Goal: Information Seeking & Learning: Learn about a topic

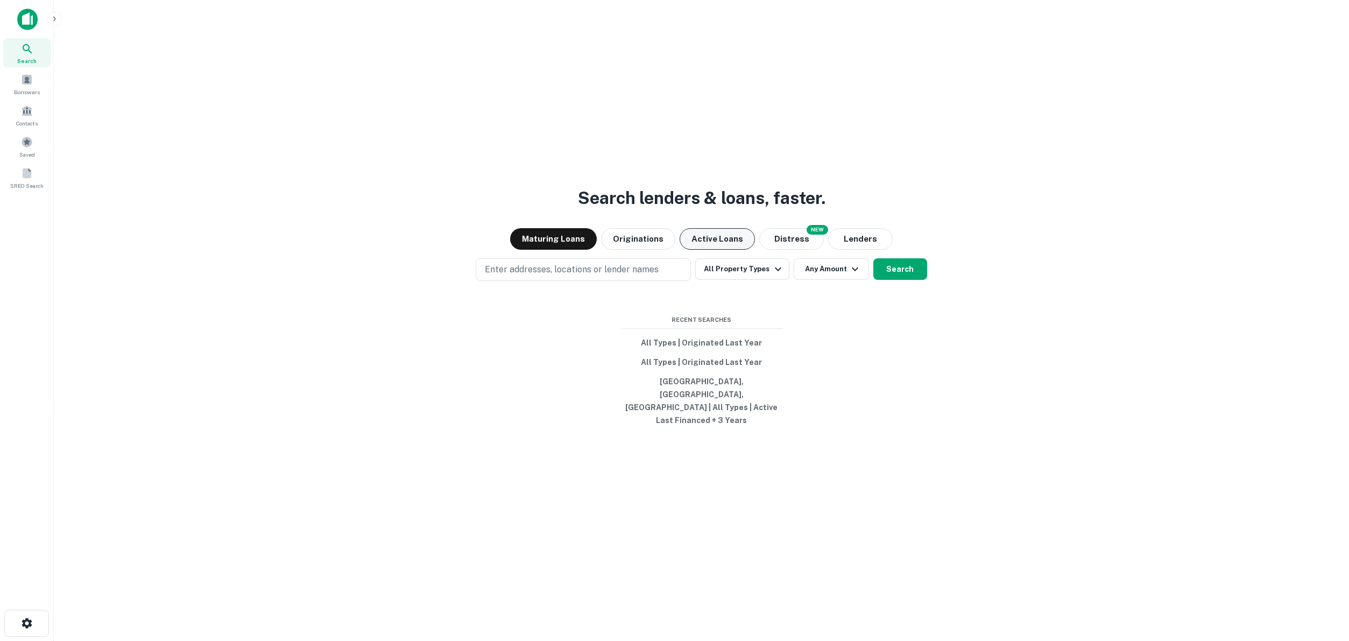
click at [711, 250] on button "Active Loans" at bounding box center [716, 239] width 75 height 22
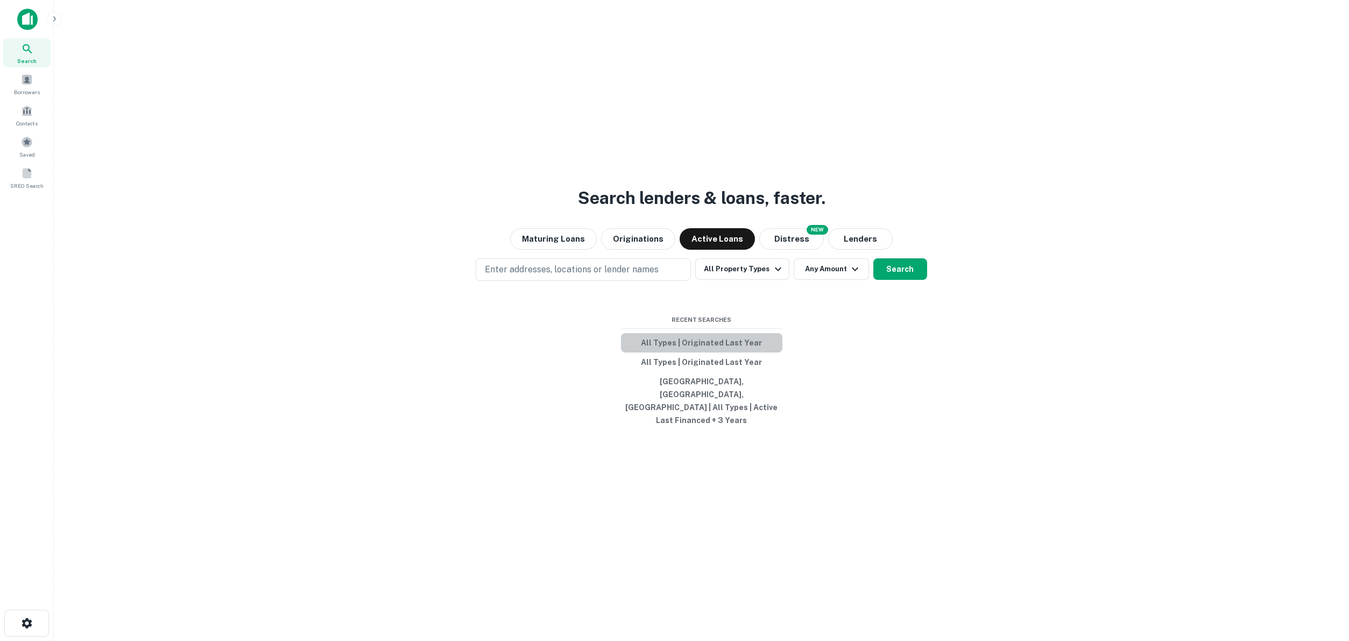
click at [711, 352] on button "All Types | Originated Last Year" at bounding box center [701, 342] width 161 height 19
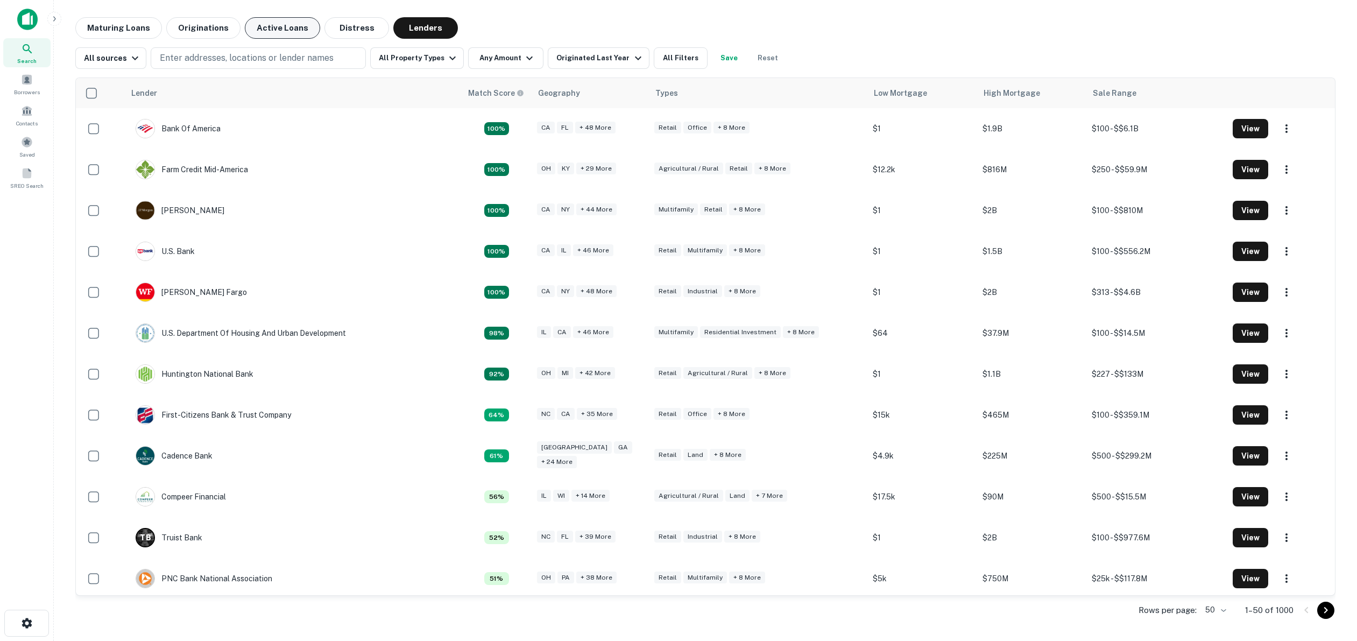
click at [271, 32] on button "Active Loans" at bounding box center [282, 28] width 75 height 22
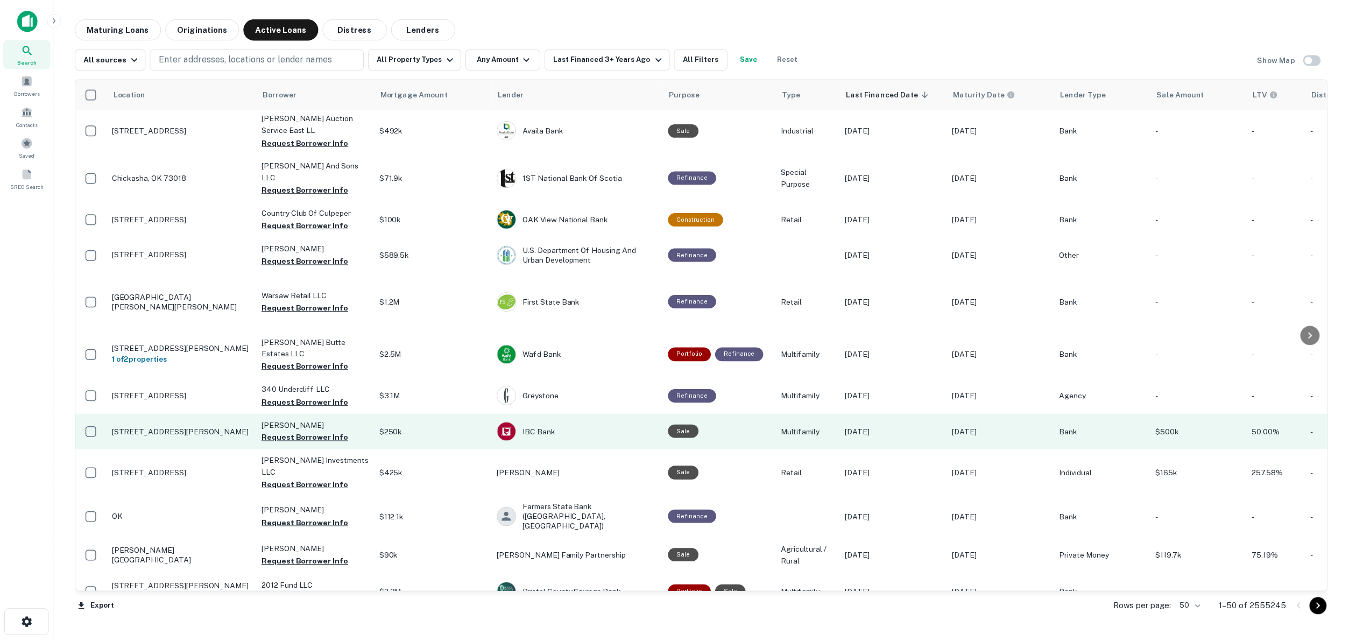
scroll to position [236, 0]
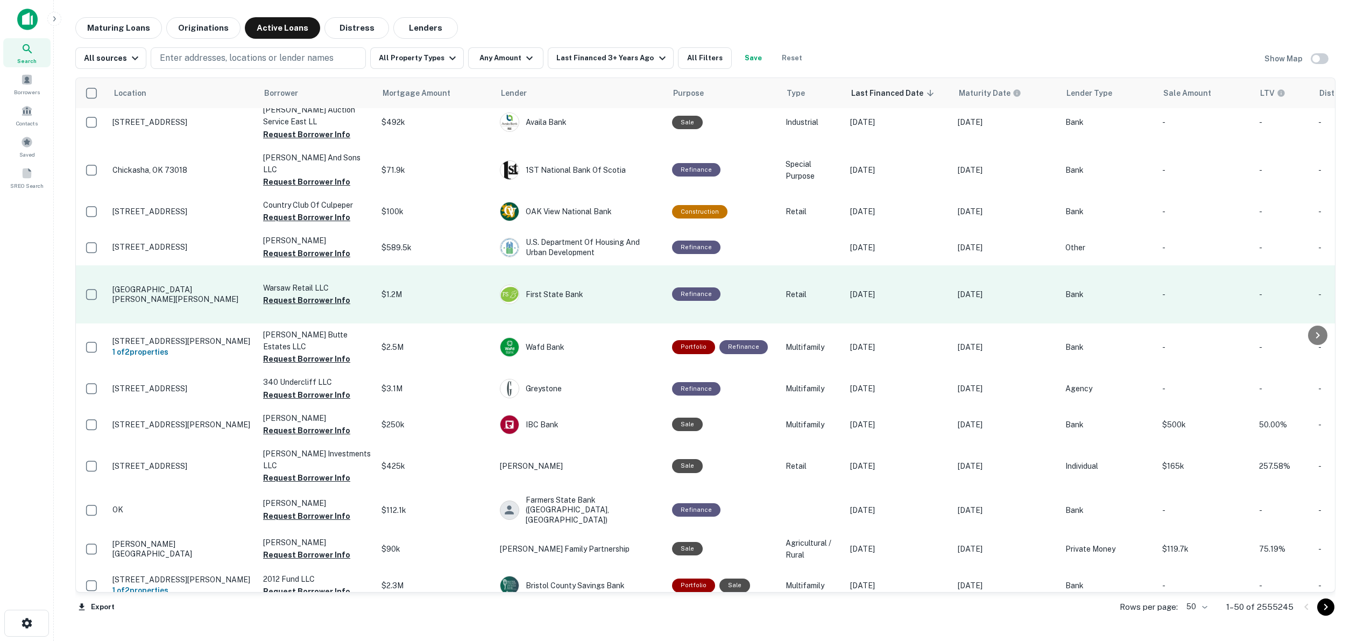
click at [157, 288] on td "2616 Sheldon Dr Warsaw, IN 46582" at bounding box center [182, 294] width 151 height 58
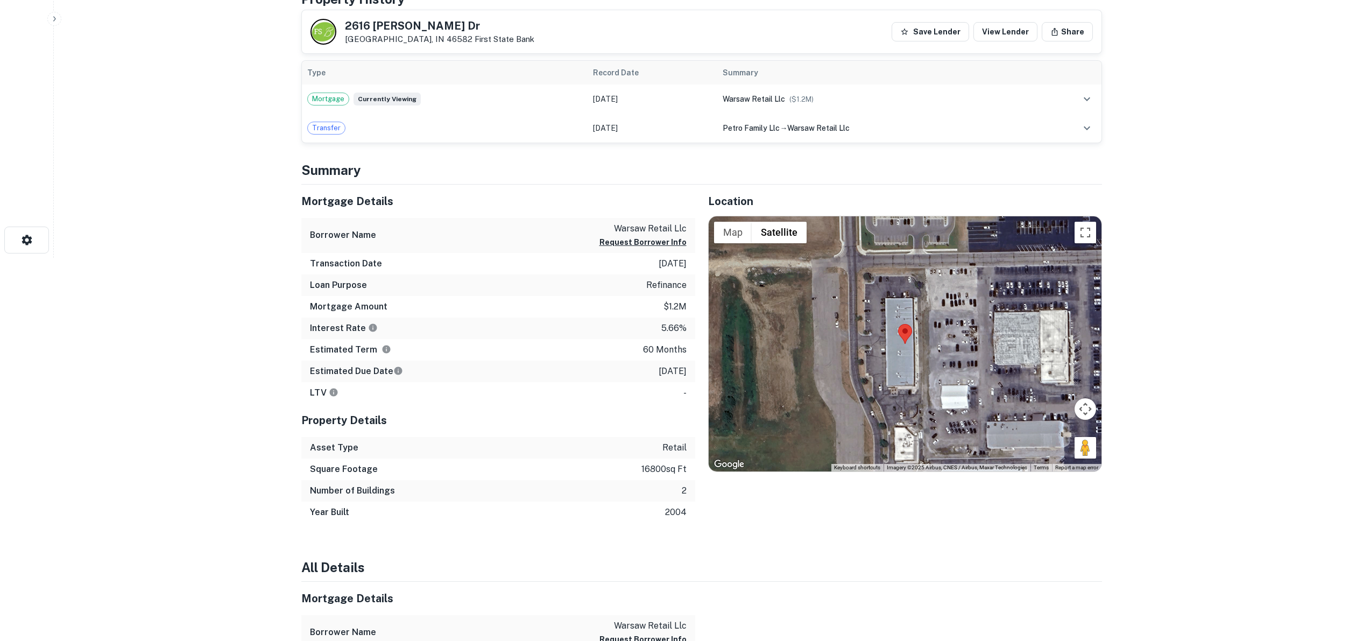
scroll to position [390, 0]
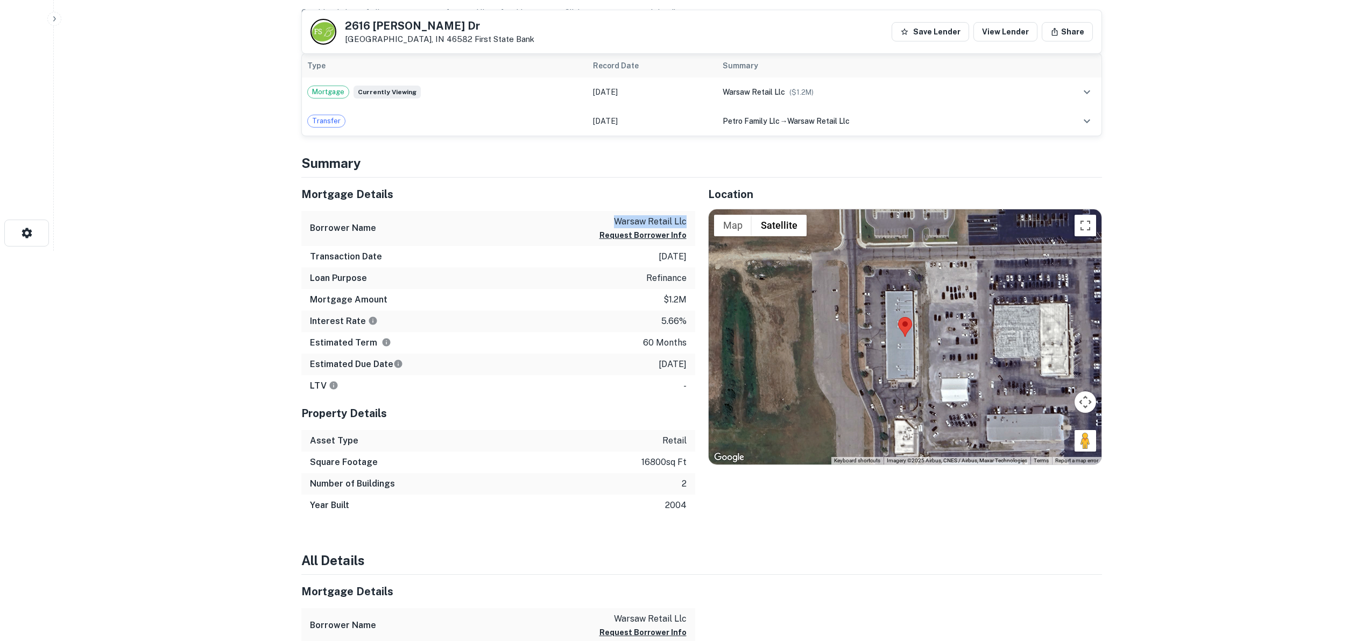
drag, startPoint x: 618, startPoint y: 217, endPoint x: 685, endPoint y: 219, distance: 67.3
click at [685, 219] on p "warsaw retail llc" at bounding box center [642, 221] width 87 height 13
drag, startPoint x: 655, startPoint y: 224, endPoint x: 616, endPoint y: 225, distance: 39.3
click at [616, 225] on p "warsaw retail llc" at bounding box center [642, 221] width 87 height 13
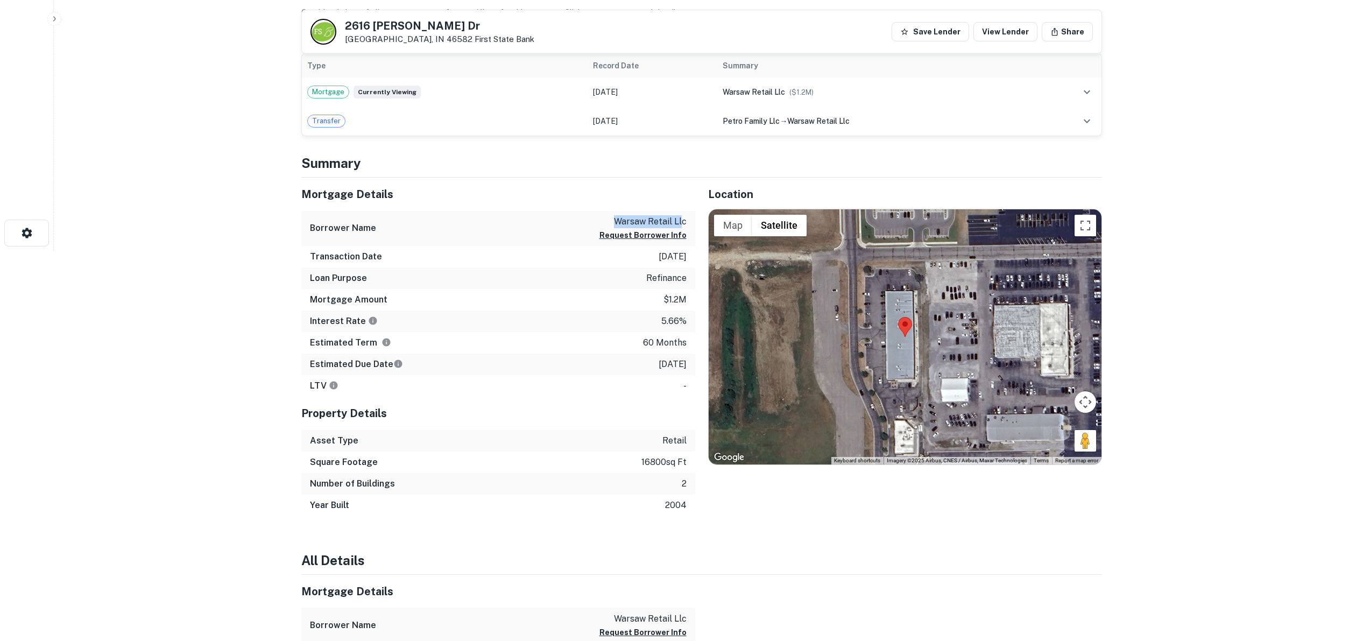
click at [615, 224] on p "warsaw retail llc" at bounding box center [642, 221] width 87 height 13
drag, startPoint x: 615, startPoint y: 223, endPoint x: 686, endPoint y: 222, distance: 70.5
click at [686, 222] on div "Borrower Name warsaw retail llc Request Borrower Info" at bounding box center [498, 228] width 394 height 35
click at [686, 222] on p "warsaw retail llc" at bounding box center [642, 221] width 87 height 13
drag, startPoint x: 685, startPoint y: 222, endPoint x: 612, endPoint y: 221, distance: 72.6
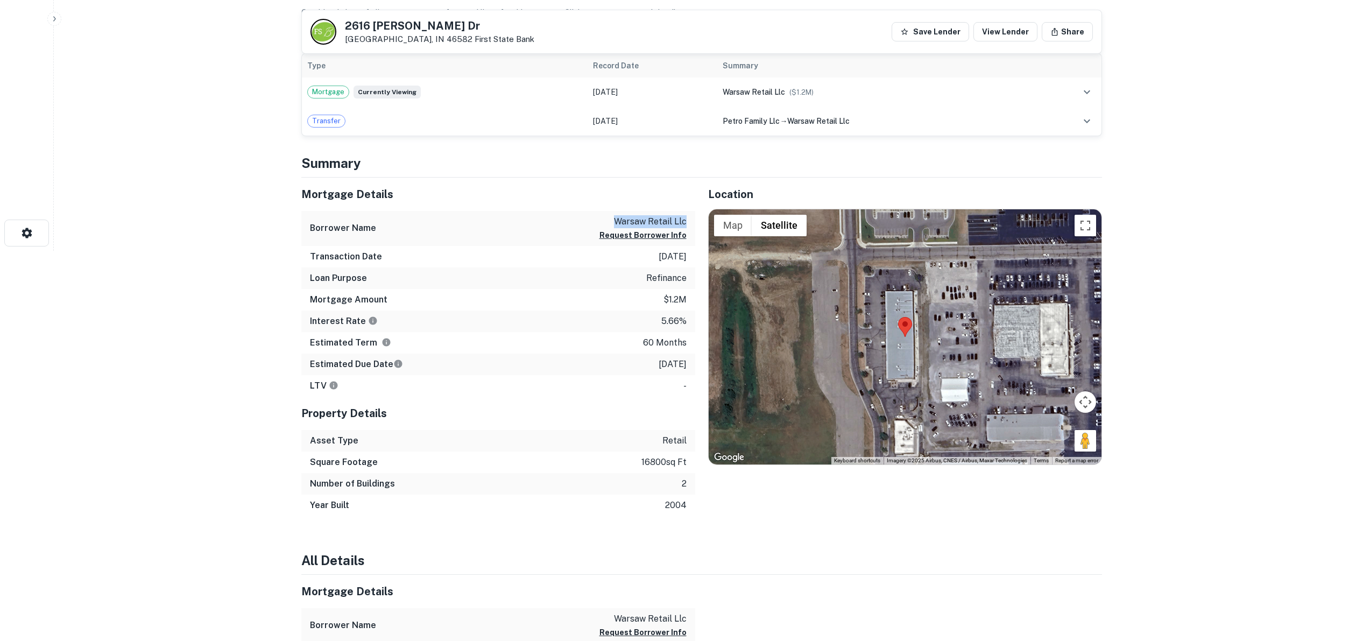
click at [612, 221] on p "warsaw retail llc" at bounding box center [642, 221] width 87 height 13
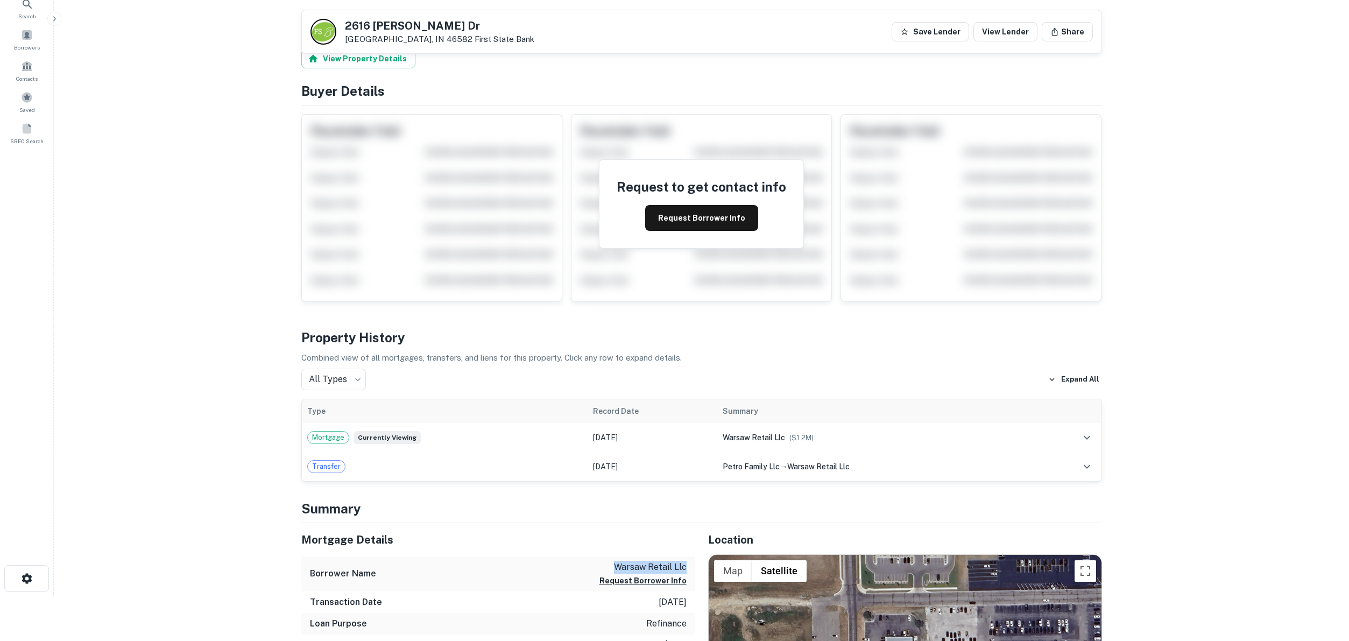
scroll to position [0, 0]
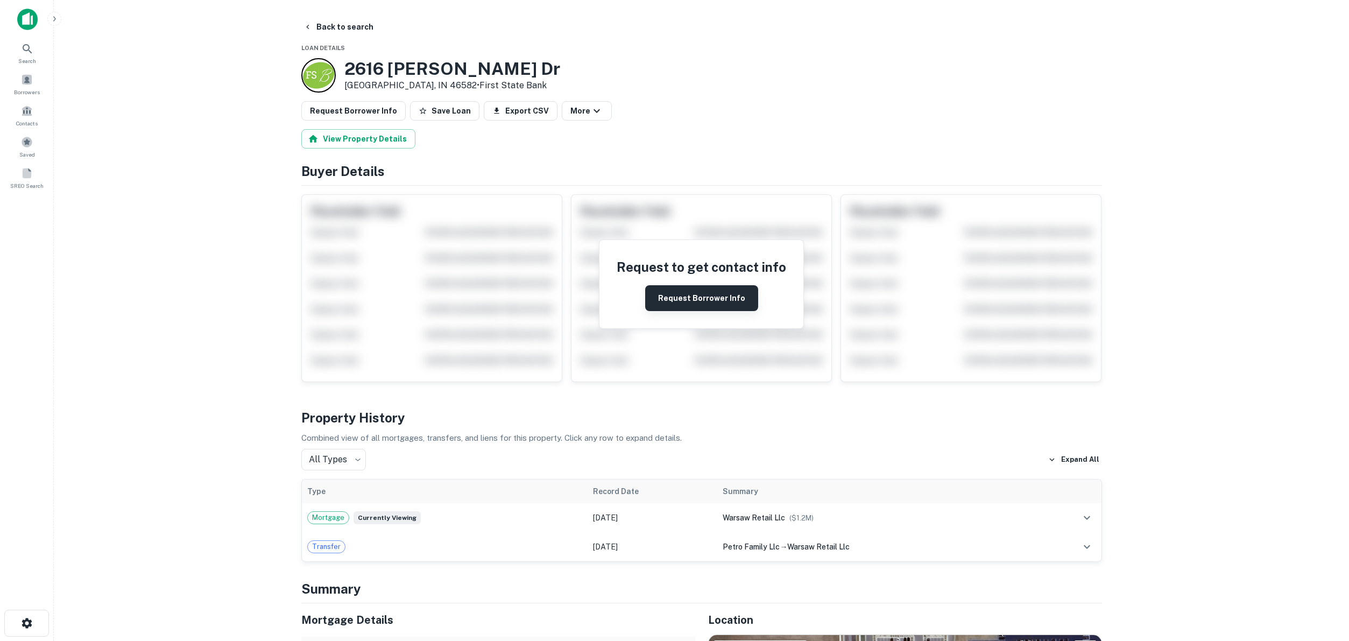
click at [713, 301] on button "Request Borrower Info" at bounding box center [701, 298] width 113 height 26
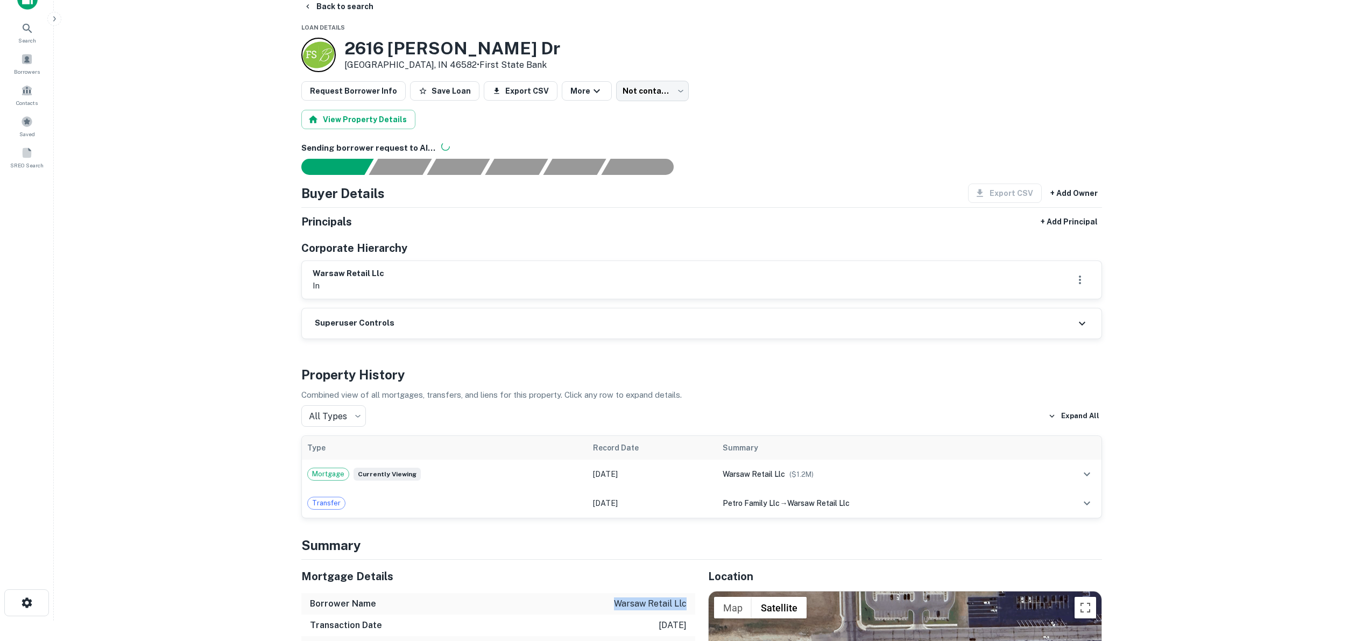
scroll to position [27, 0]
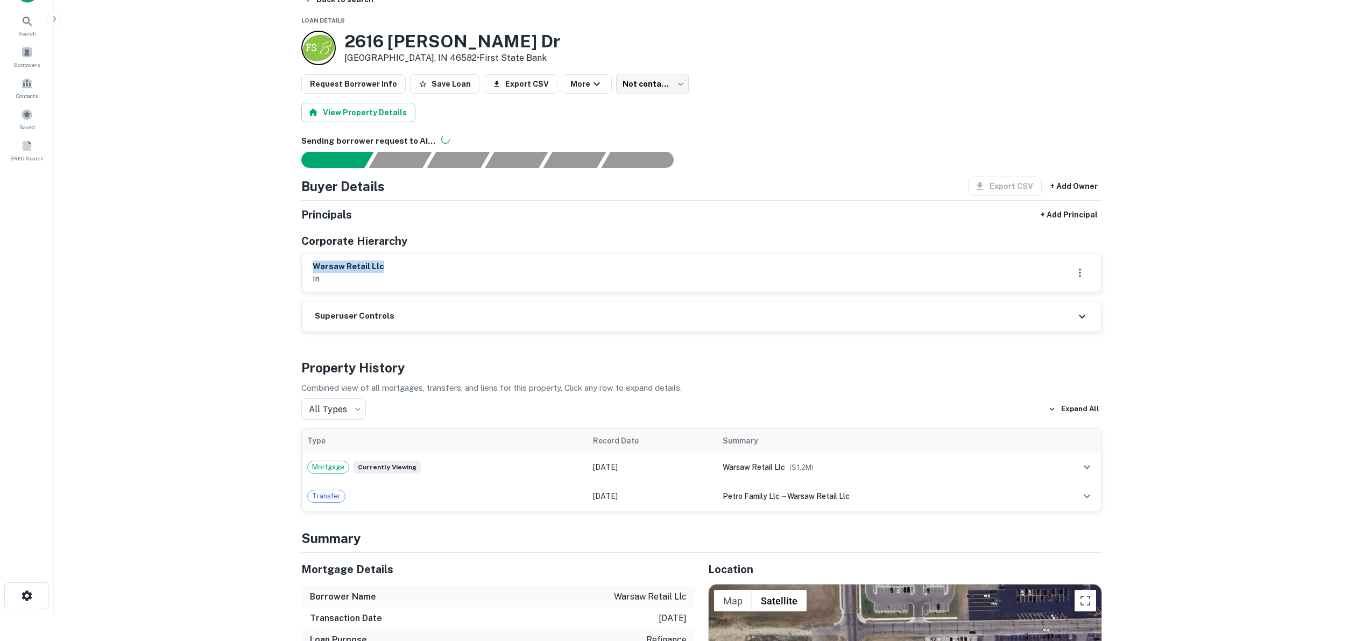
drag, startPoint x: 313, startPoint y: 265, endPoint x: 388, endPoint y: 264, distance: 75.9
click at [388, 264] on div "warsaw retail llc in" at bounding box center [702, 272] width 778 height 25
drag, startPoint x: 366, startPoint y: 263, endPoint x: 311, endPoint y: 263, distance: 55.4
click at [311, 263] on div "warsaw retail llc in" at bounding box center [701, 273] width 799 height 38
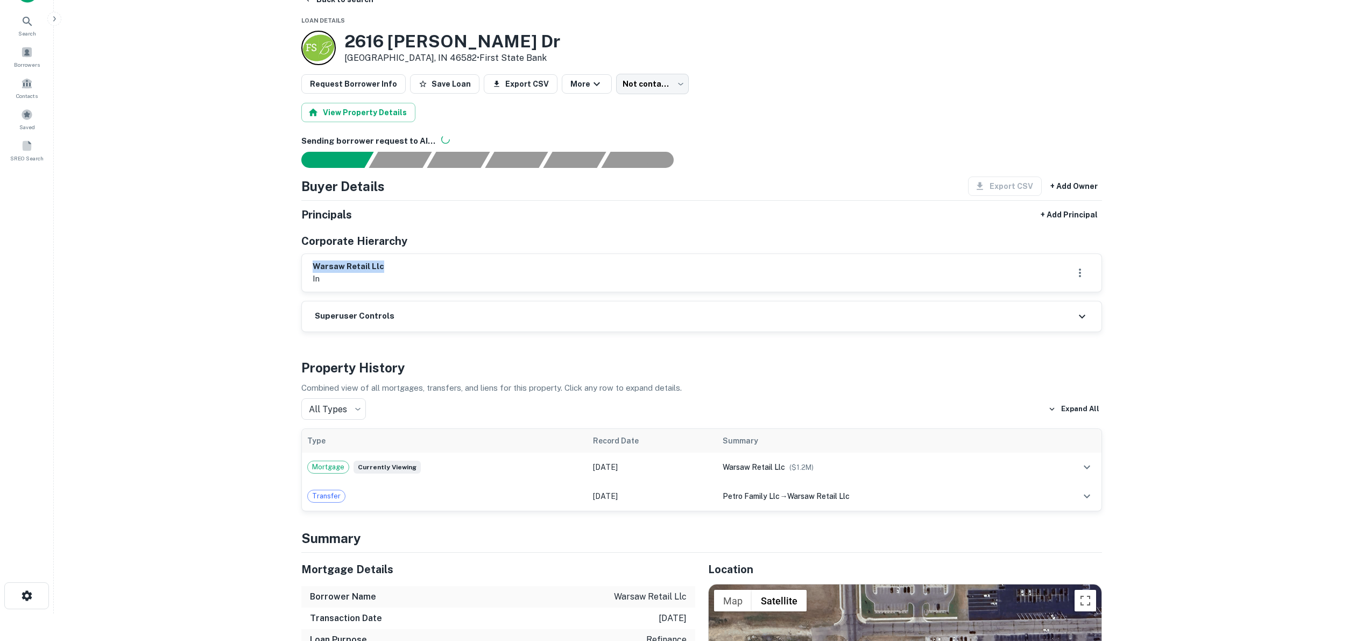
click at [311, 263] on div "warsaw retail llc in" at bounding box center [701, 273] width 799 height 38
drag, startPoint x: 317, startPoint y: 265, endPoint x: 400, endPoint y: 264, distance: 83.4
click at [400, 264] on div "warsaw retail llc in" at bounding box center [702, 272] width 778 height 25
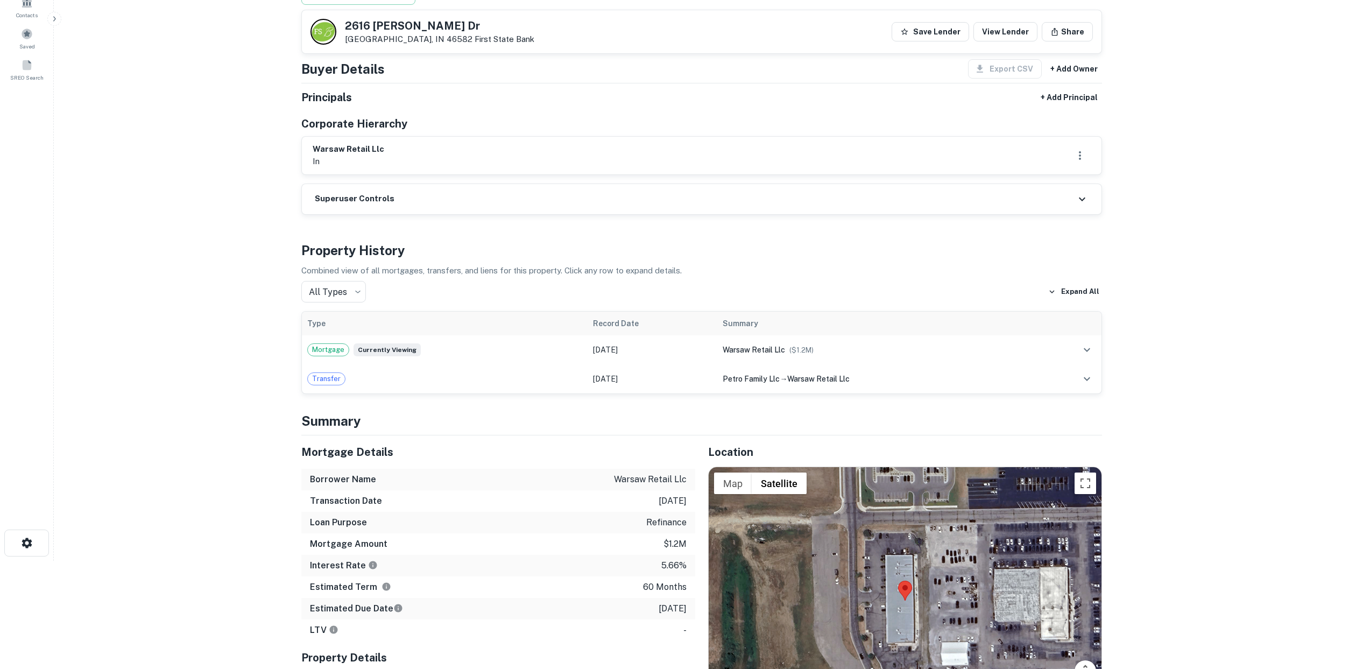
scroll to position [0, 0]
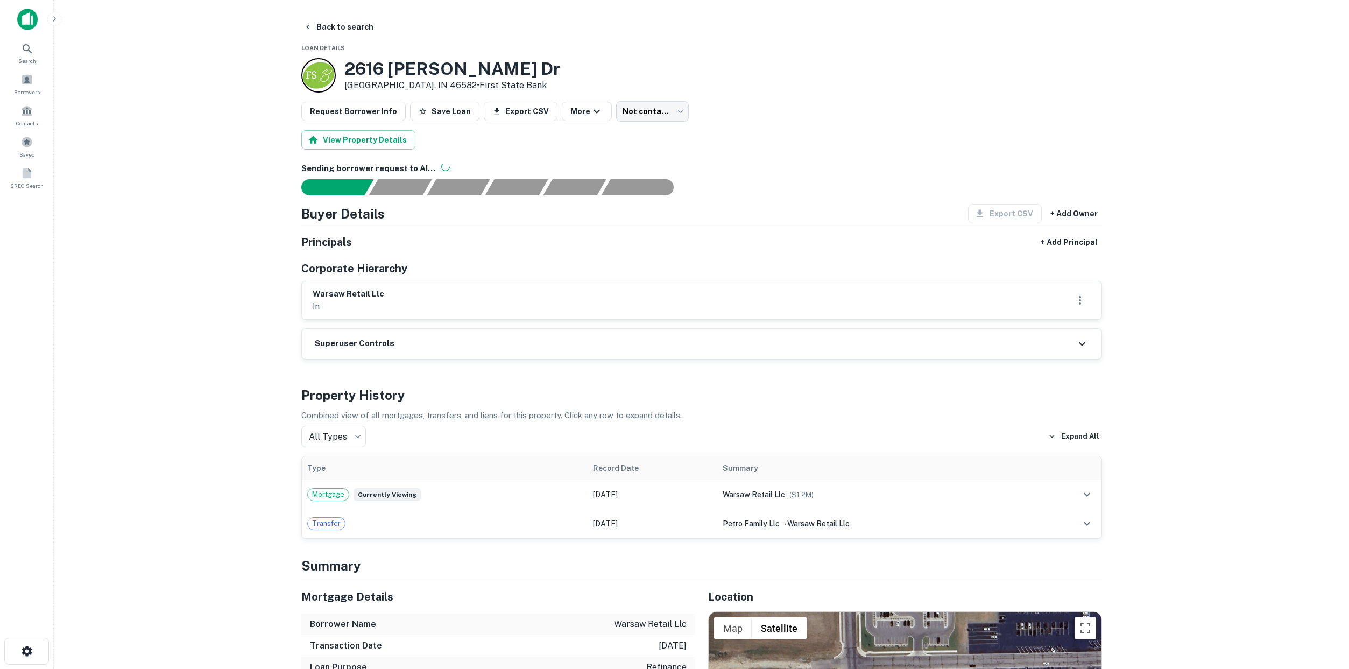
drag, startPoint x: 380, startPoint y: 84, endPoint x: 388, endPoint y: 85, distance: 7.6
click at [388, 85] on p "Warsaw, IN 46582 • First State Bank" at bounding box center [452, 85] width 216 height 13
drag, startPoint x: 388, startPoint y: 85, endPoint x: 379, endPoint y: 84, distance: 8.7
click at [379, 84] on p "Warsaw, IN 46582 • First State Bank" at bounding box center [452, 85] width 216 height 13
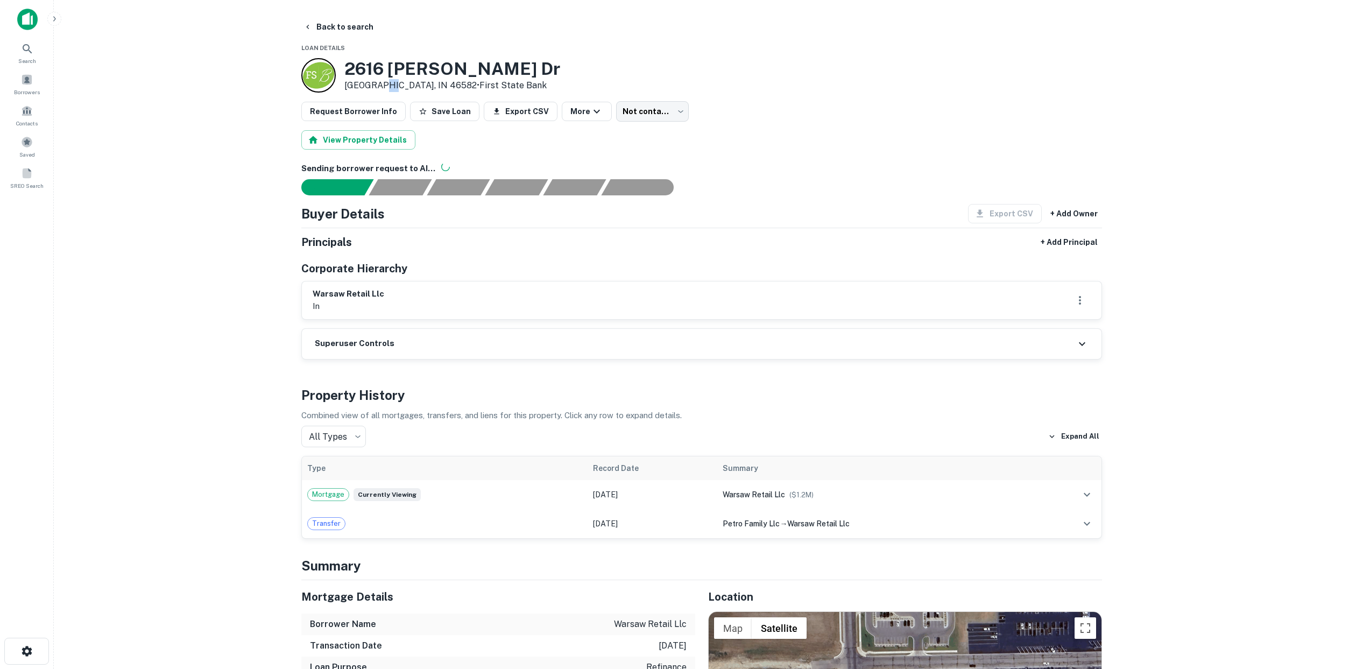
drag, startPoint x: 379, startPoint y: 84, endPoint x: 388, endPoint y: 82, distance: 8.8
click at [388, 82] on p "Warsaw, IN 46582 • First State Bank" at bounding box center [452, 85] width 216 height 13
click at [334, 22] on button "Back to search" at bounding box center [338, 26] width 79 height 19
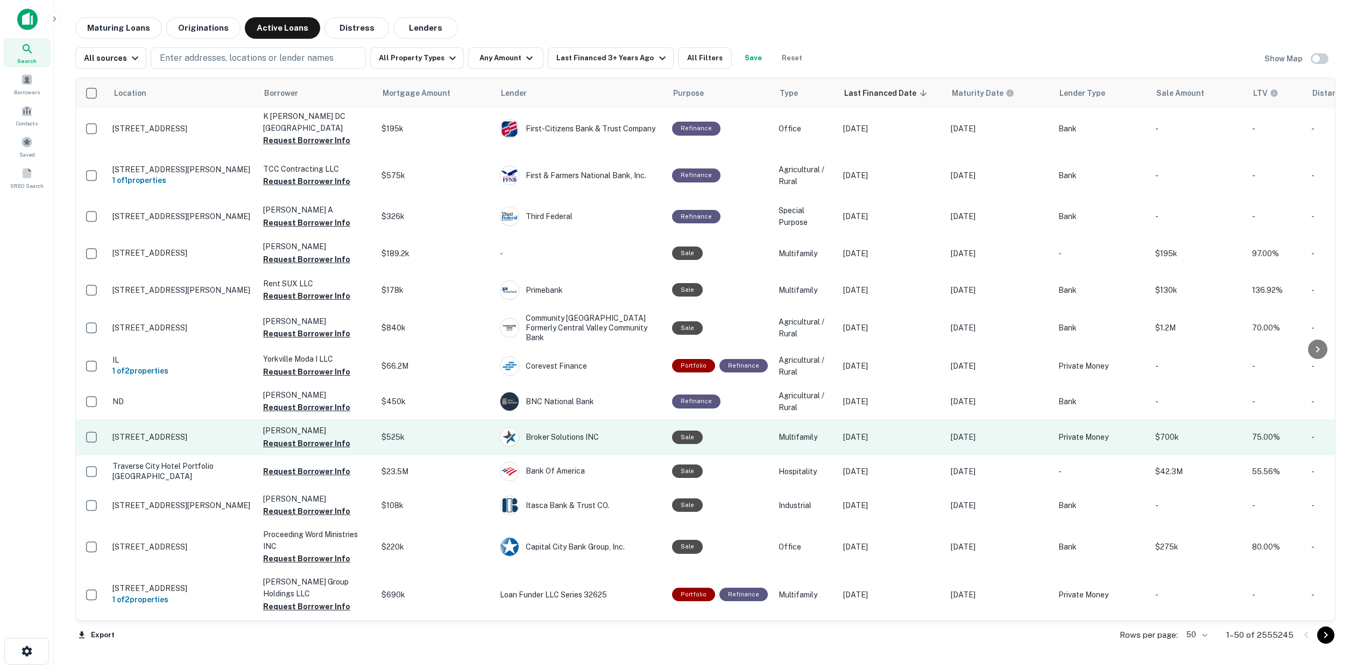
scroll to position [89, 0]
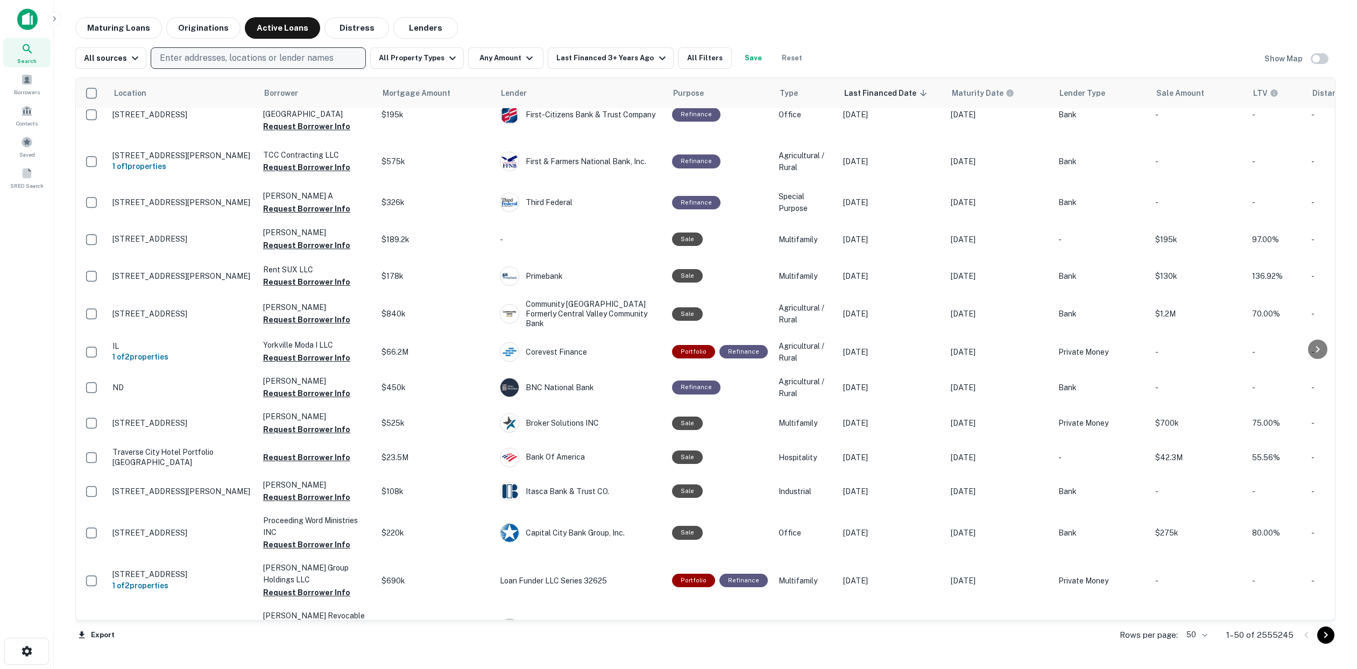
click at [268, 56] on p "Enter addresses, locations or lender names" at bounding box center [247, 58] width 174 height 13
type input "**"
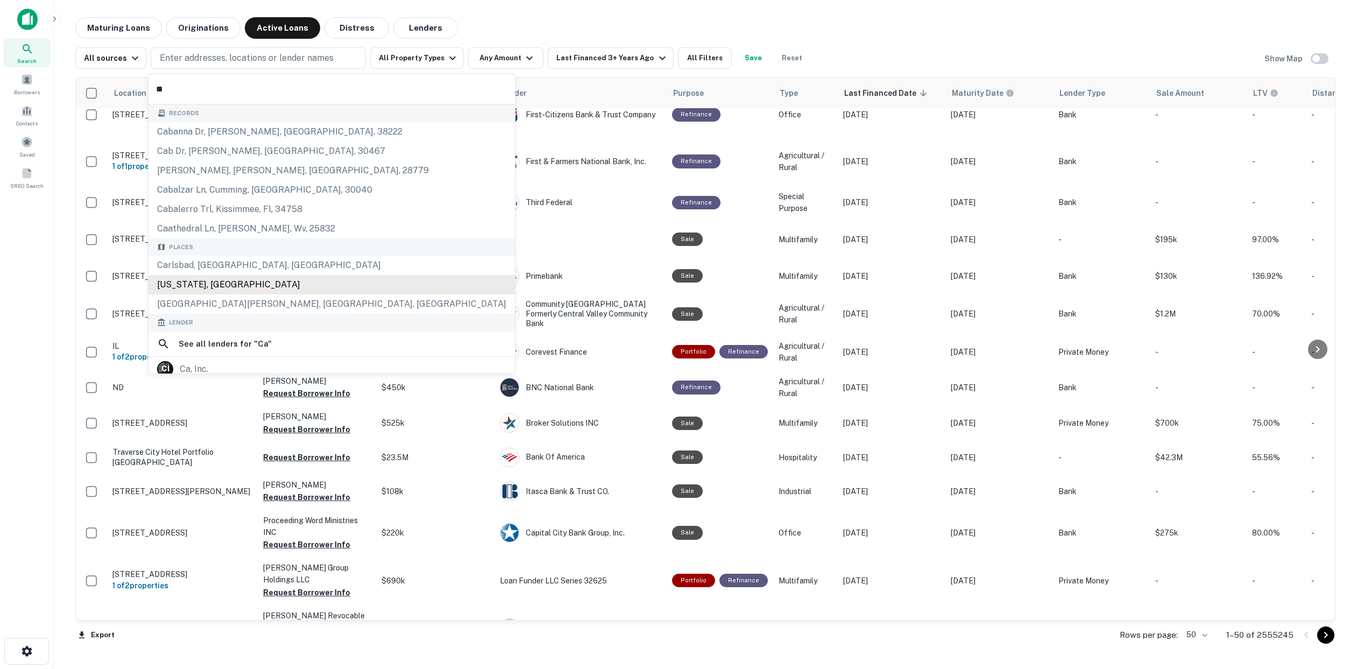
click at [227, 282] on div "[US_STATE], [GEOGRAPHIC_DATA]" at bounding box center [331, 284] width 366 height 19
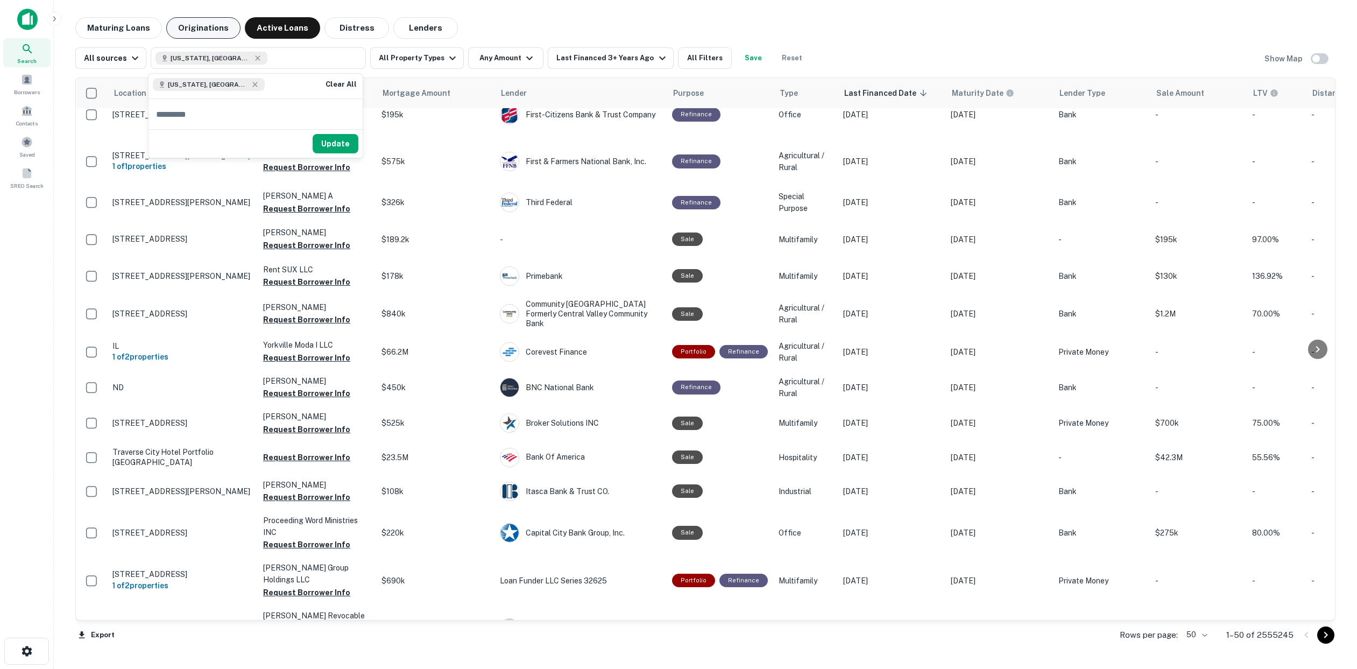
click at [210, 30] on button "Originations" at bounding box center [203, 28] width 74 height 22
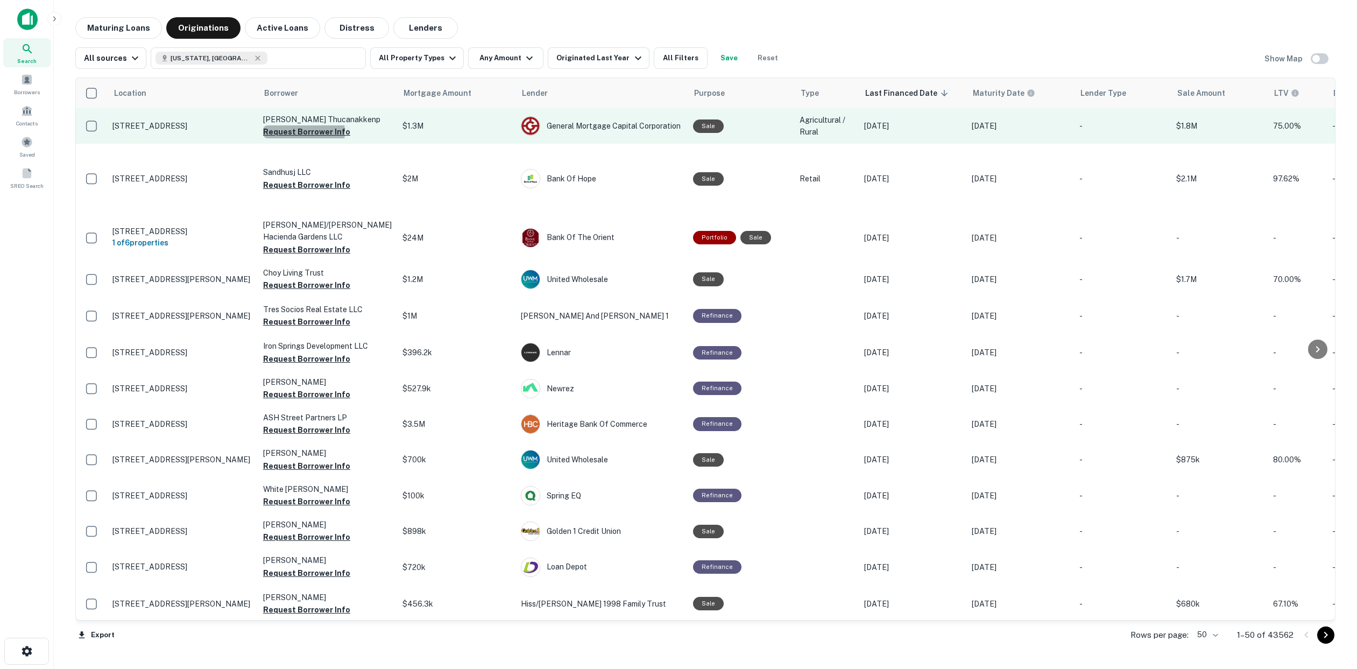
click at [300, 138] on button "Request Borrower Info" at bounding box center [306, 131] width 87 height 13
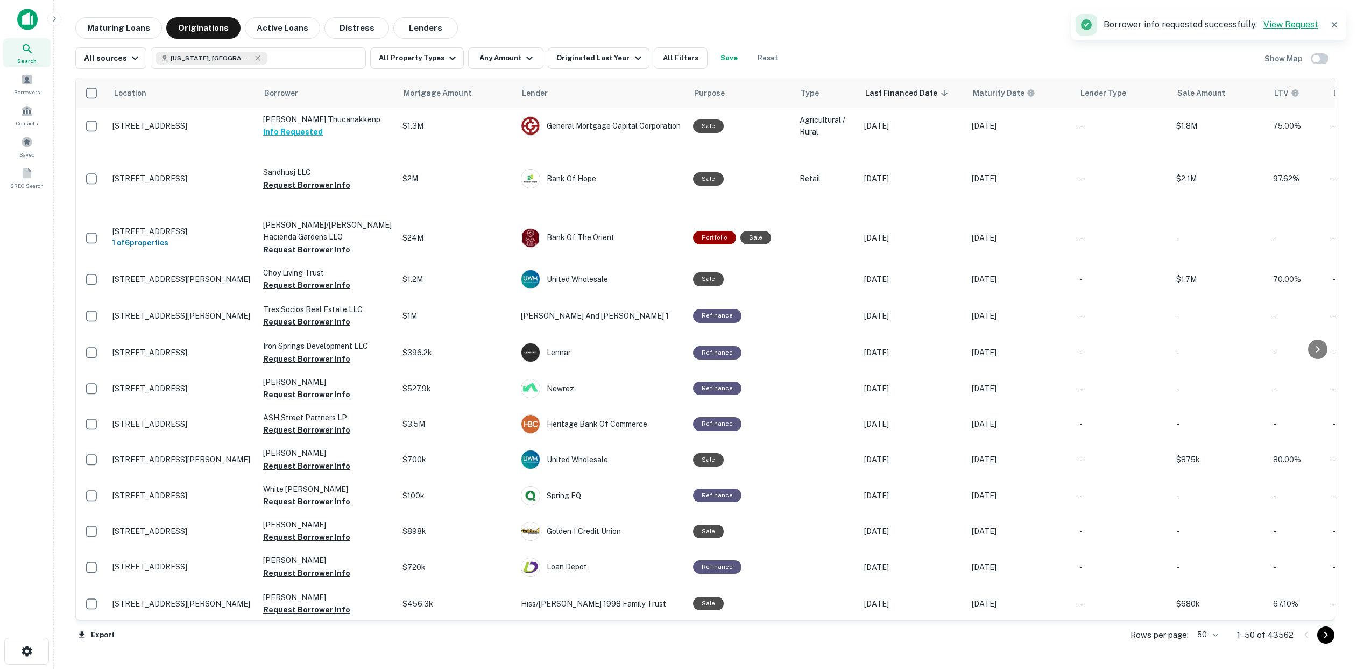
click at [1292, 25] on link "View Request" at bounding box center [1290, 24] width 55 height 10
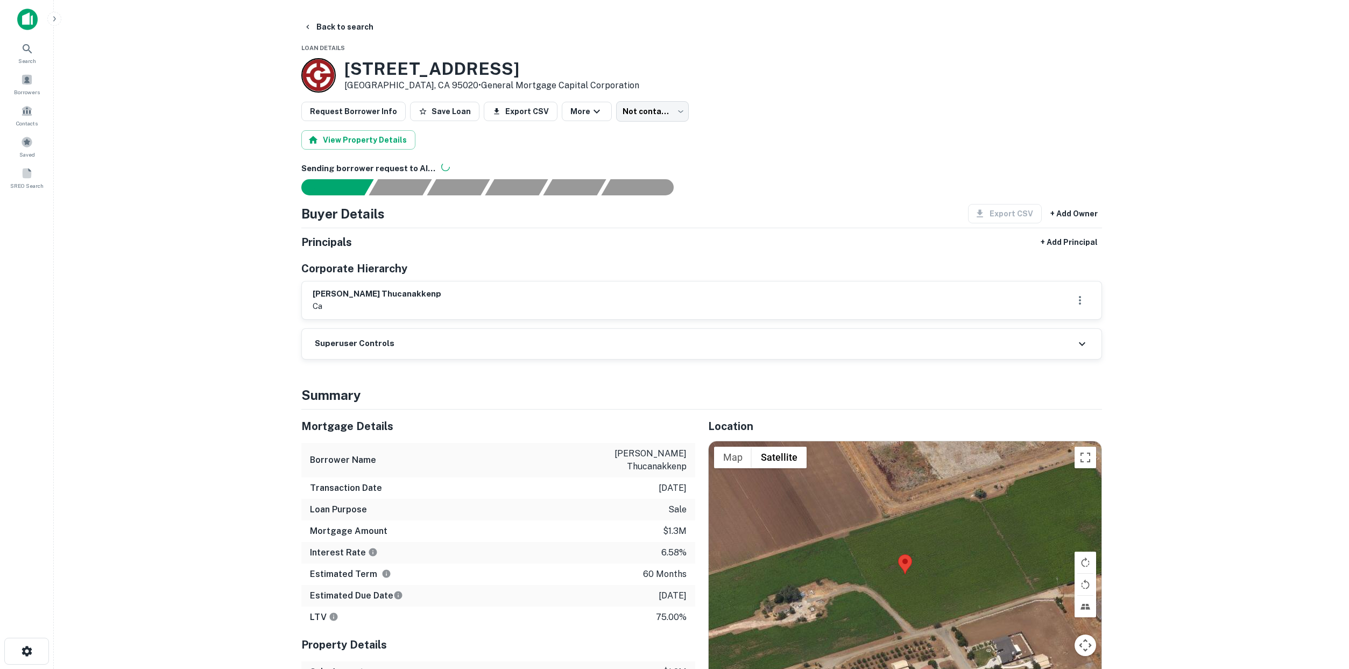
scroll to position [34, 0]
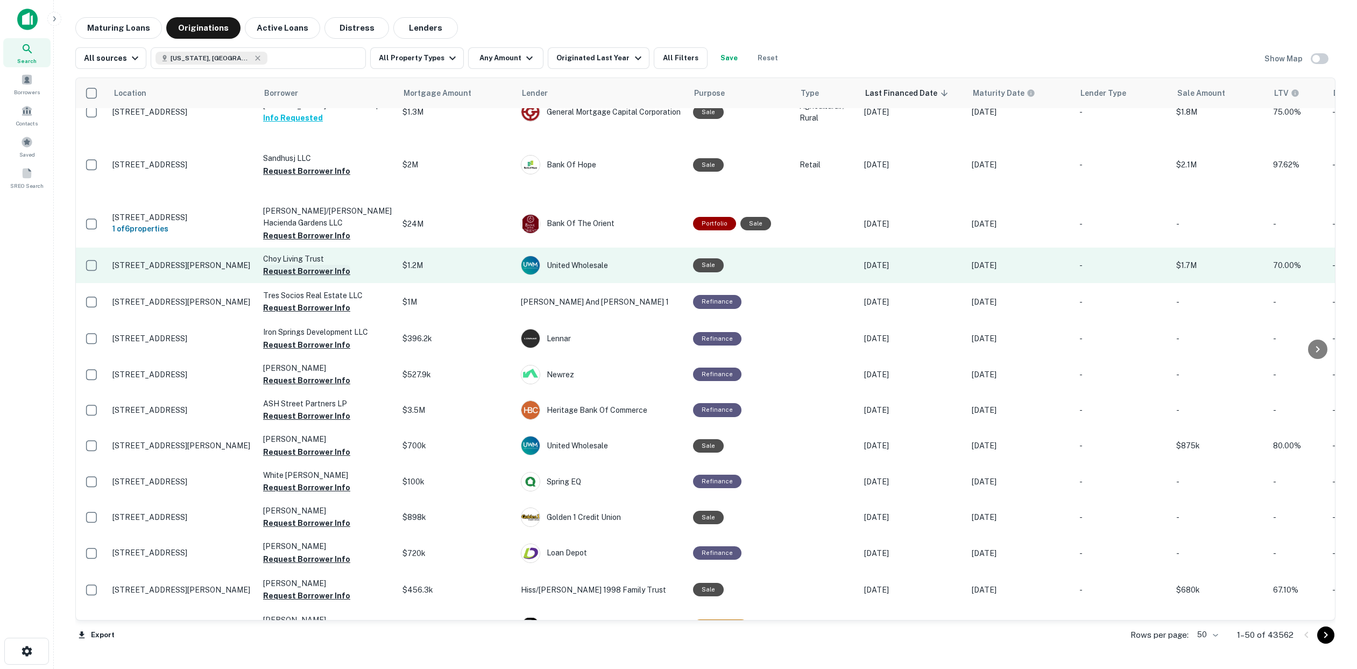
scroll to position [21, 0]
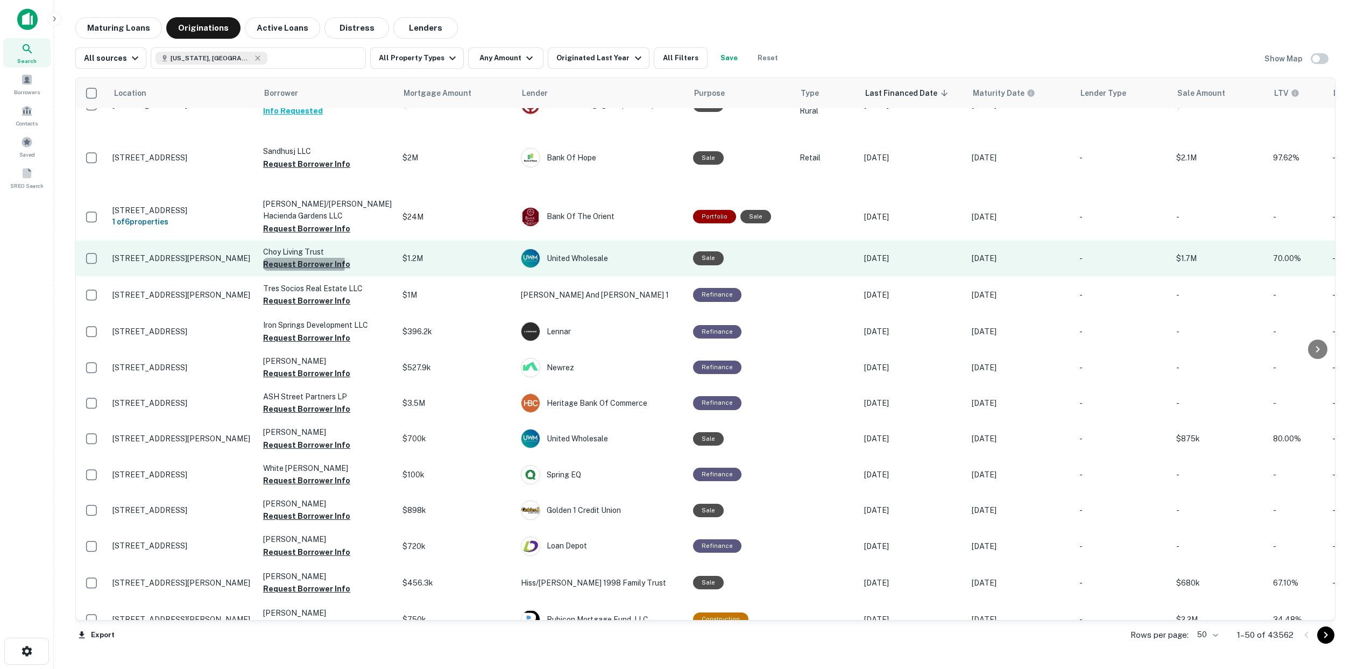
click at [300, 271] on button "Request Borrower Info" at bounding box center [306, 264] width 87 height 13
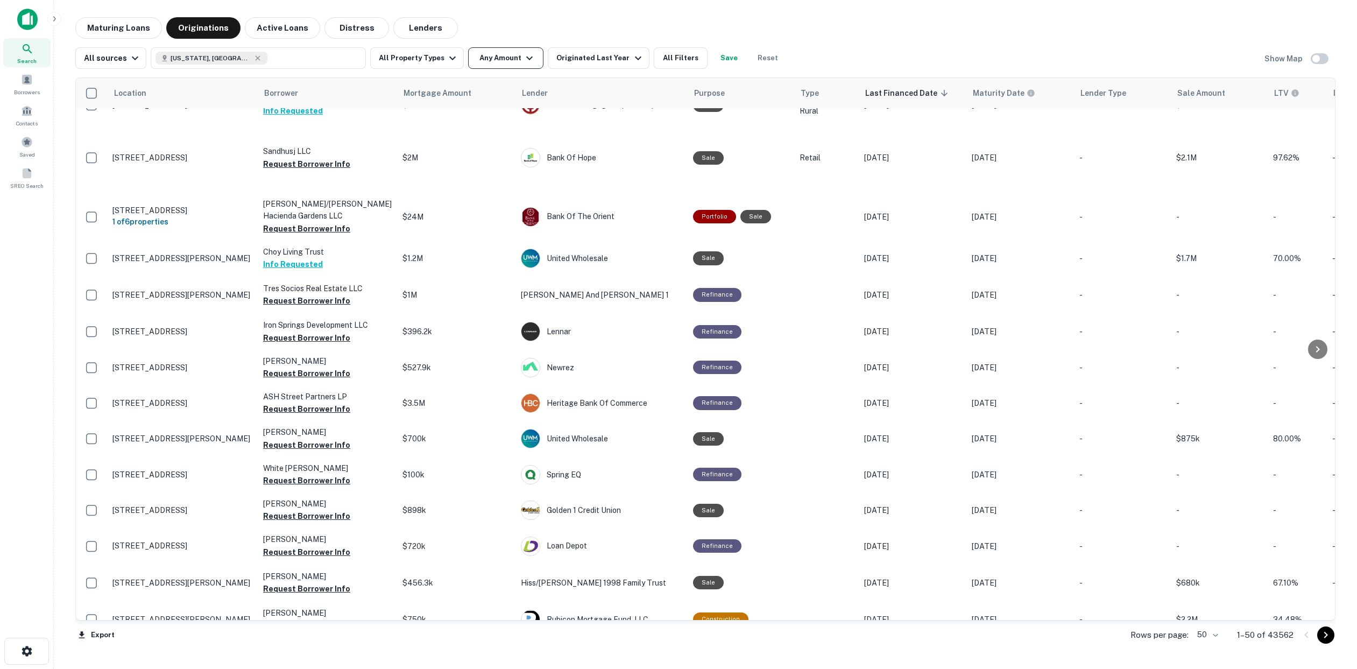
drag, startPoint x: 517, startPoint y: 47, endPoint x: 515, endPoint y: 53, distance: 6.5
click at [515, 53] on div "All sources California, USA All Property Types Any Amount Originated Last Year …" at bounding box center [705, 54] width 1260 height 30
click at [513, 59] on button "Any Amount" at bounding box center [505, 58] width 75 height 22
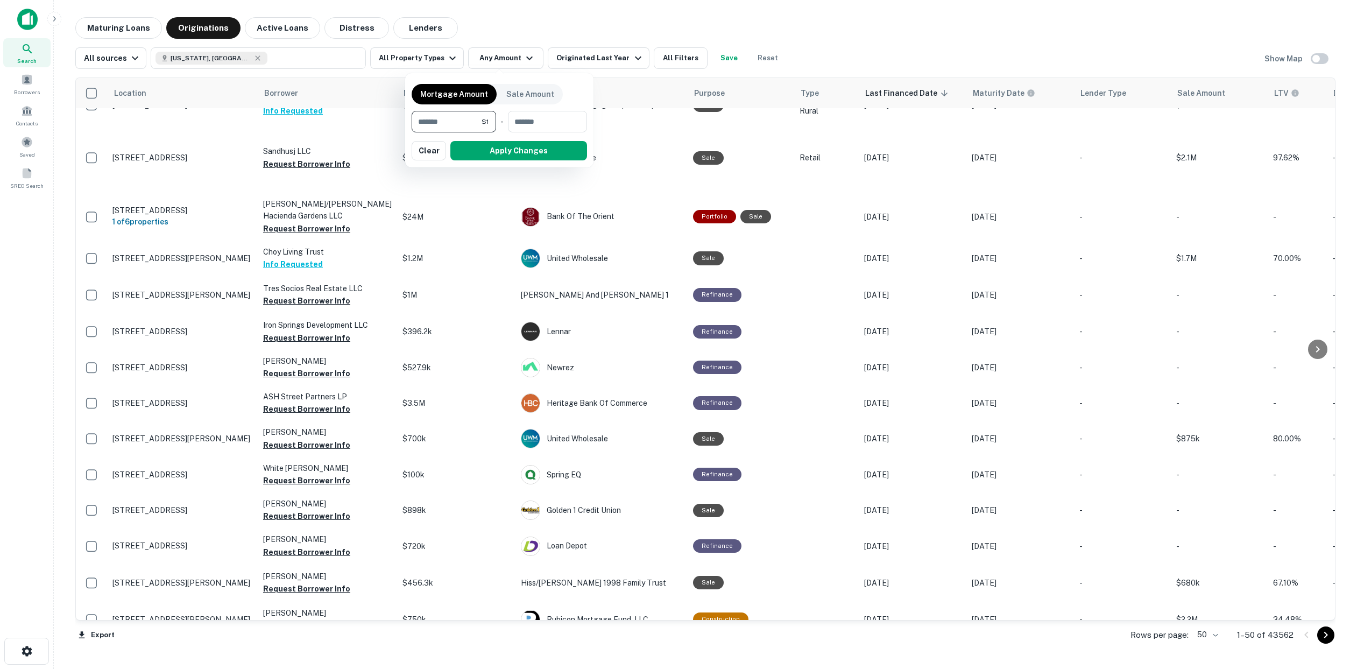
type input "*******"
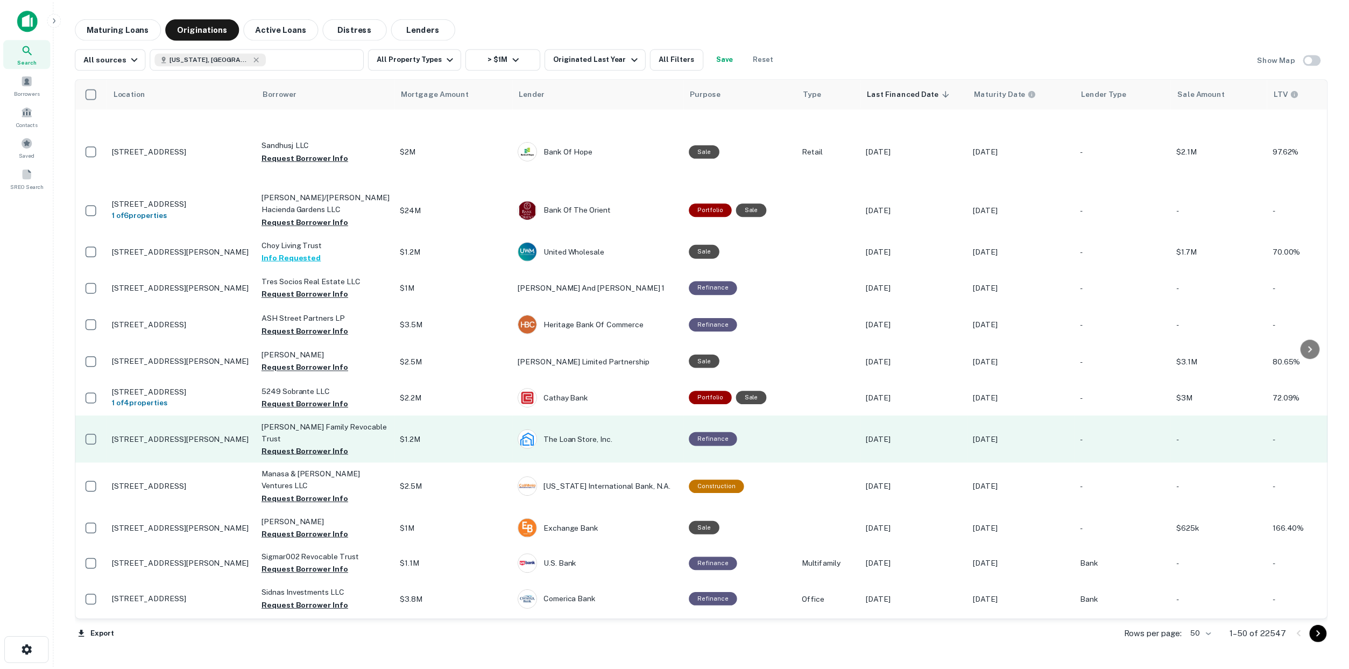
scroll to position [35, 0]
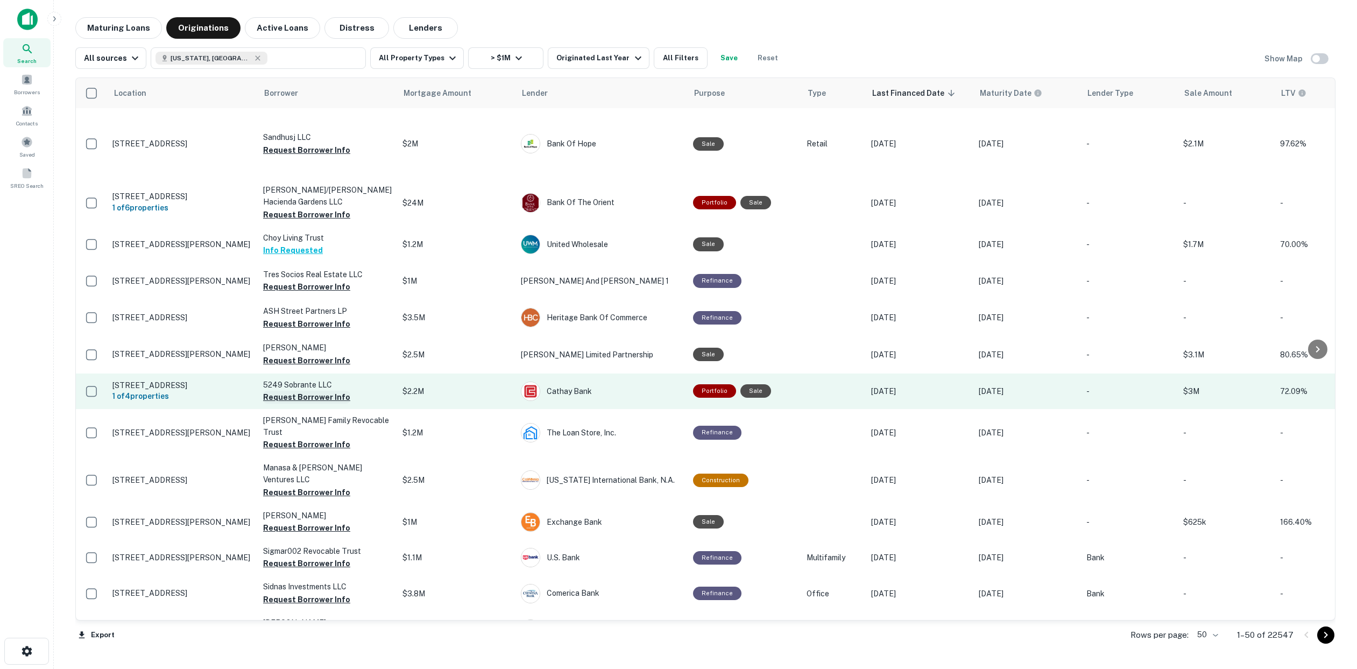
click at [326, 403] on button "Request Borrower Info" at bounding box center [306, 397] width 87 height 13
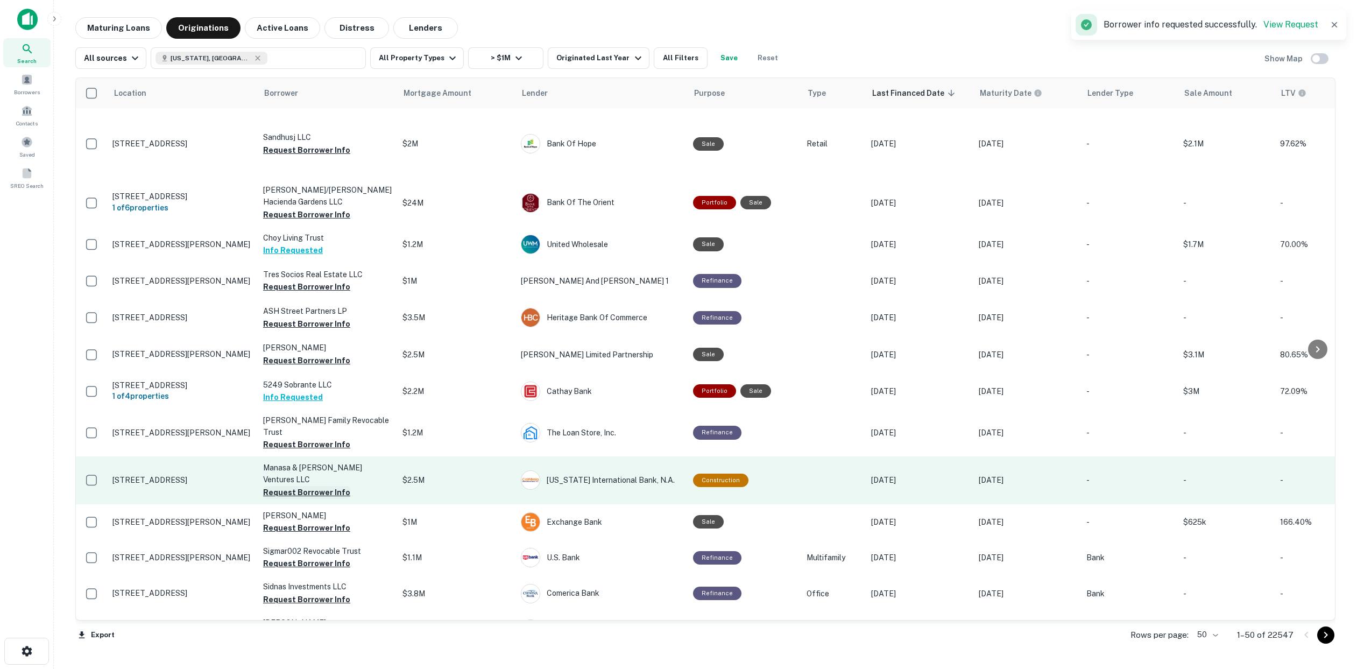
click at [306, 493] on button "Request Borrower Info" at bounding box center [306, 492] width 87 height 13
click at [331, 479] on p "Manasa & Nagaraj Ventures LLC" at bounding box center [327, 474] width 129 height 24
click at [203, 485] on p "964 E El Camino Real Sunnyvale, CA 94087" at bounding box center [182, 480] width 140 height 10
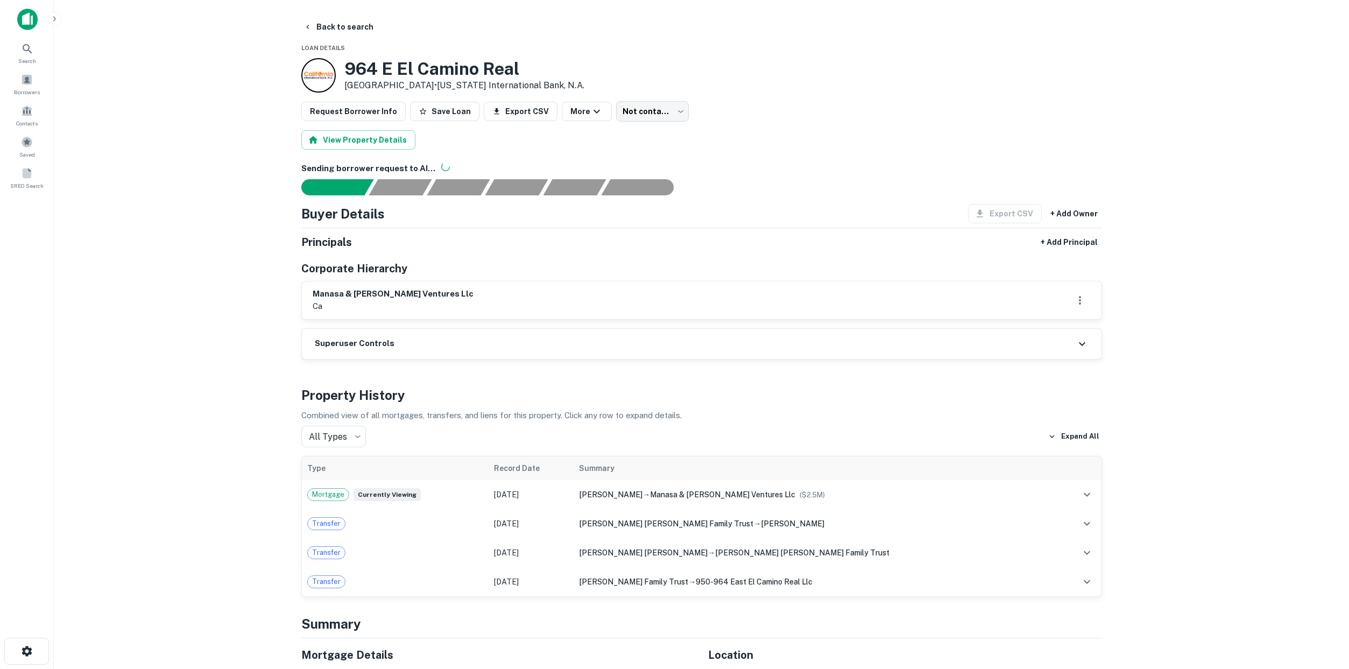
scroll to position [21, 0]
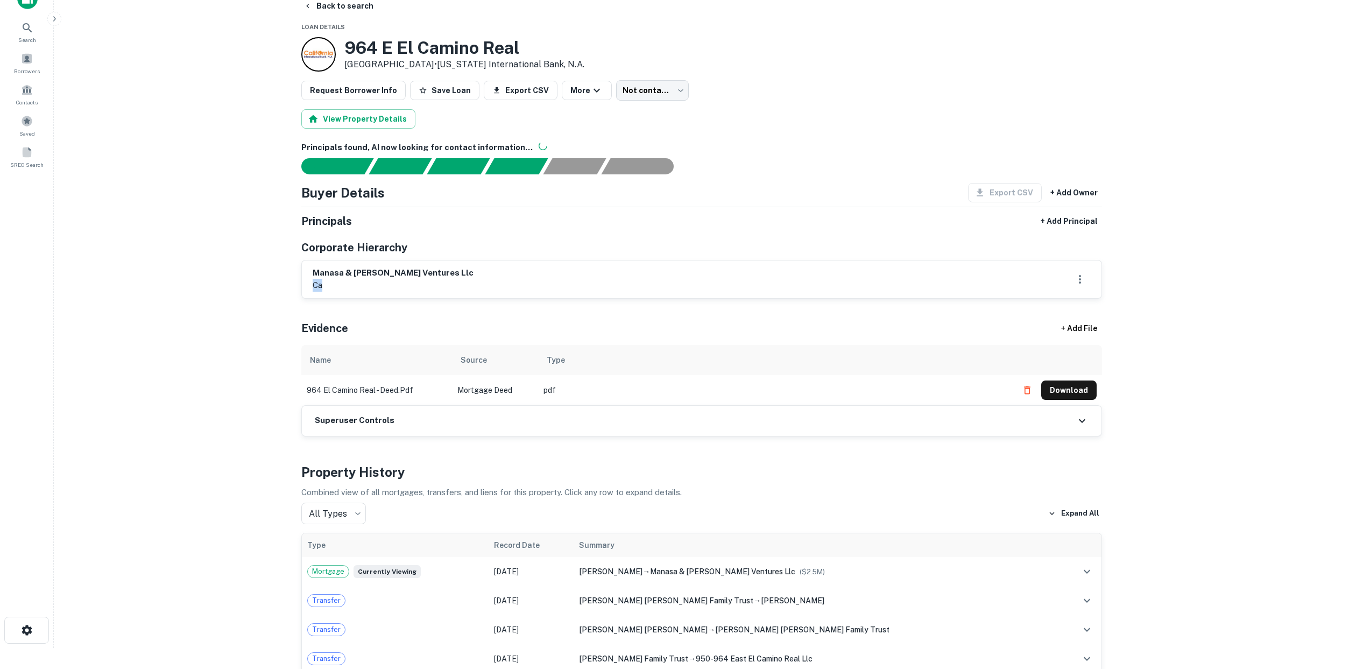
drag, startPoint x: 313, startPoint y: 284, endPoint x: 329, endPoint y: 286, distance: 15.7
click at [329, 286] on p "ca" at bounding box center [393, 285] width 161 height 13
drag, startPoint x: 328, startPoint y: 285, endPoint x: 310, endPoint y: 283, distance: 18.4
click at [310, 283] on div "manasa & nagaraj ventures llc ca" at bounding box center [701, 279] width 799 height 38
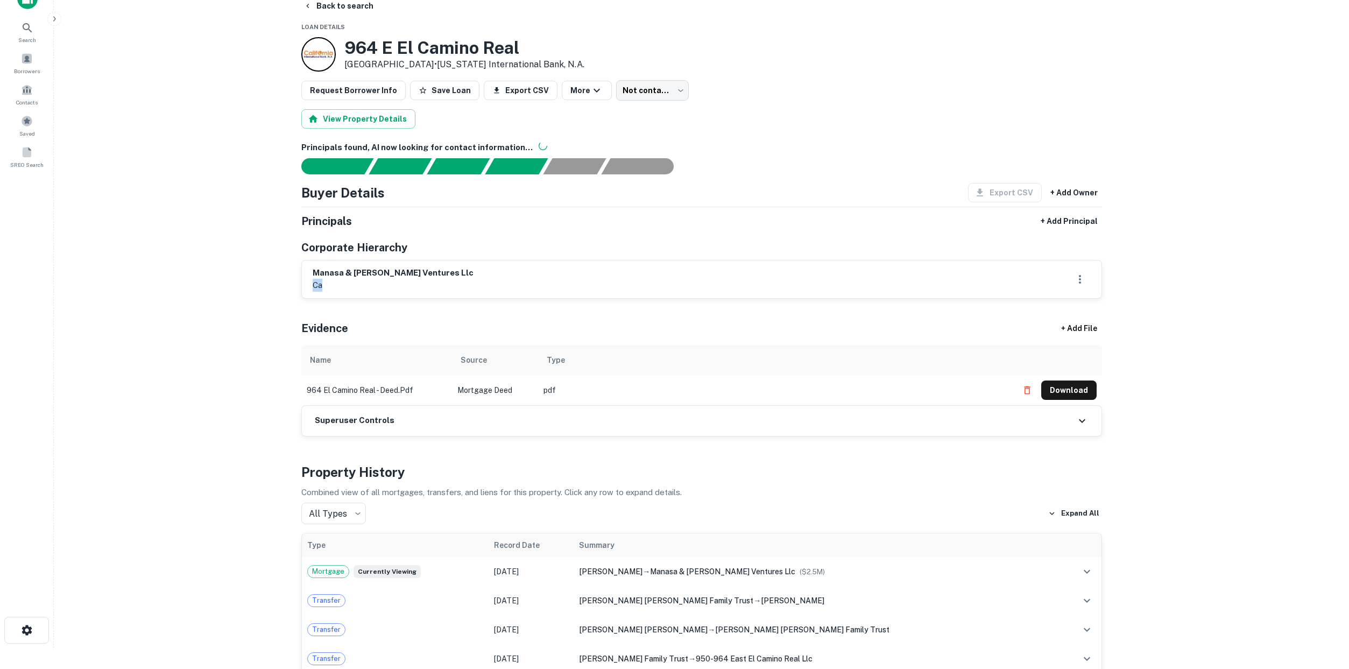
click at [310, 283] on div "manasa & nagaraj ventures llc ca" at bounding box center [701, 279] width 799 height 38
drag, startPoint x: 313, startPoint y: 284, endPoint x: 341, endPoint y: 288, distance: 27.7
click at [341, 288] on p "ca" at bounding box center [393, 285] width 161 height 13
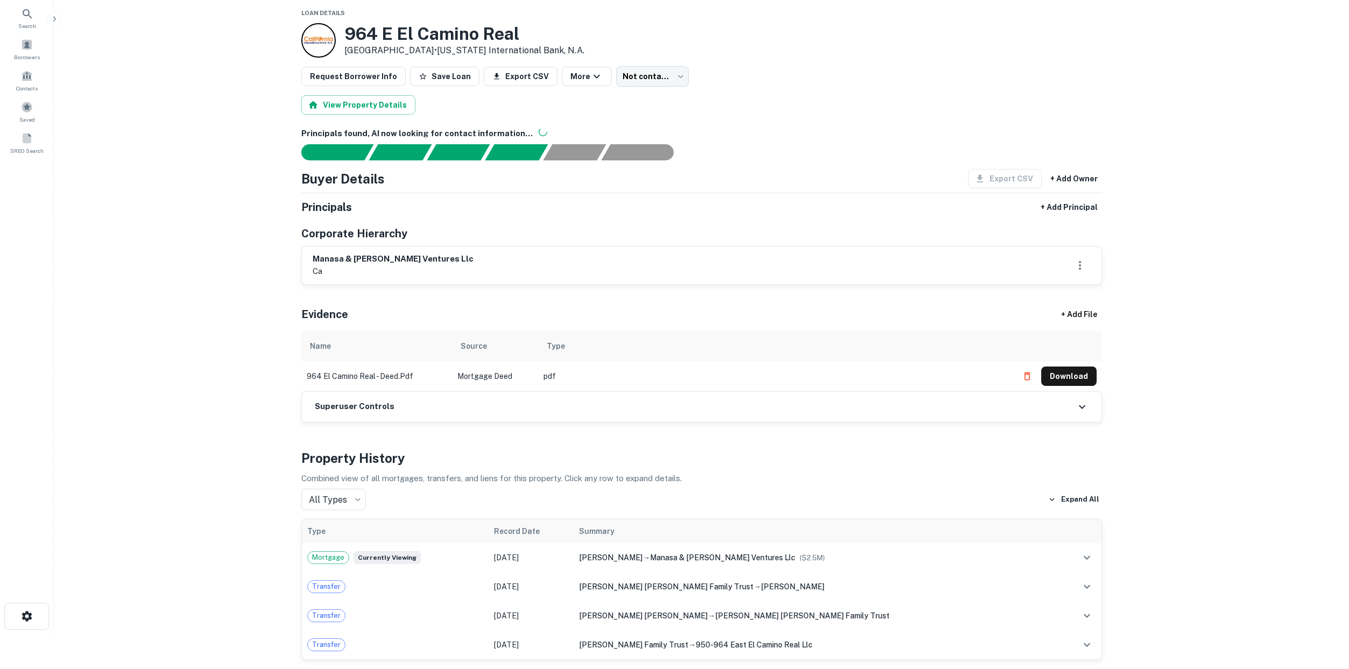
scroll to position [0, 0]
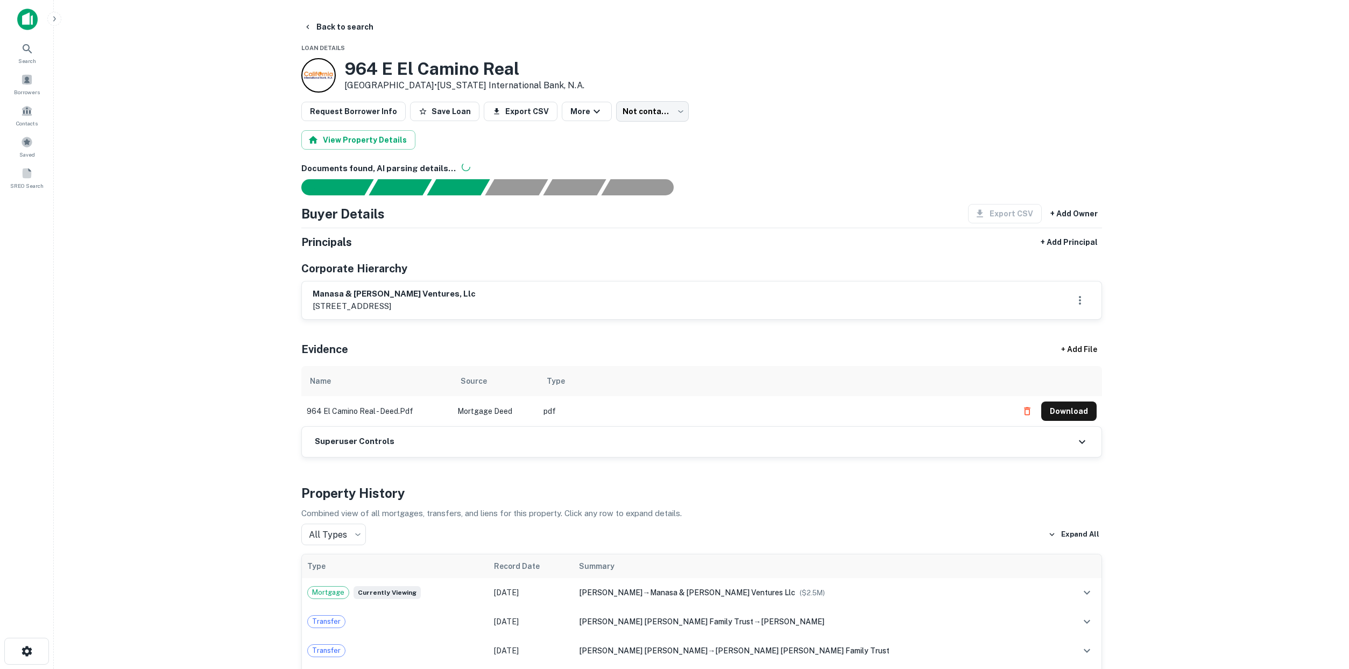
click at [160, 260] on main "Back to search Loan Details 964 E El Camino Real Sunnyvale, CA 94087 • Californ…" at bounding box center [701, 334] width 1295 height 669
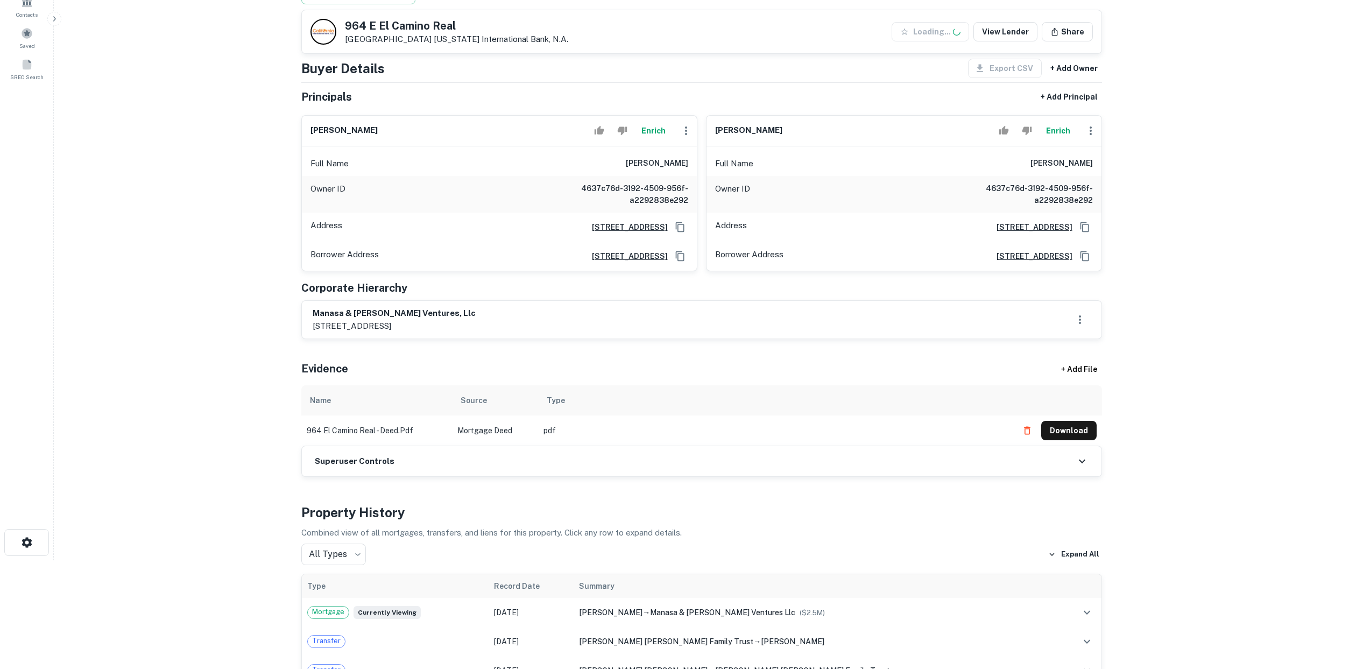
scroll to position [122, 0]
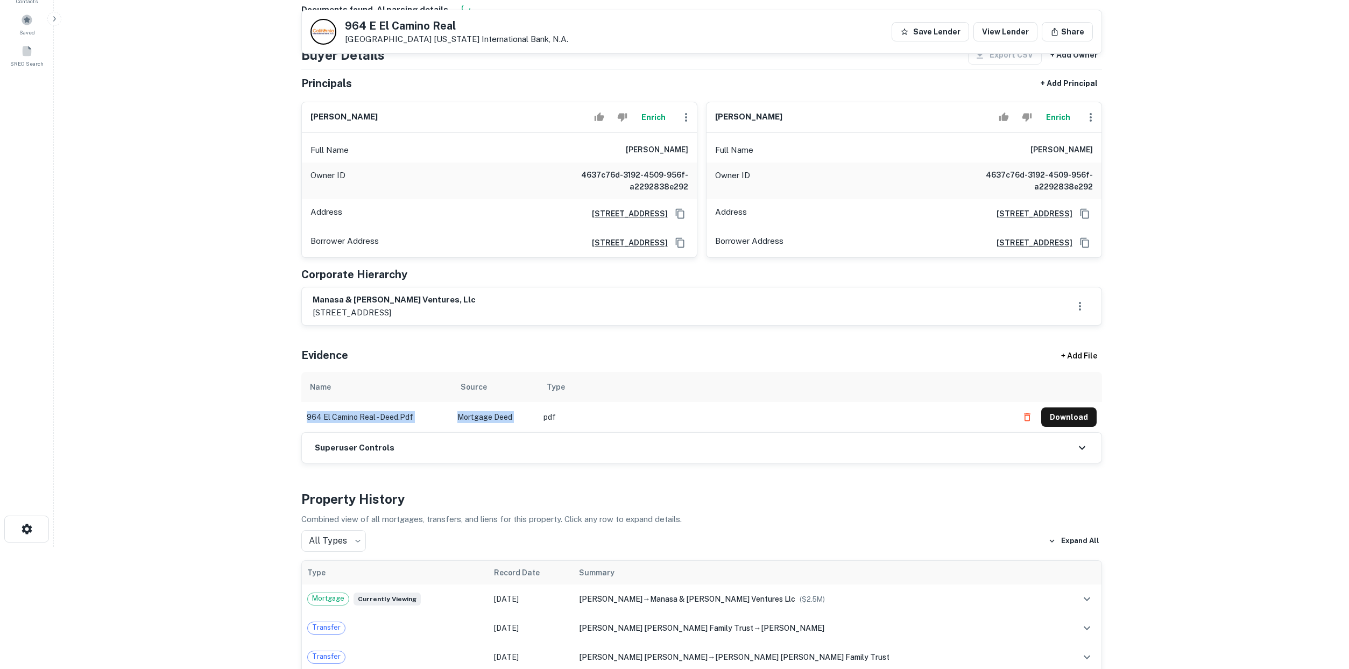
drag, startPoint x: 307, startPoint y: 417, endPoint x: 543, endPoint y: 416, distance: 236.7
click at [543, 416] on tr "964 el camino real - deed.pdf Mortgage Deed pdf Download" at bounding box center [701, 417] width 800 height 30
click at [543, 416] on td "pdf" at bounding box center [775, 417] width 474 height 30
drag, startPoint x: 429, startPoint y: 415, endPoint x: 525, endPoint y: 415, distance: 96.3
click at [525, 415] on tr "964 el camino real - deed.pdf Mortgage Deed pdf Download" at bounding box center [701, 417] width 800 height 30
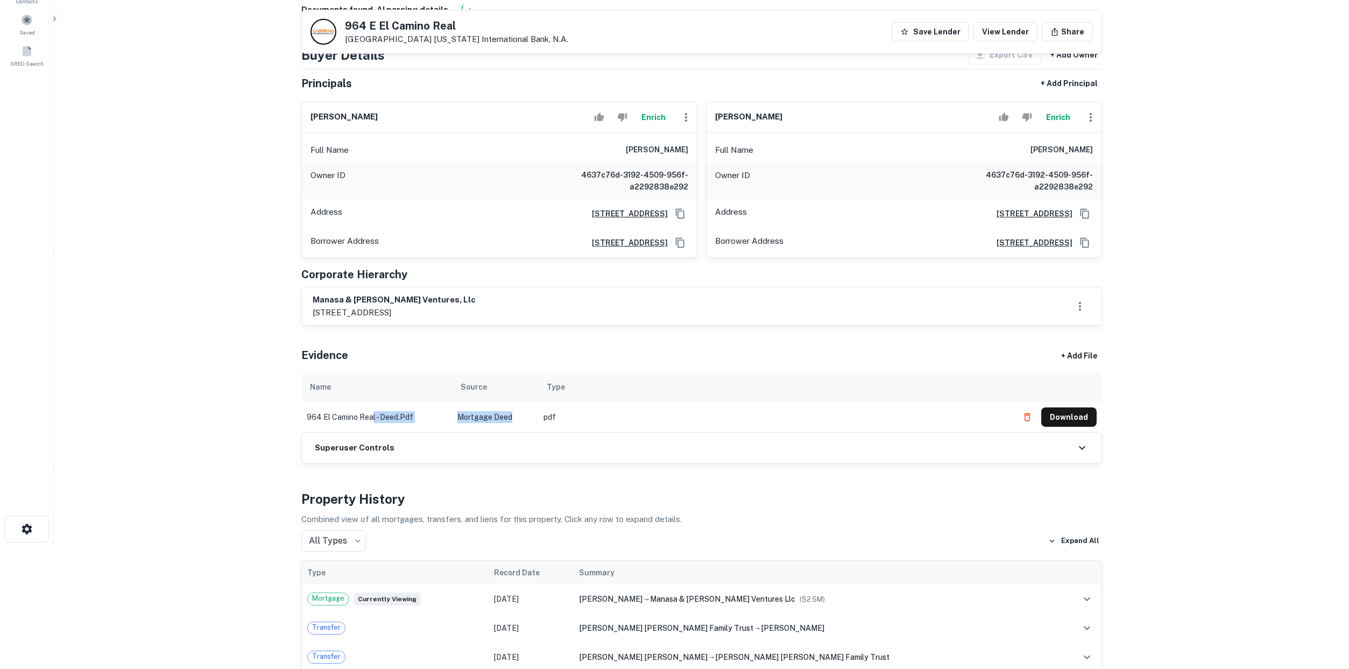
click at [525, 415] on td "Mortgage Deed" at bounding box center [495, 417] width 86 height 30
click at [1072, 414] on button "Download" at bounding box center [1068, 416] width 55 height 19
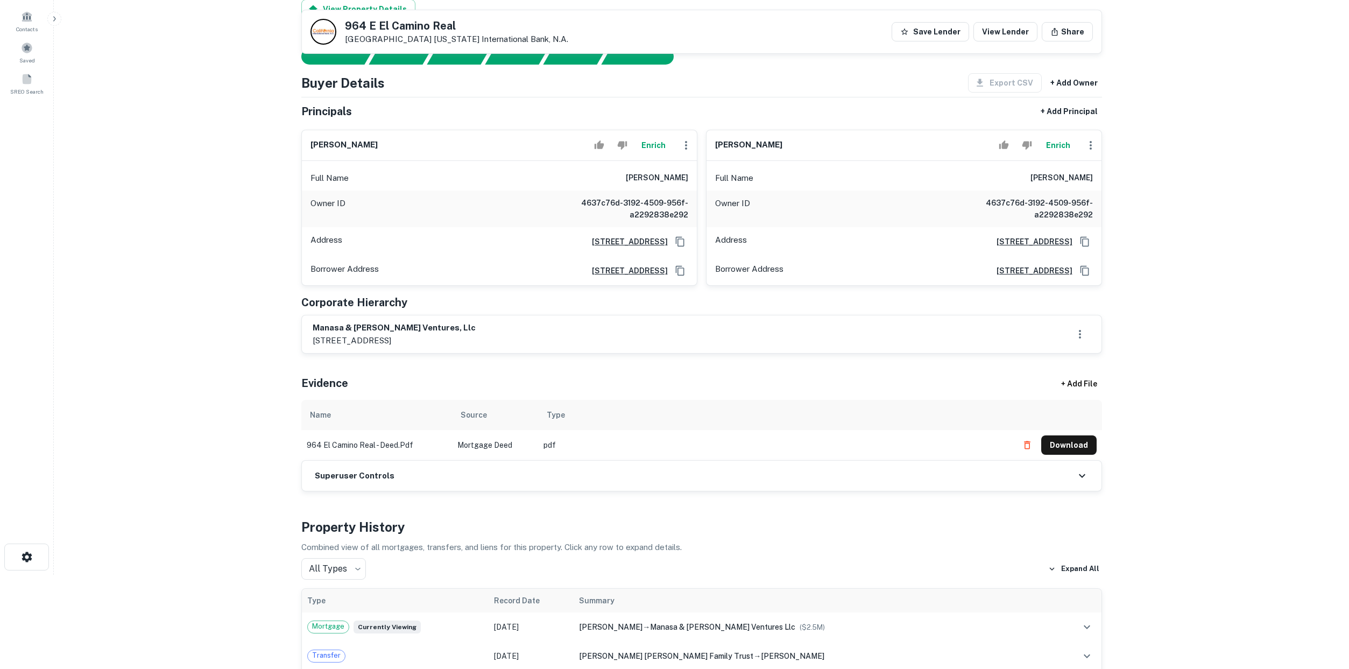
drag, startPoint x: 318, startPoint y: 143, endPoint x: 394, endPoint y: 147, distance: 76.5
click at [394, 147] on div "manasa nagaraj Enrich" at bounding box center [499, 145] width 395 height 31
drag, startPoint x: 718, startPoint y: 146, endPoint x: 778, endPoint y: 146, distance: 60.2
click at [778, 146] on h6 "nagaraj annaiah" at bounding box center [748, 145] width 67 height 12
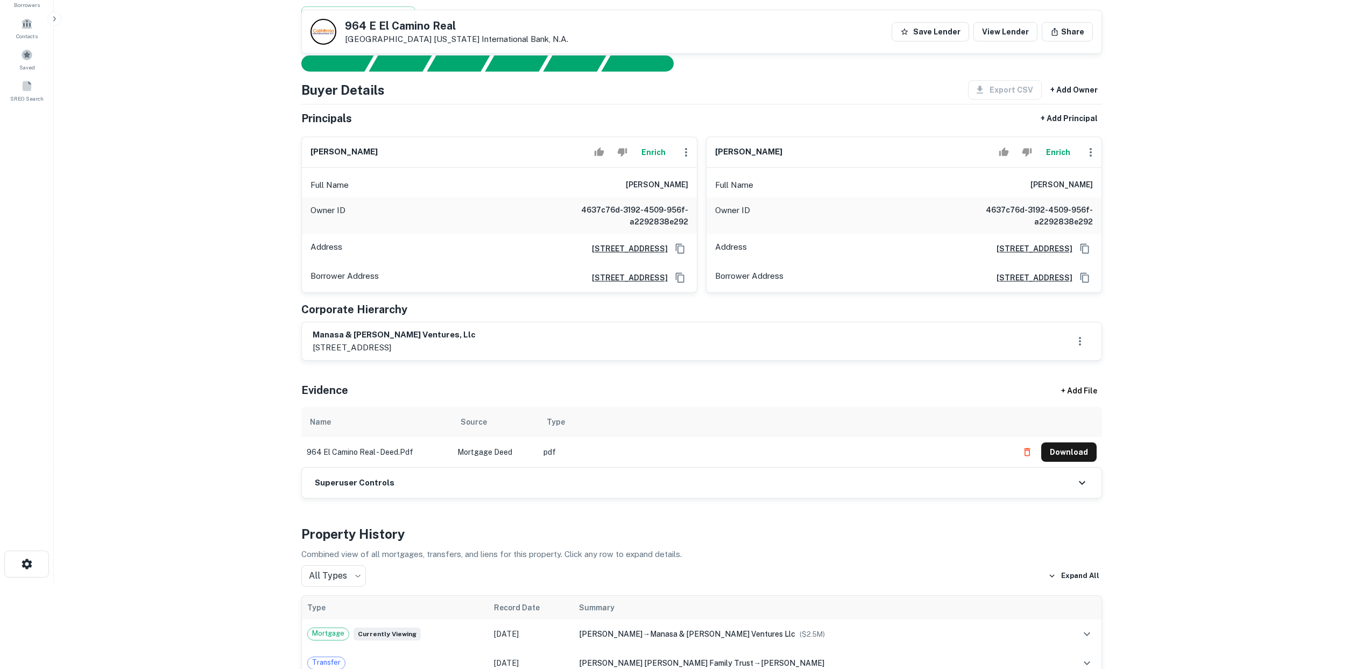
scroll to position [73, 0]
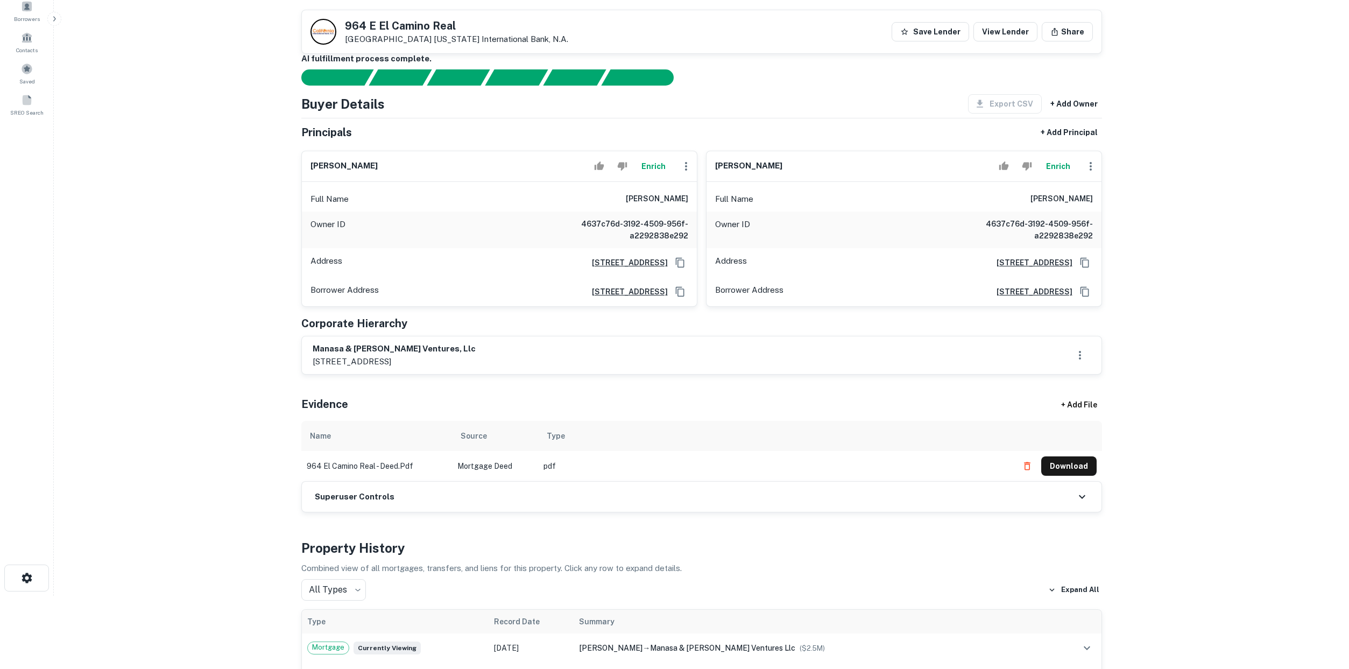
drag, startPoint x: 310, startPoint y: 165, endPoint x: 379, endPoint y: 167, distance: 68.9
click at [379, 167] on div "manasa nagaraj Enrich" at bounding box center [499, 166] width 395 height 31
drag, startPoint x: 385, startPoint y: 166, endPoint x: 310, endPoint y: 168, distance: 74.8
click at [310, 168] on div "manasa nagaraj Enrich" at bounding box center [499, 166] width 395 height 31
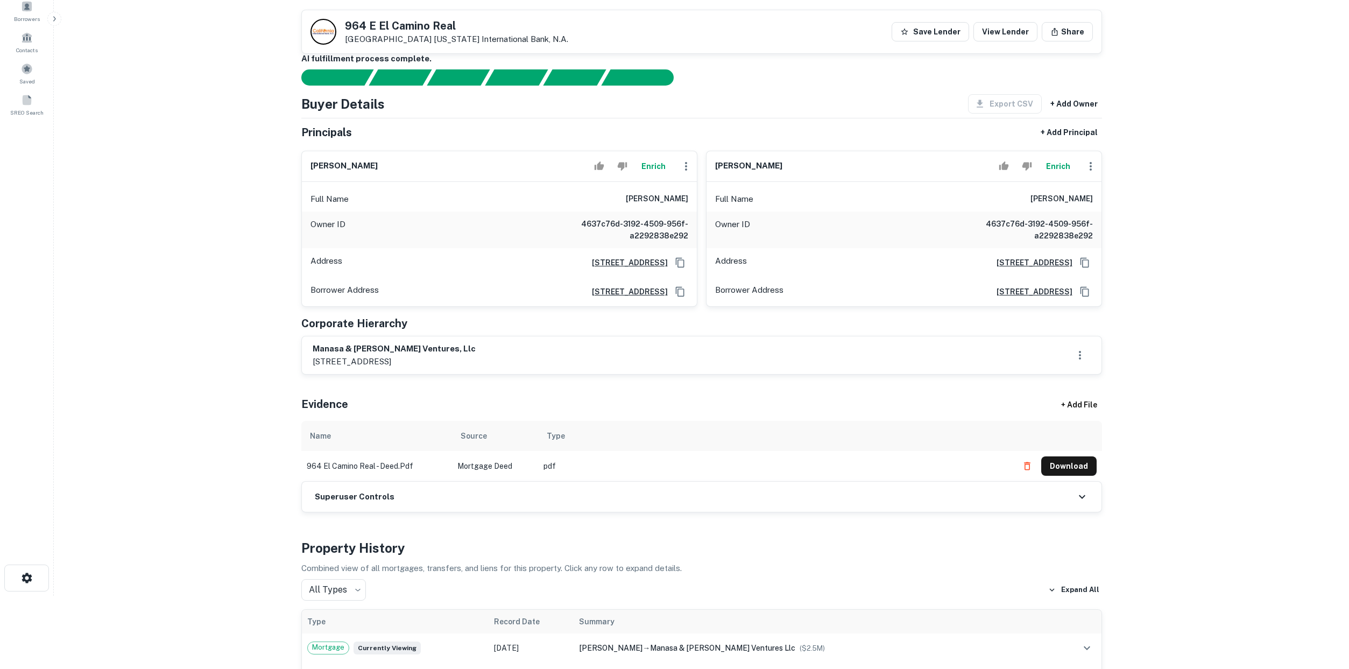
click at [310, 168] on h6 "manasa nagaraj" at bounding box center [343, 166] width 67 height 12
drag, startPoint x: 310, startPoint y: 167, endPoint x: 388, endPoint y: 165, distance: 78.0
click at [388, 165] on div "manasa nagaraj Enrich" at bounding box center [499, 166] width 395 height 31
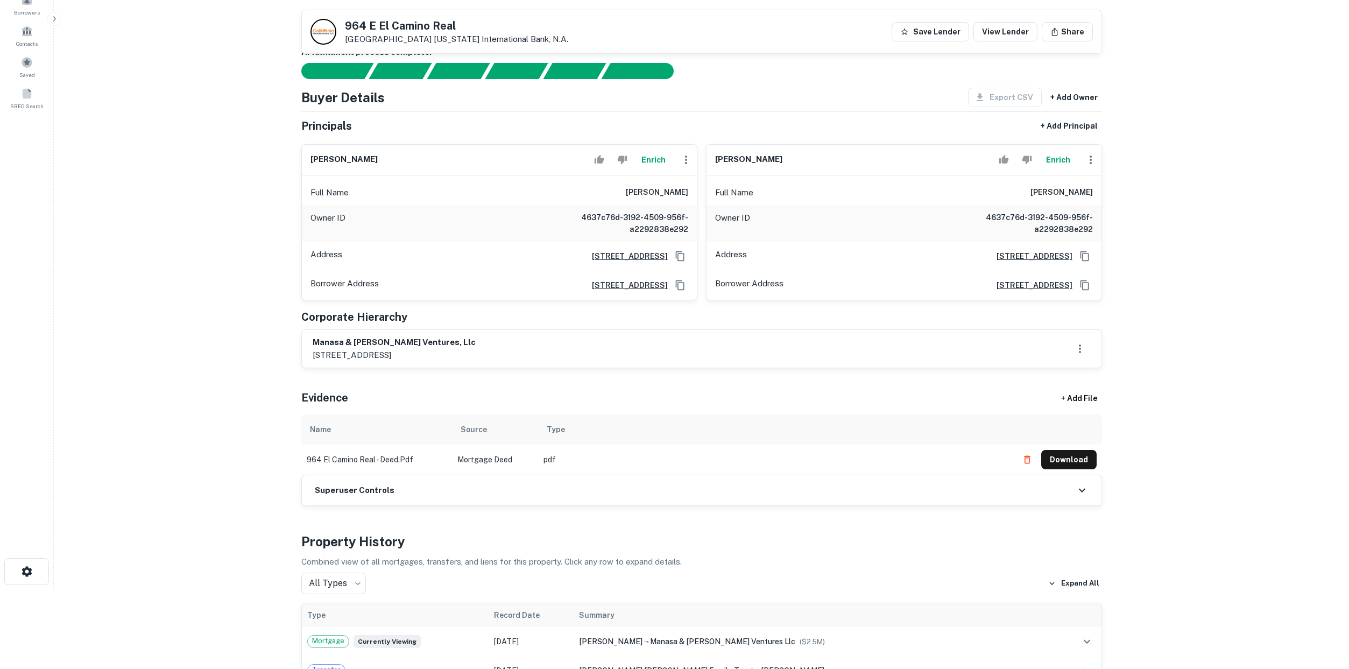
drag, startPoint x: 468, startPoint y: 353, endPoint x: 310, endPoint y: 356, distance: 157.6
click at [310, 356] on div "manasa & nagaraj ventures, llc 1488 franklin st, santa clara, ca, 95050" at bounding box center [701, 349] width 799 height 38
drag, startPoint x: 312, startPoint y: 354, endPoint x: 466, endPoint y: 352, distance: 154.4
click at [466, 352] on div "manasa & nagaraj ventures, llc 1488 franklin st, santa clara, ca, 95050" at bounding box center [702, 348] width 778 height 25
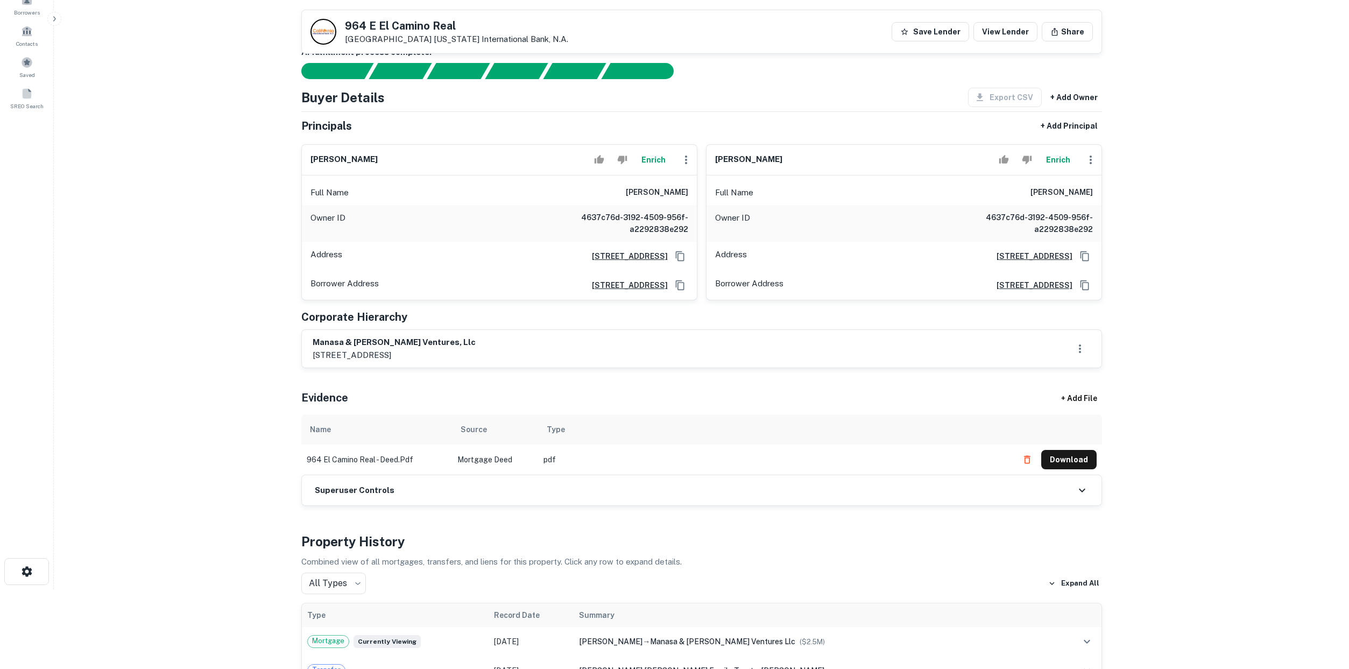
click at [466, 352] on div "manasa & nagaraj ventures, llc 1488 franklin st, santa clara, ca, 95050" at bounding box center [702, 348] width 778 height 25
drag, startPoint x: 464, startPoint y: 353, endPoint x: 313, endPoint y: 353, distance: 151.2
click at [313, 353] on div "manasa & nagaraj ventures, llc 1488 franklin st, santa clara, ca, 95050" at bounding box center [702, 348] width 778 height 25
click at [313, 353] on p "1488 franklin st, santa clara, ca, 95050" at bounding box center [394, 355] width 163 height 13
drag, startPoint x: 311, startPoint y: 356, endPoint x: 471, endPoint y: 358, distance: 160.3
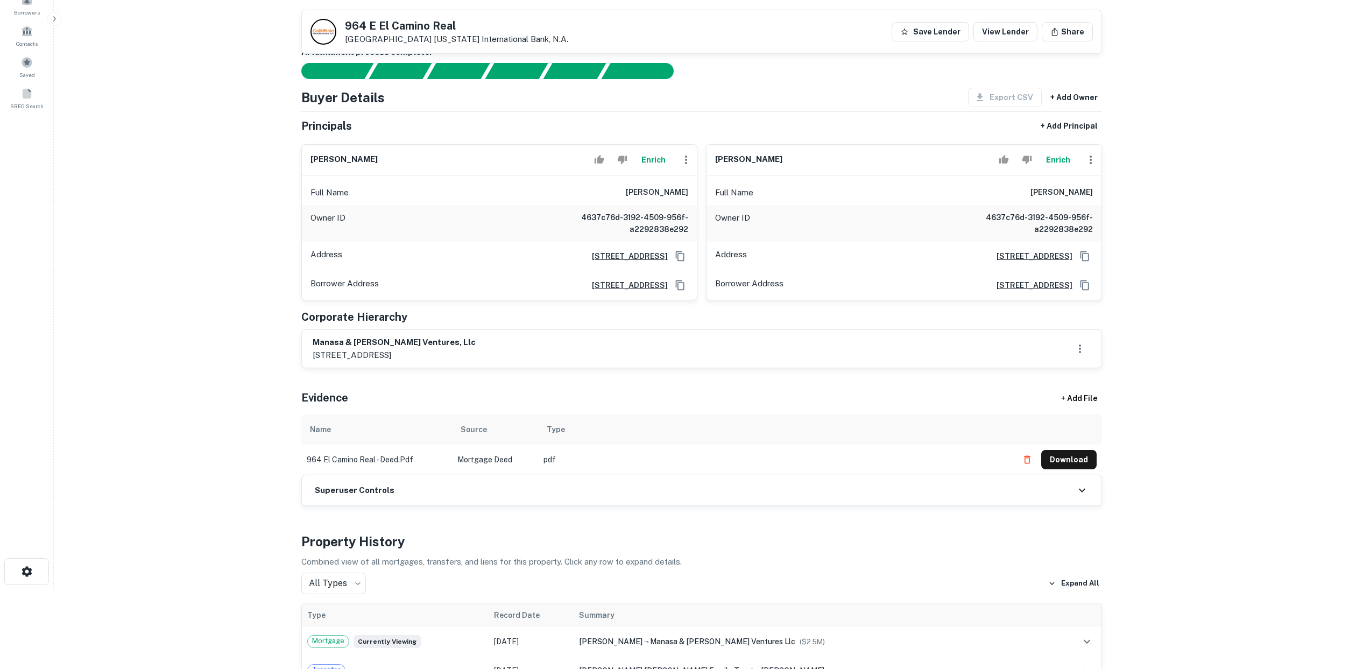
click at [471, 358] on div "manasa & nagaraj ventures, llc 1488 franklin st, santa clara, ca, 95050" at bounding box center [701, 349] width 799 height 38
click at [471, 356] on div "manasa & nagaraj ventures, llc 1488 franklin st, santa clara, ca, 95050" at bounding box center [702, 348] width 778 height 25
drag, startPoint x: 466, startPoint y: 355, endPoint x: 307, endPoint y: 350, distance: 159.3
click at [307, 350] on div "manasa & nagaraj ventures, llc 1488 franklin st, santa clara, ca, 95050" at bounding box center [701, 349] width 799 height 38
click at [308, 353] on div "manasa & nagaraj ventures, llc 1488 franklin st, santa clara, ca, 95050" at bounding box center [701, 349] width 799 height 38
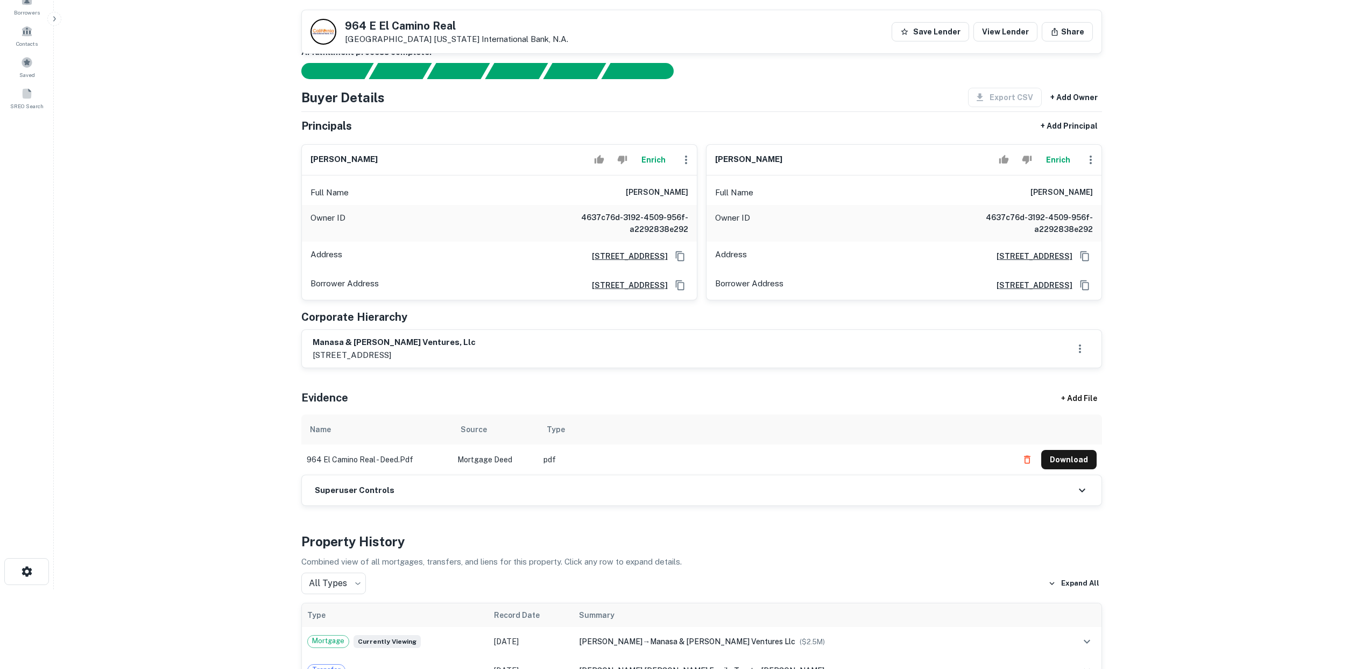
drag, startPoint x: 310, startPoint y: 353, endPoint x: 466, endPoint y: 356, distance: 156.6
click at [462, 357] on div "manasa & nagaraj ventures, llc 1488 franklin st, santa clara, ca, 95050" at bounding box center [701, 349] width 799 height 38
click at [467, 356] on div "manasa & nagaraj ventures, llc 1488 franklin st, santa clara, ca, 95050" at bounding box center [702, 348] width 778 height 25
drag, startPoint x: 472, startPoint y: 354, endPoint x: 308, endPoint y: 353, distance: 163.5
click at [308, 353] on div "manasa & nagaraj ventures, llc 1488 franklin st, santa clara, ca, 95050" at bounding box center [701, 349] width 799 height 38
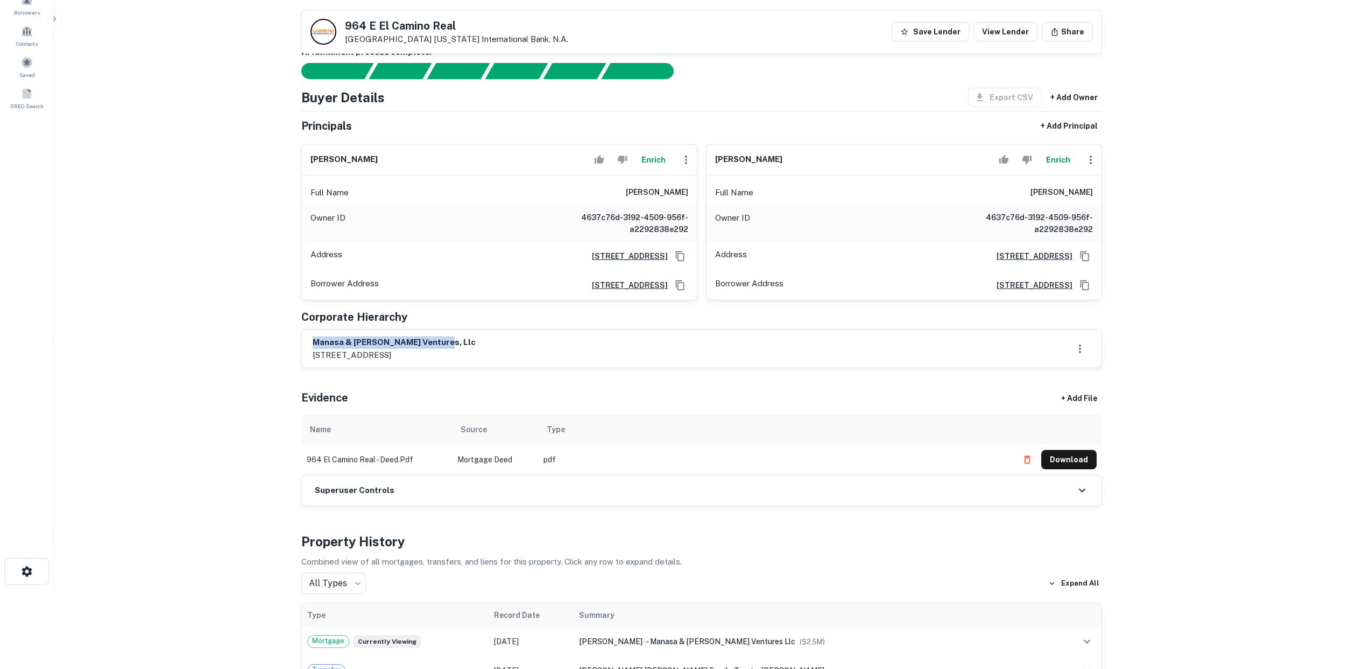
drag, startPoint x: 445, startPoint y: 338, endPoint x: 301, endPoint y: 339, distance: 144.7
click at [301, 339] on div "manasa & nagaraj ventures, llc 1488 franklin st, santa clara, ca, 95050" at bounding box center [701, 348] width 800 height 39
click at [363, 351] on p "1488 franklin st, santa clara, ca, 95050" at bounding box center [394, 355] width 163 height 13
drag, startPoint x: 369, startPoint y: 347, endPoint x: 290, endPoint y: 351, distance: 78.6
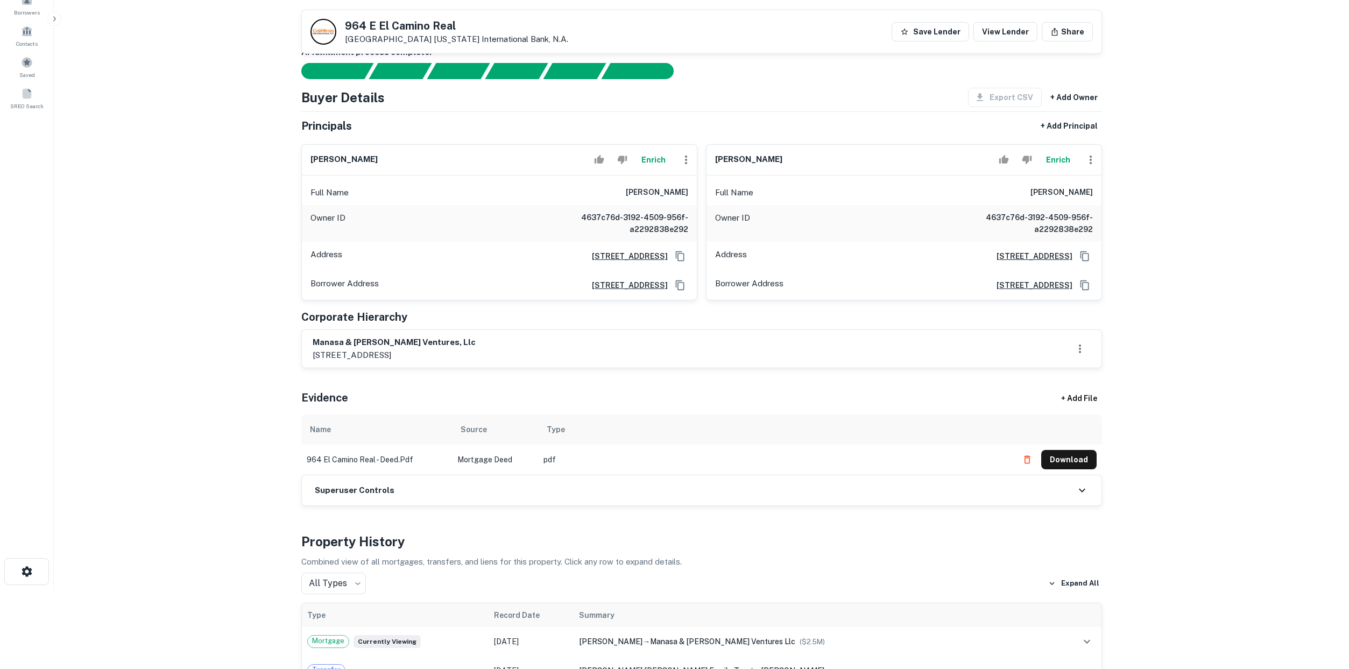
drag, startPoint x: 381, startPoint y: 158, endPoint x: 310, endPoint y: 162, distance: 71.2
click at [310, 162] on div "manasa nagaraj Enrich" at bounding box center [499, 160] width 395 height 31
click at [398, 159] on div "manasa nagaraj Enrich" at bounding box center [499, 160] width 395 height 31
drag, startPoint x: 397, startPoint y: 158, endPoint x: 308, endPoint y: 160, distance: 88.8
click at [308, 160] on div "manasa nagaraj Enrich" at bounding box center [499, 160] width 395 height 31
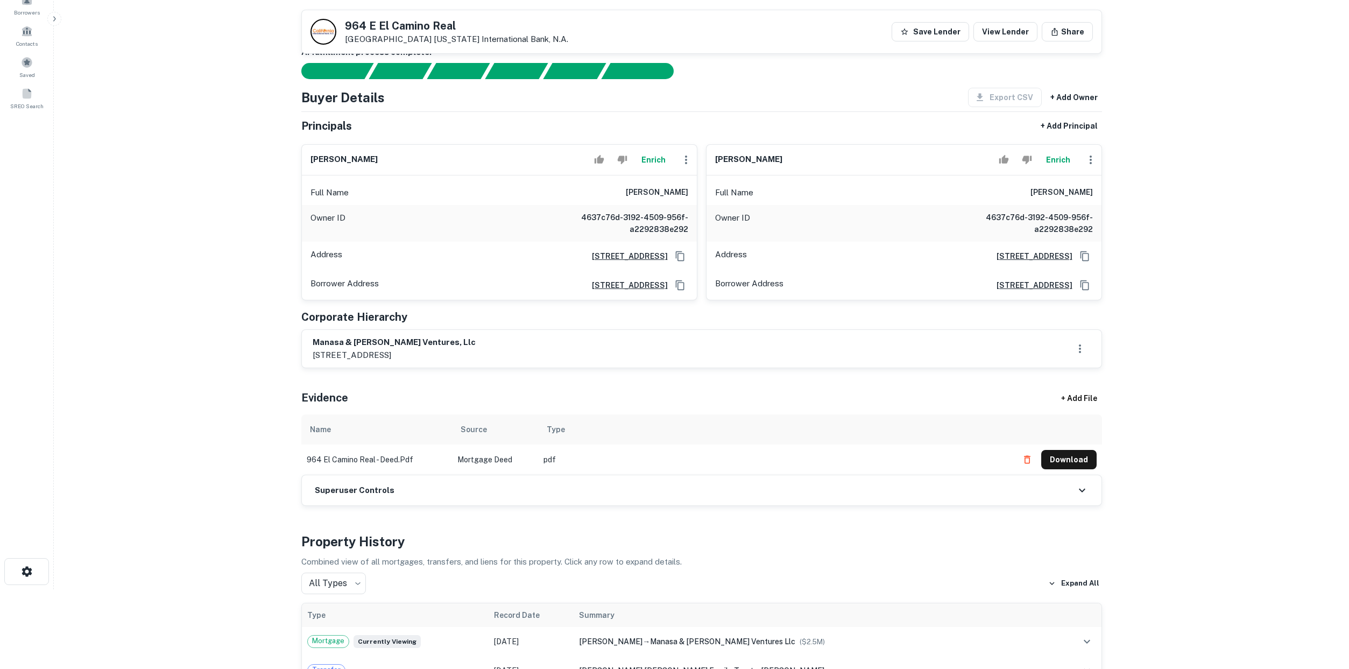
drag, startPoint x: 781, startPoint y: 161, endPoint x: 709, endPoint y: 158, distance: 71.6
click at [709, 158] on div "nagaraj annaiah Enrich" at bounding box center [903, 160] width 395 height 31
click at [791, 154] on div "nagaraj annaiah Enrich" at bounding box center [903, 160] width 395 height 31
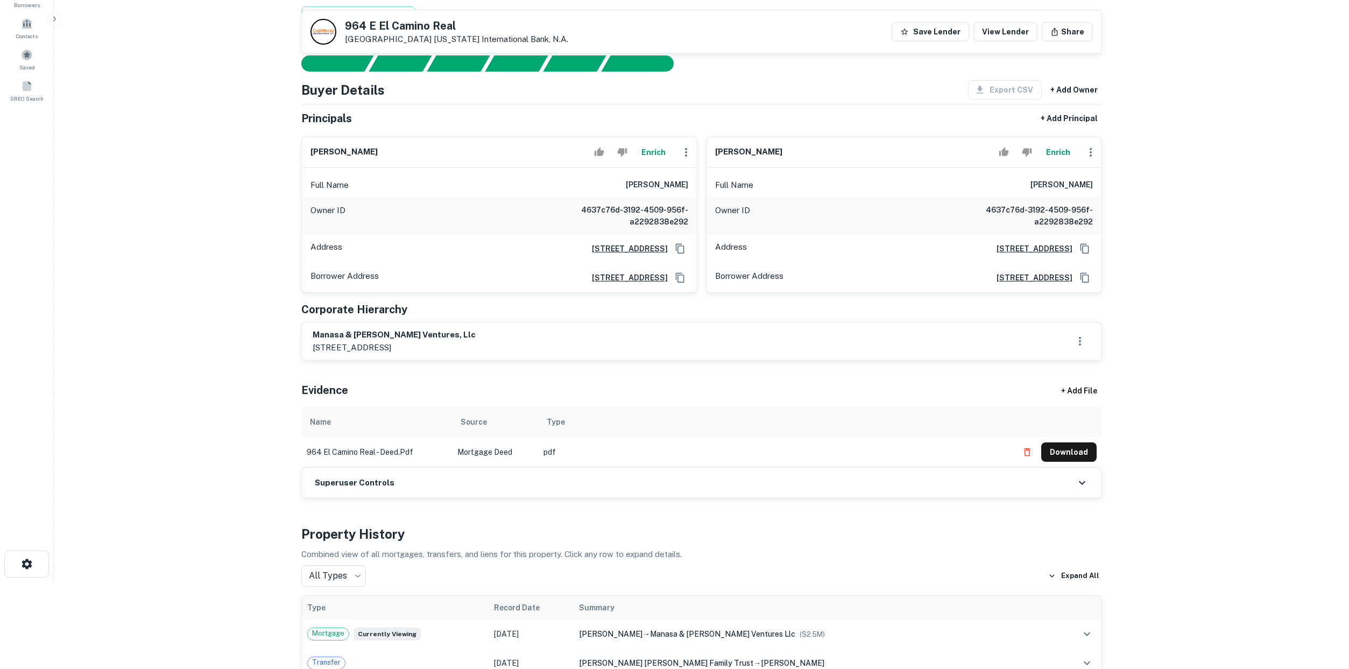
scroll to position [80, 0]
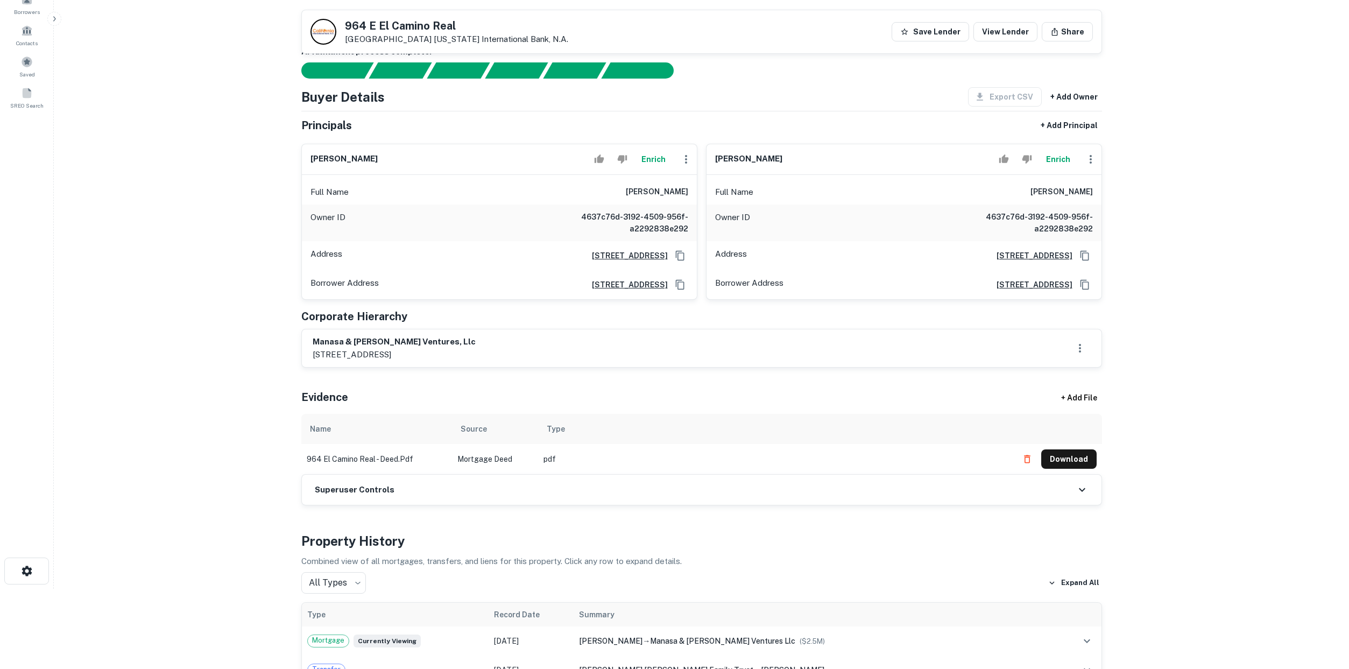
drag, startPoint x: 480, startPoint y: 352, endPoint x: 311, endPoint y: 355, distance: 168.4
click at [311, 355] on div "manasa & nagaraj ventures, llc 1488 franklin st, santa clara, ca, 95050" at bounding box center [701, 348] width 799 height 38
copy p "1488 franklin st, santa clara, ca, 95050"
click at [211, 337] on main "Back to search 964 E El Camino Real Sunnyvale, CA 94087 California Internationa…" at bounding box center [701, 254] width 1295 height 669
click at [649, 160] on button "Enrich" at bounding box center [653, 159] width 34 height 22
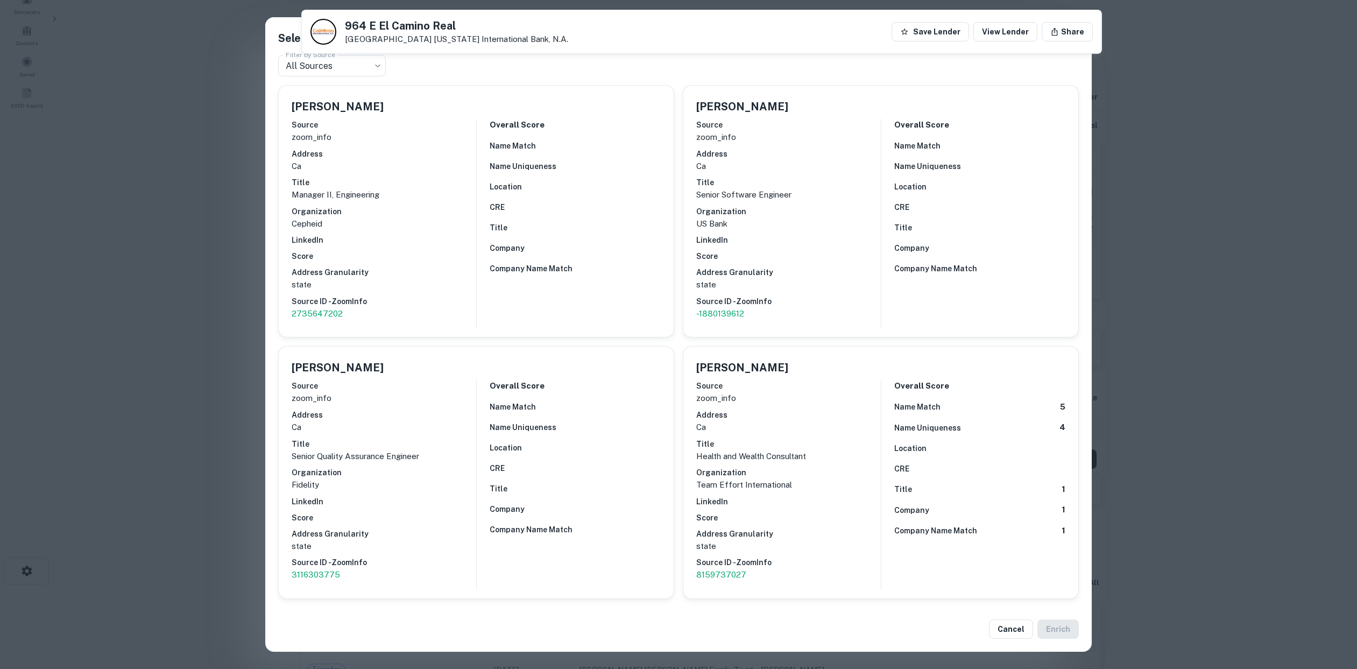
click at [1244, 162] on div "Select a candidate for Manasa Nagaraj at 1488 franklin st Filter by Source All …" at bounding box center [678, 334] width 1357 height 669
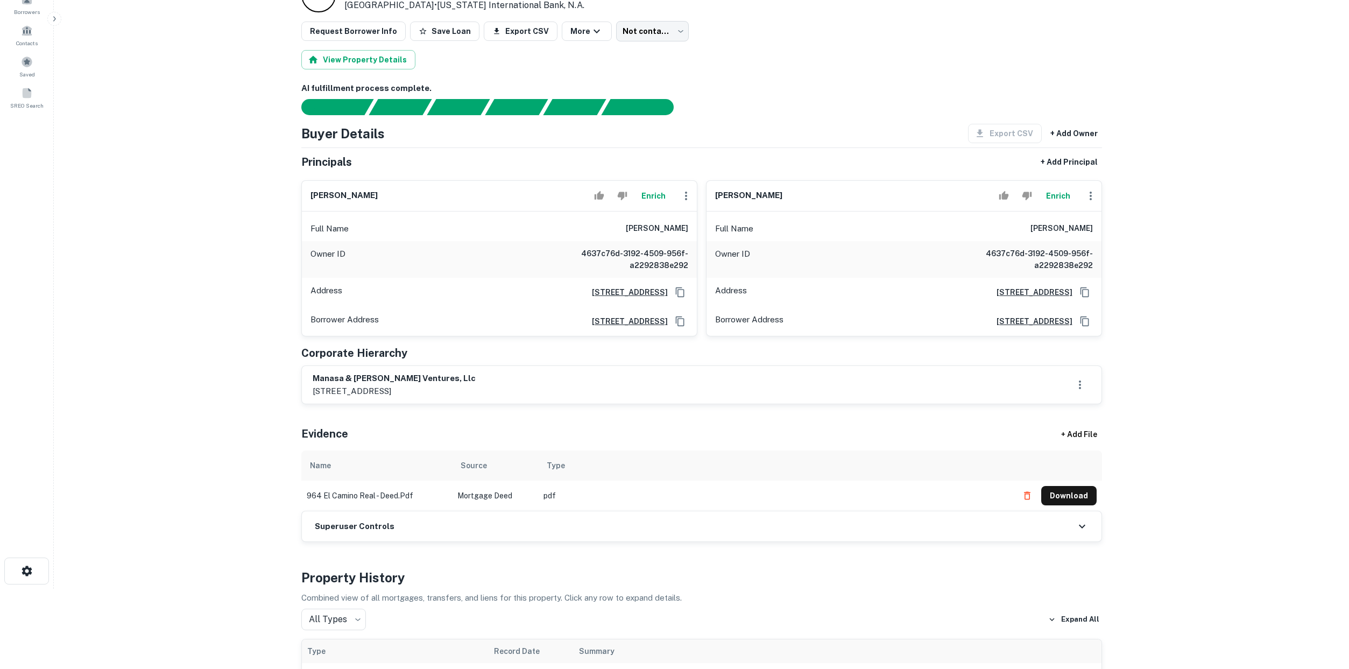
scroll to position [0, 0]
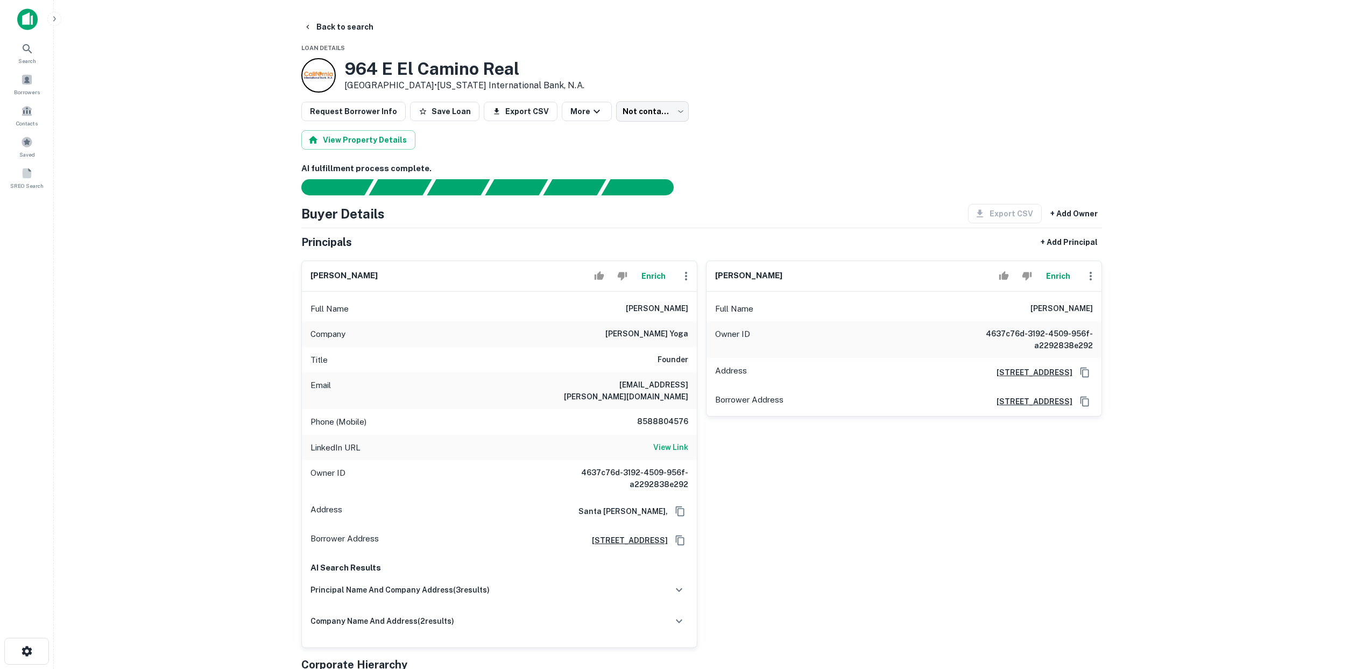
scroll to position [27, 0]
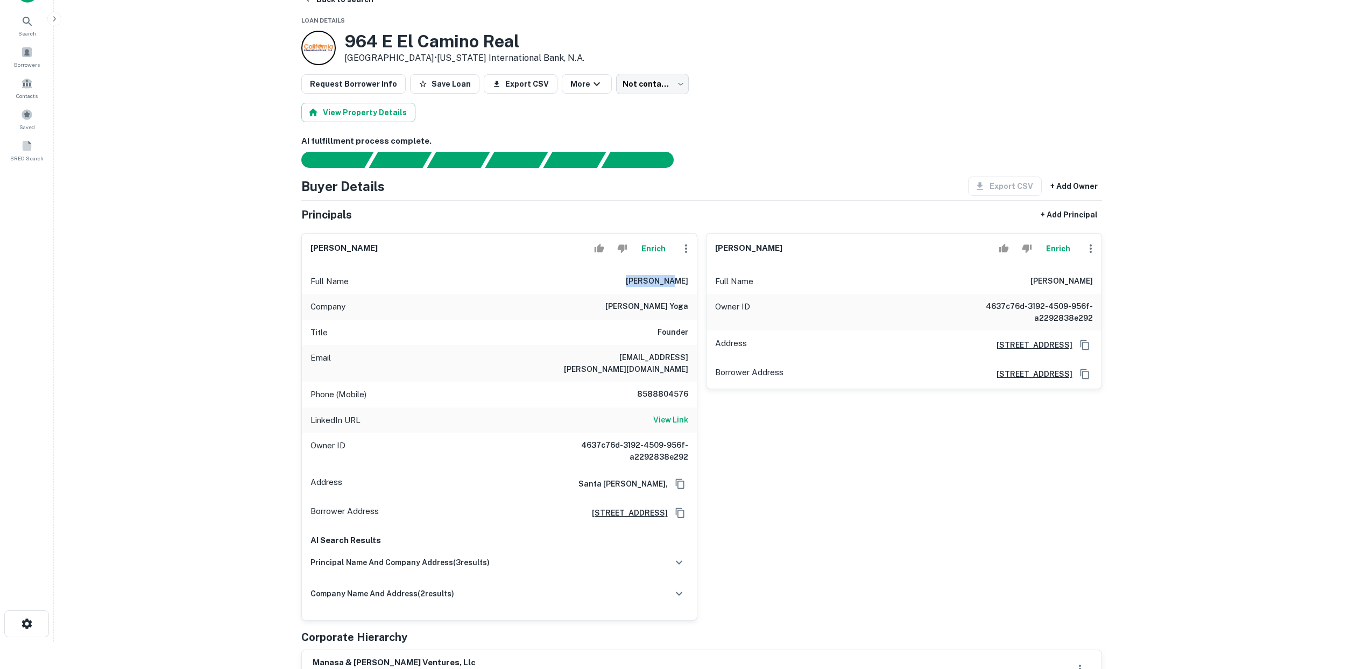
drag, startPoint x: 632, startPoint y: 284, endPoint x: 675, endPoint y: 282, distance: 42.6
click at [675, 282] on h6 "[PERSON_NAME]" at bounding box center [657, 281] width 62 height 13
click at [654, 247] on button "Enrich" at bounding box center [653, 249] width 34 height 22
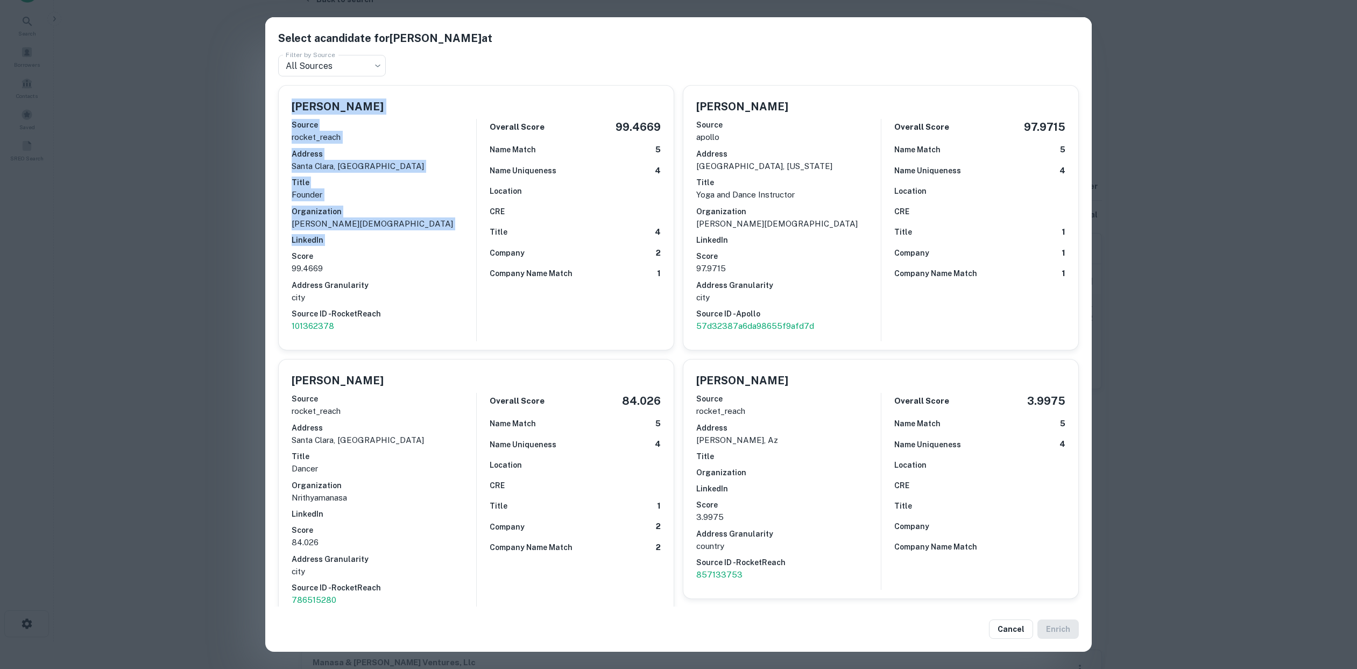
drag, startPoint x: 217, startPoint y: 246, endPoint x: 639, endPoint y: 48, distance: 466.1
click at [639, 48] on div "Select a candidate for [PERSON_NAME] at Filter by Source All Sources *** Filter…" at bounding box center [678, 334] width 1357 height 669
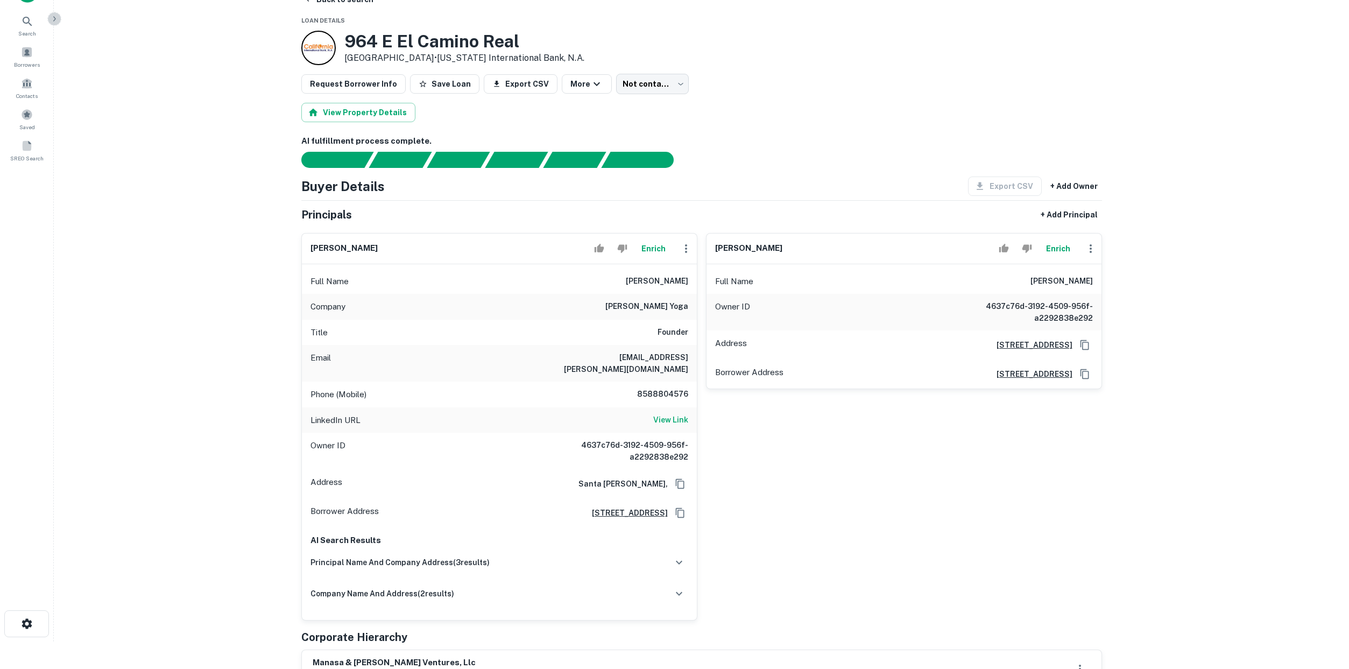
click at [58, 22] on icon "button" at bounding box center [54, 19] width 9 height 9
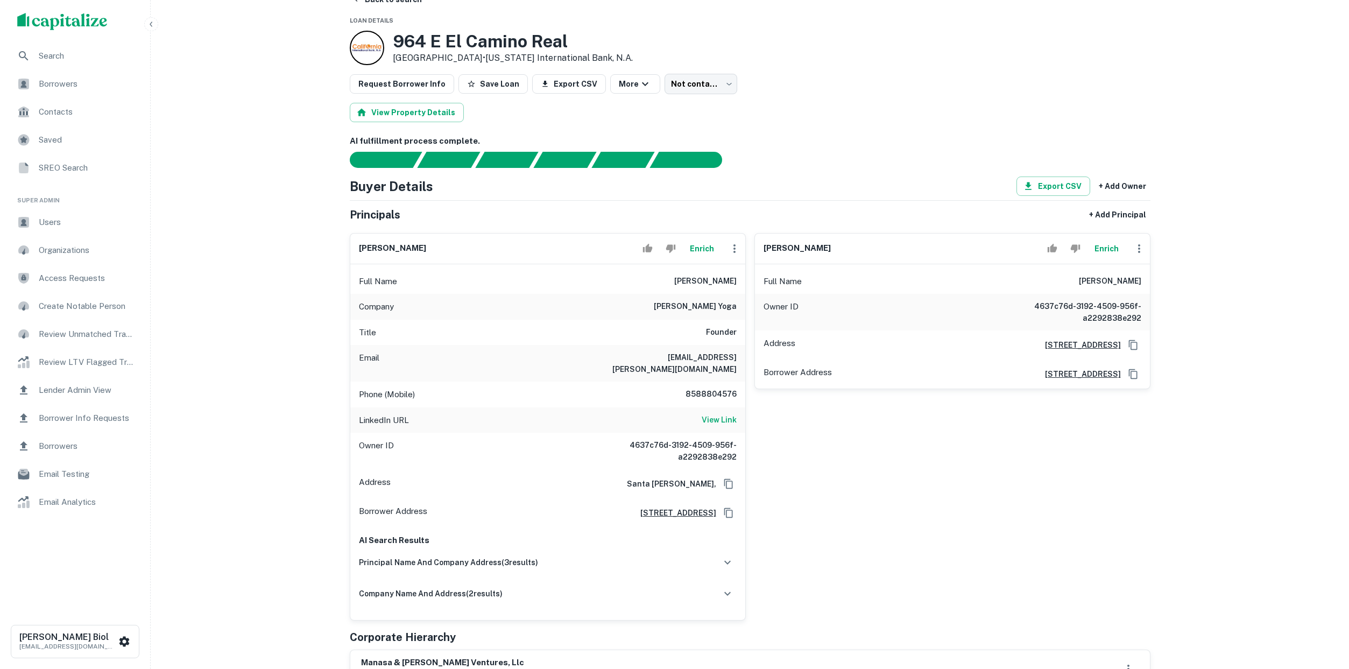
click at [708, 250] on button "Enrich" at bounding box center [702, 249] width 34 height 22
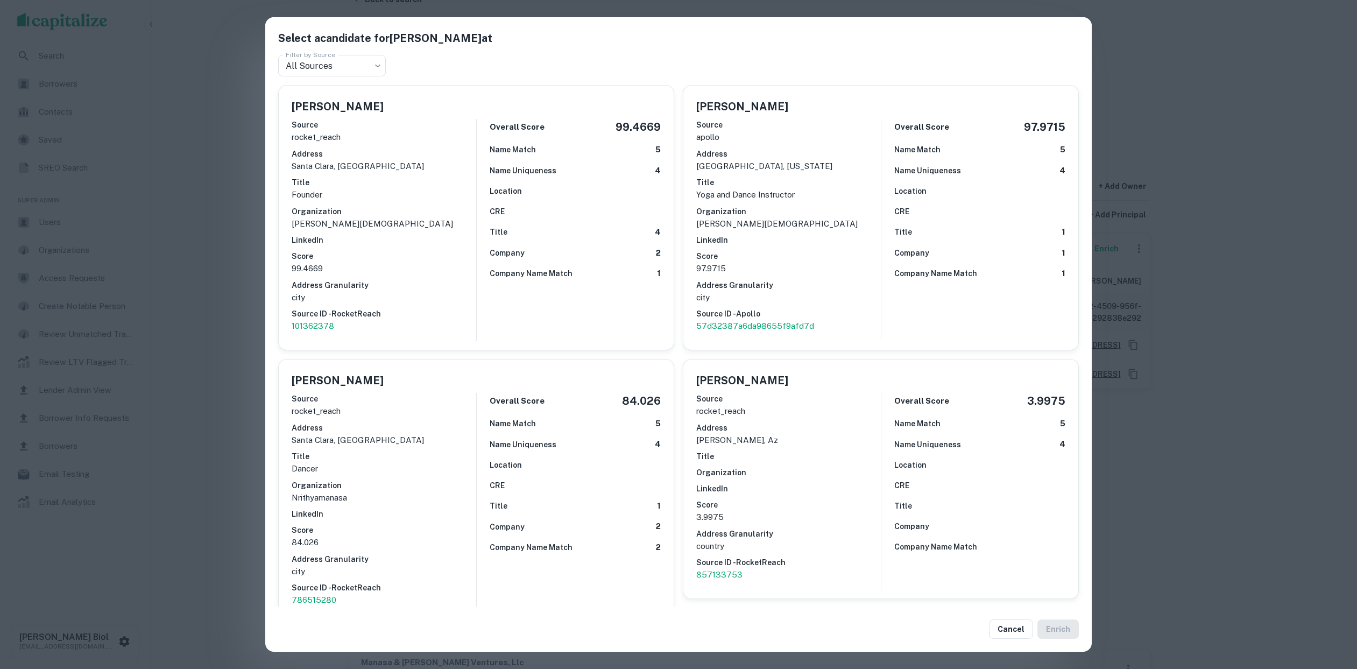
click at [251, 349] on div "Select a candidate for [PERSON_NAME] at Filter by Source All Sources *** Filter…" at bounding box center [678, 334] width 1357 height 669
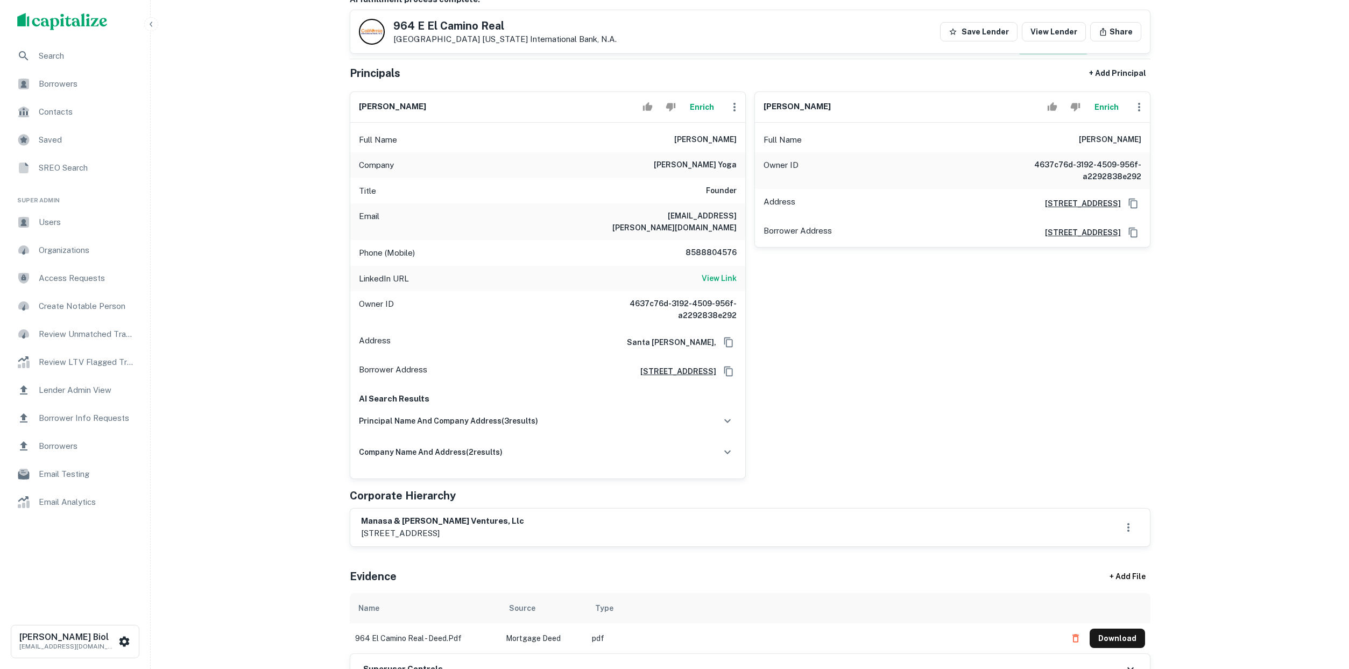
scroll to position [118, 0]
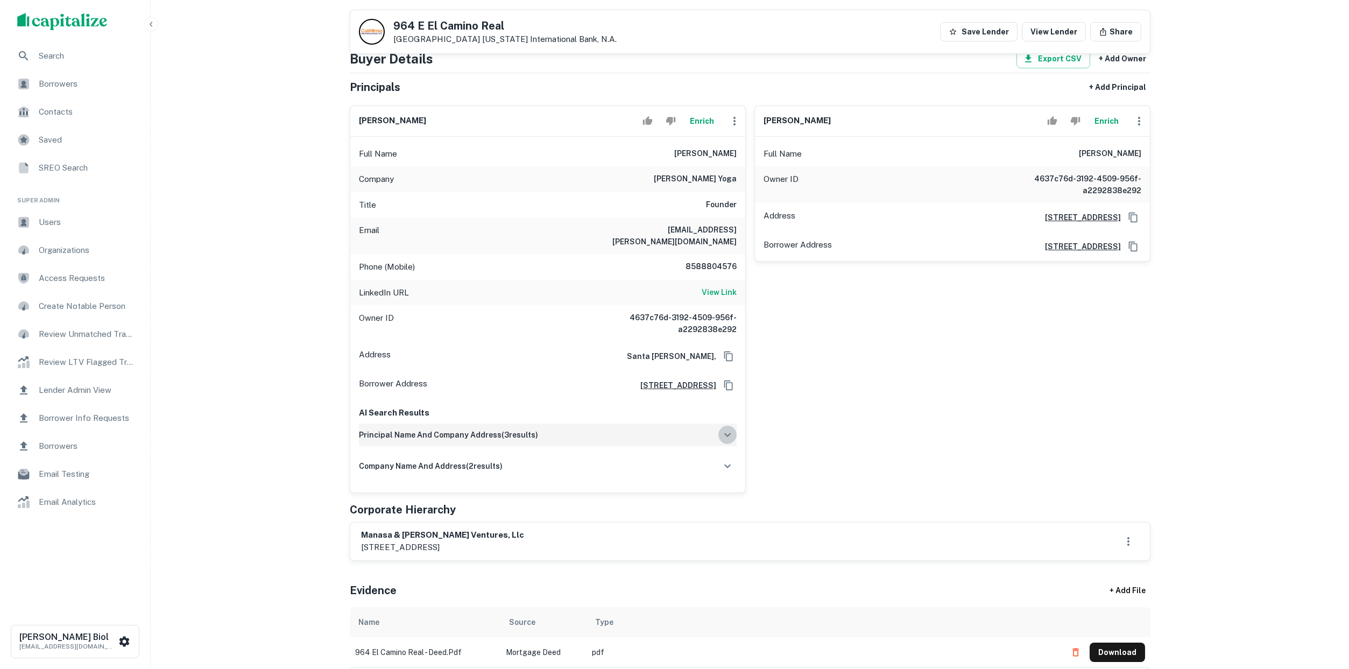
click at [722, 428] on icon "button" at bounding box center [727, 434] width 13 height 13
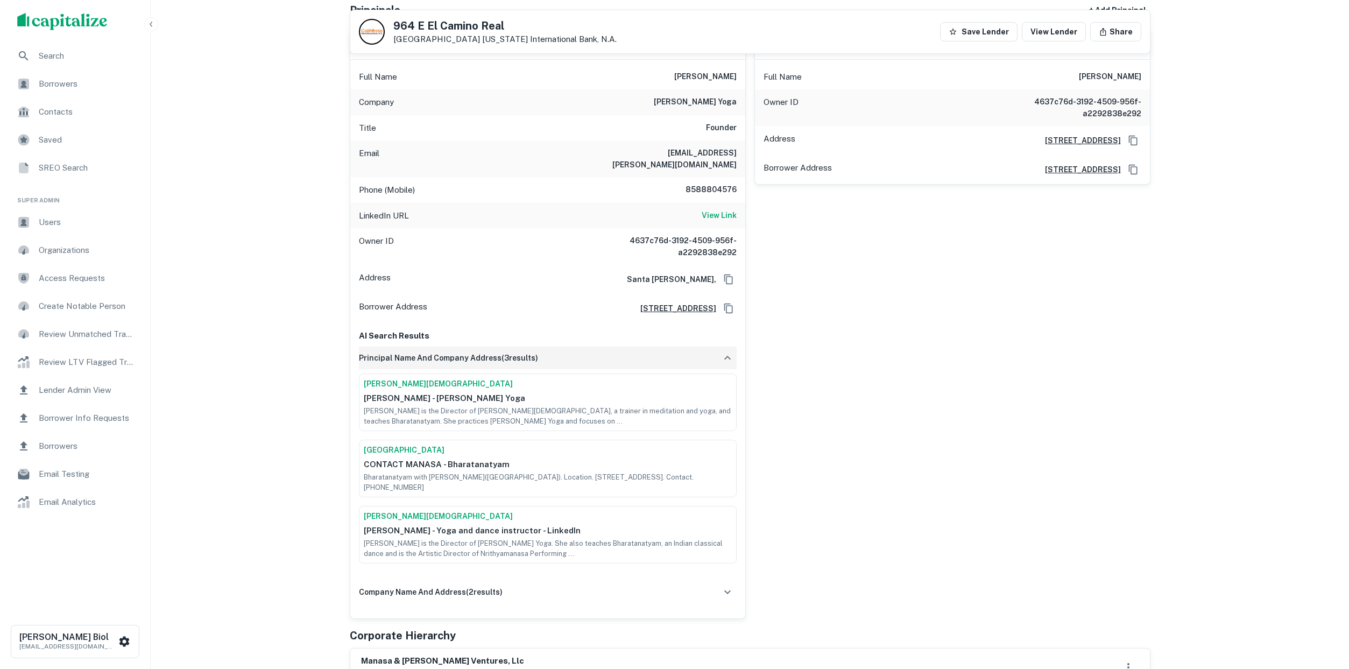
scroll to position [202, 0]
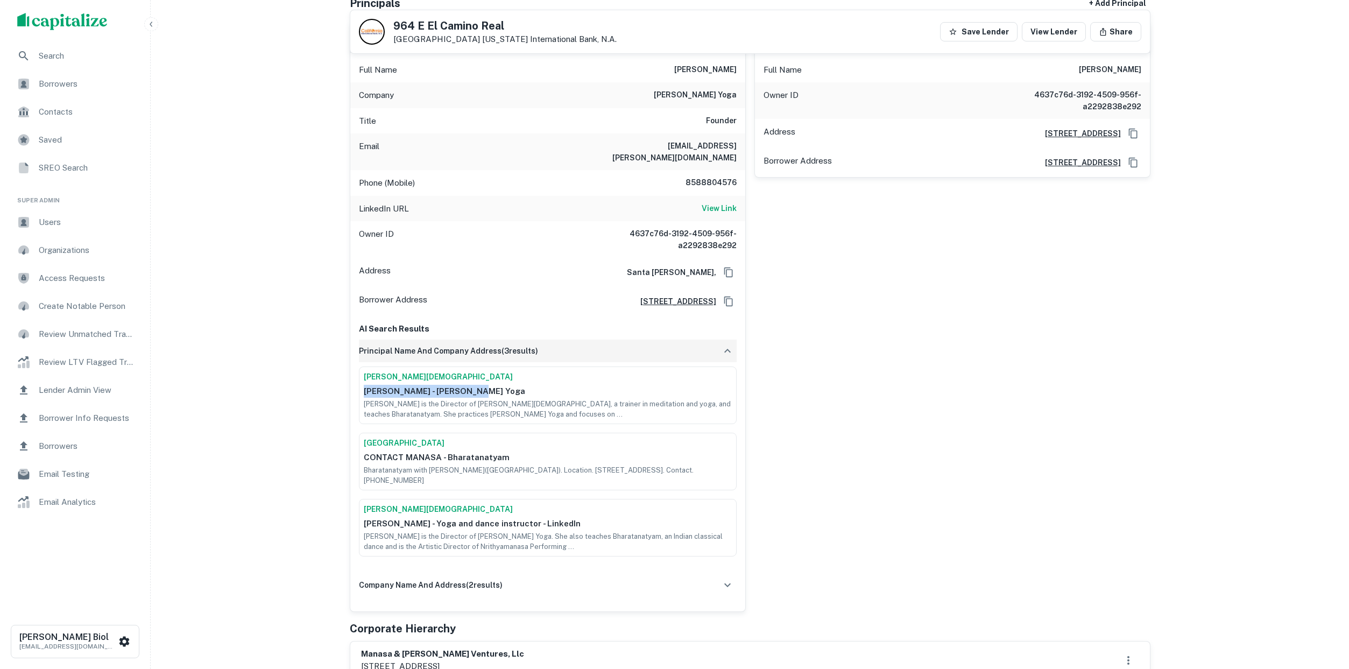
drag, startPoint x: 495, startPoint y: 380, endPoint x: 347, endPoint y: 377, distance: 148.0
click at [347, 377] on div "manasa nagaraj Enrich Full Name manasa nagaraj Company esha yoga Title Founder …" at bounding box center [543, 312] width 405 height 599
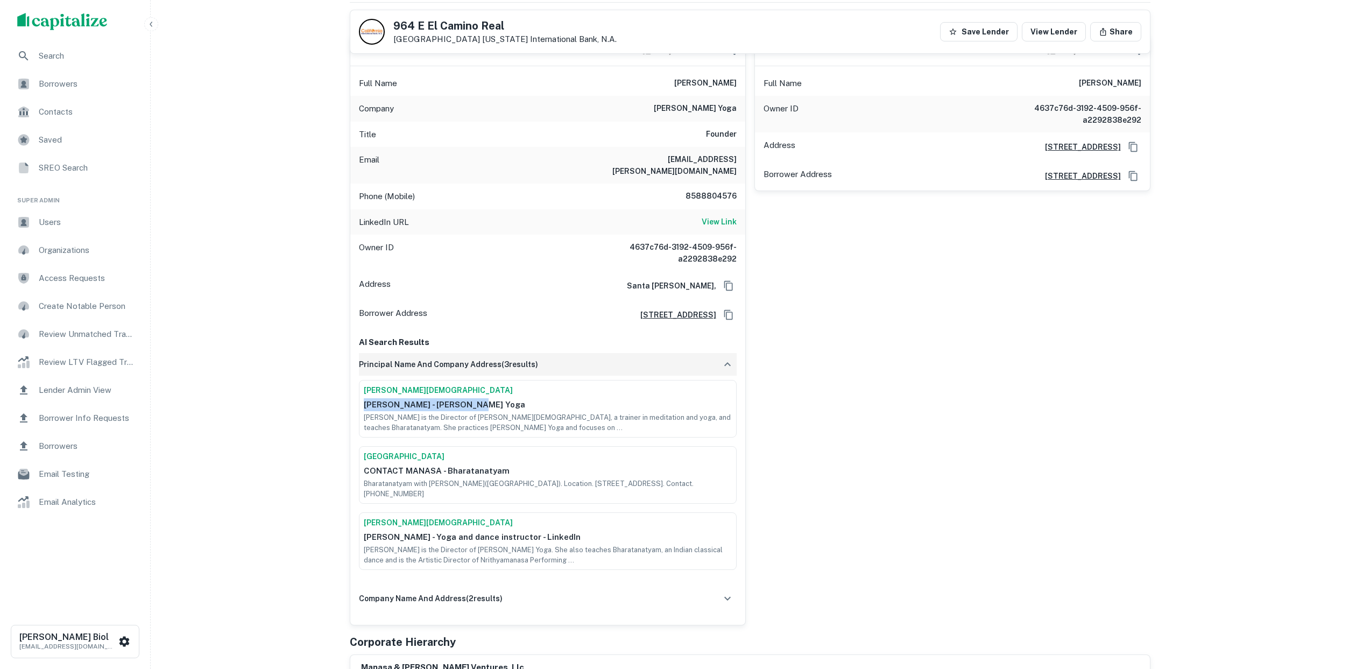
scroll to position [182, 0]
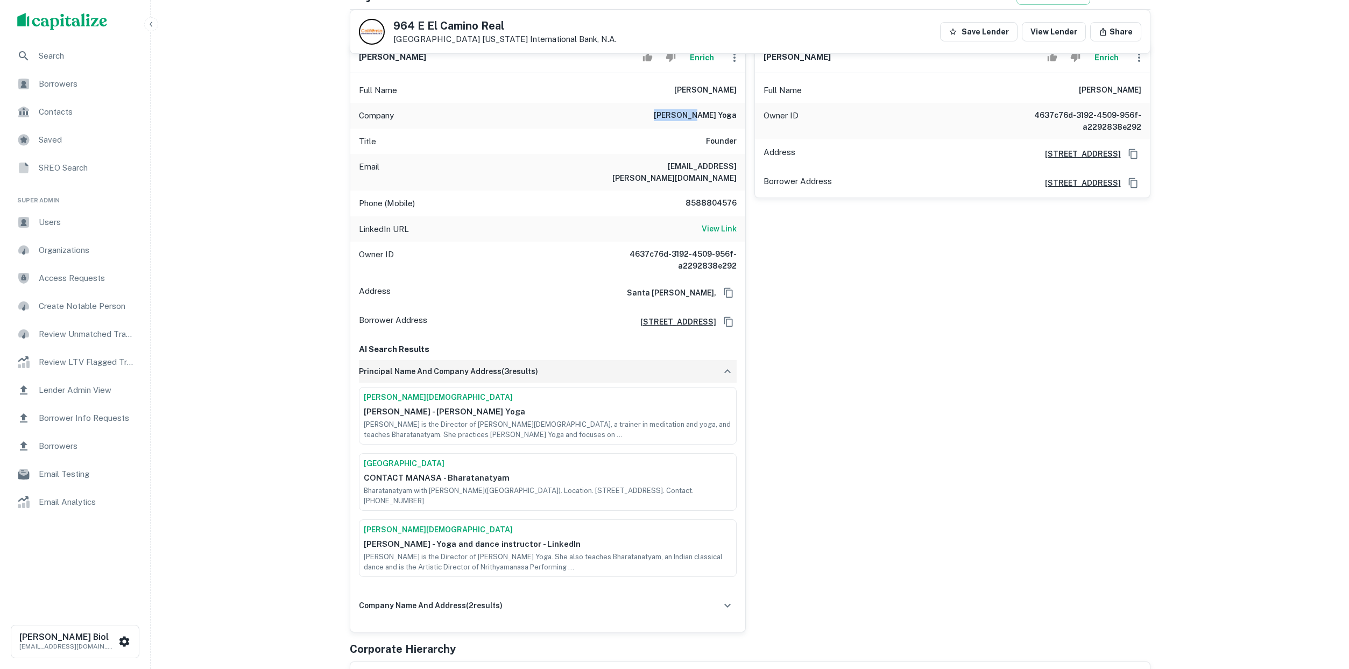
drag, startPoint x: 698, startPoint y: 117, endPoint x: 740, endPoint y: 114, distance: 42.1
click at [740, 114] on div "Company esha yoga" at bounding box center [547, 116] width 395 height 26
click at [734, 116] on h6 "esha yoga" at bounding box center [695, 115] width 83 height 13
drag, startPoint x: 690, startPoint y: 117, endPoint x: 739, endPoint y: 115, distance: 49.5
click at [739, 115] on div "Company esha yoga" at bounding box center [547, 116] width 395 height 26
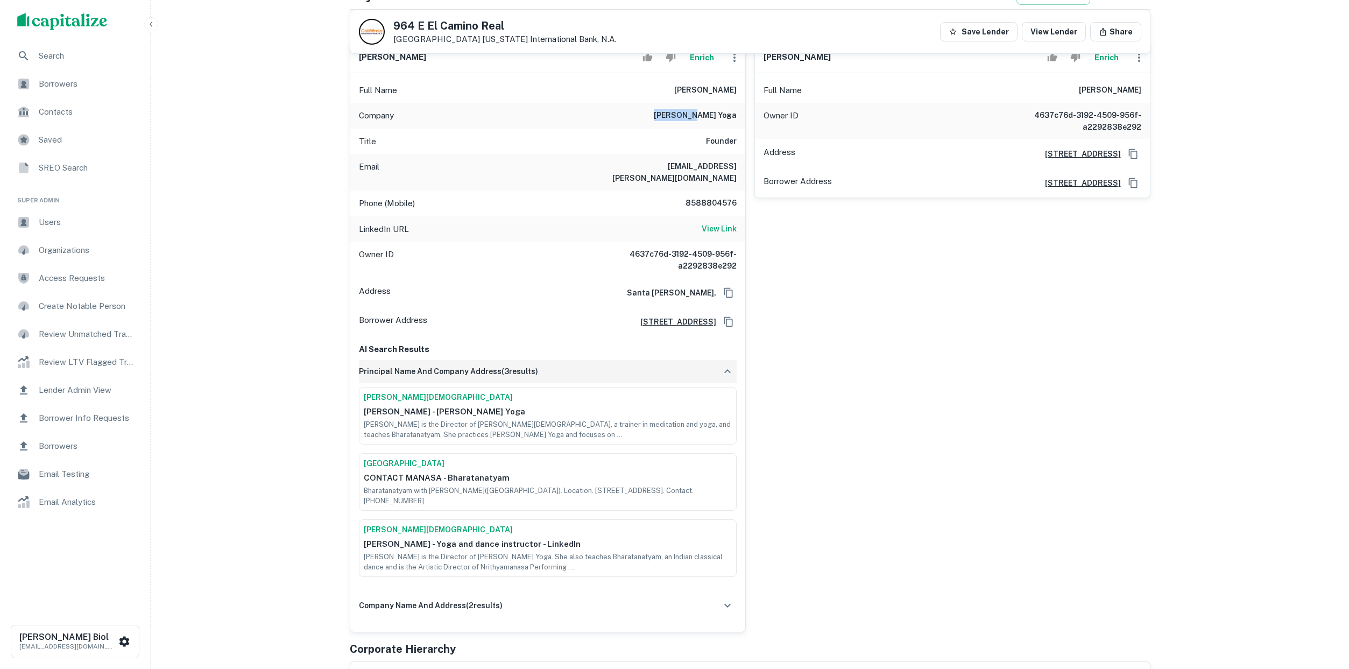
click at [739, 115] on div "Company esha yoga" at bounding box center [547, 116] width 395 height 26
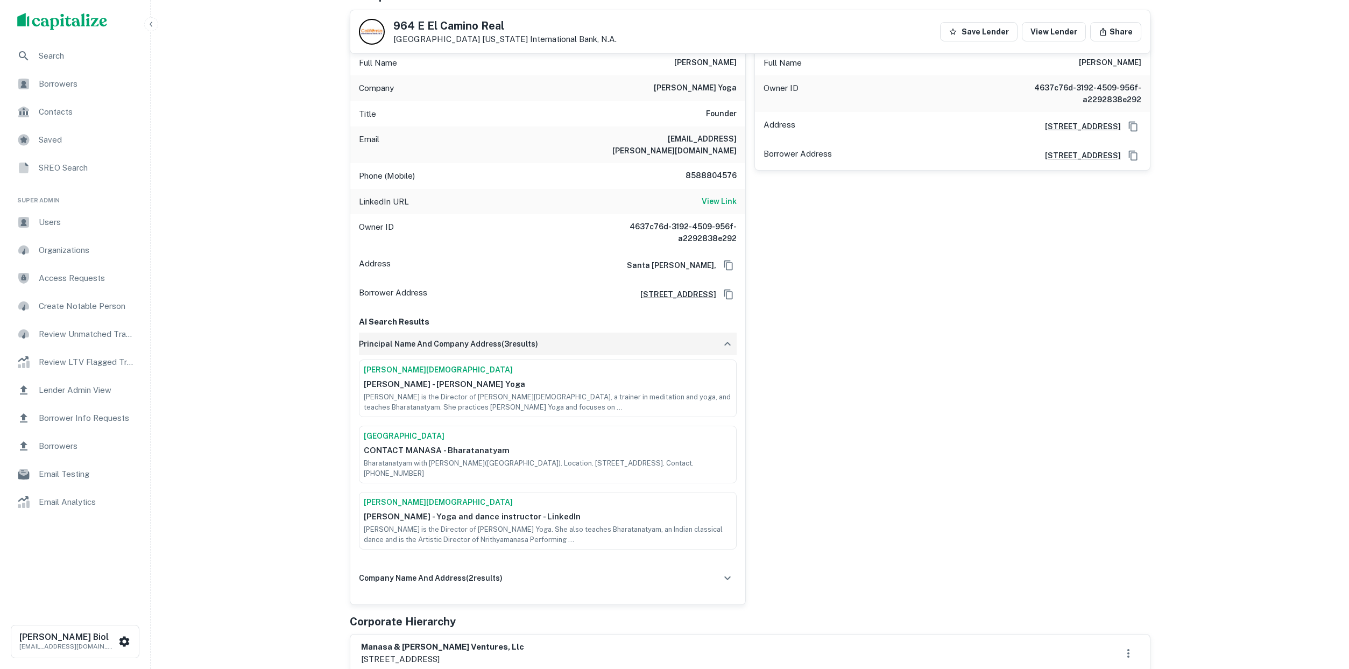
scroll to position [216, 0]
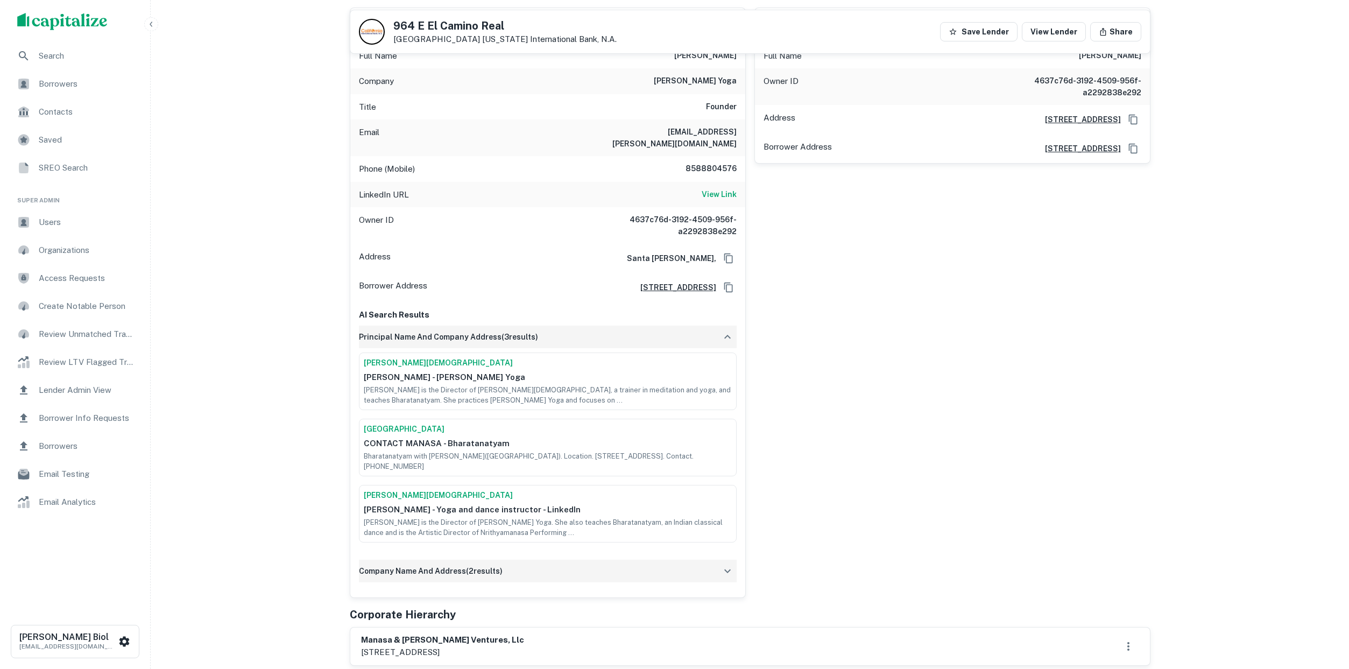
click at [569, 559] on div "company name and address ( 2 results)" at bounding box center [548, 570] width 378 height 23
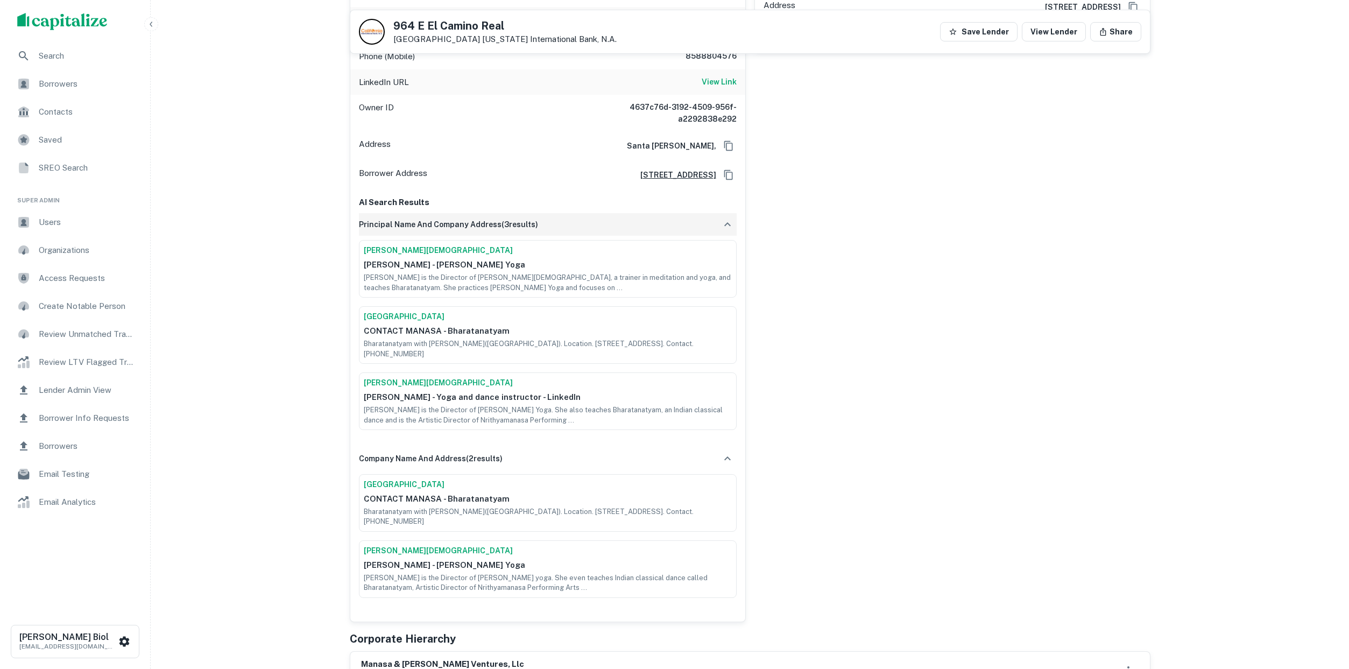
scroll to position [178, 0]
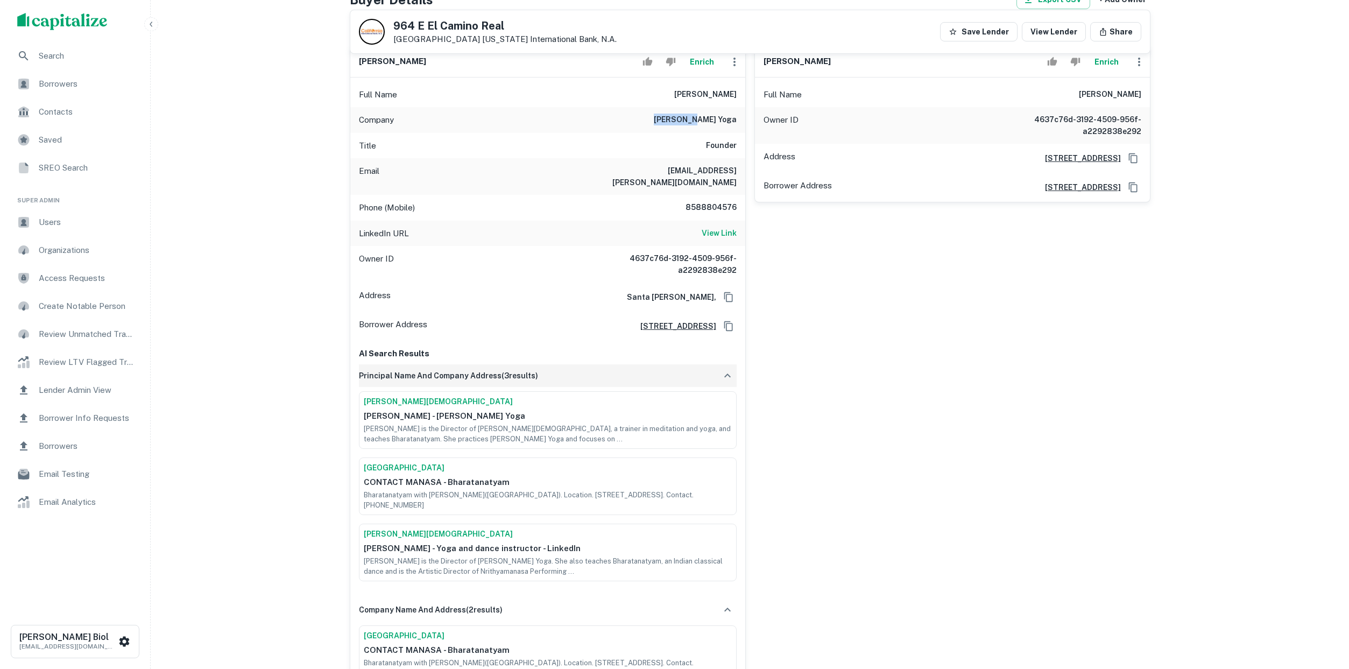
drag, startPoint x: 699, startPoint y: 118, endPoint x: 735, endPoint y: 119, distance: 35.5
click at [735, 119] on div "Company esha yoga" at bounding box center [547, 120] width 395 height 26
click at [734, 119] on h6 "esha yoga" at bounding box center [695, 120] width 83 height 13
drag, startPoint x: 724, startPoint y: 120, endPoint x: 695, endPoint y: 120, distance: 29.0
click at [695, 120] on div "Company esha yoga" at bounding box center [547, 120] width 395 height 26
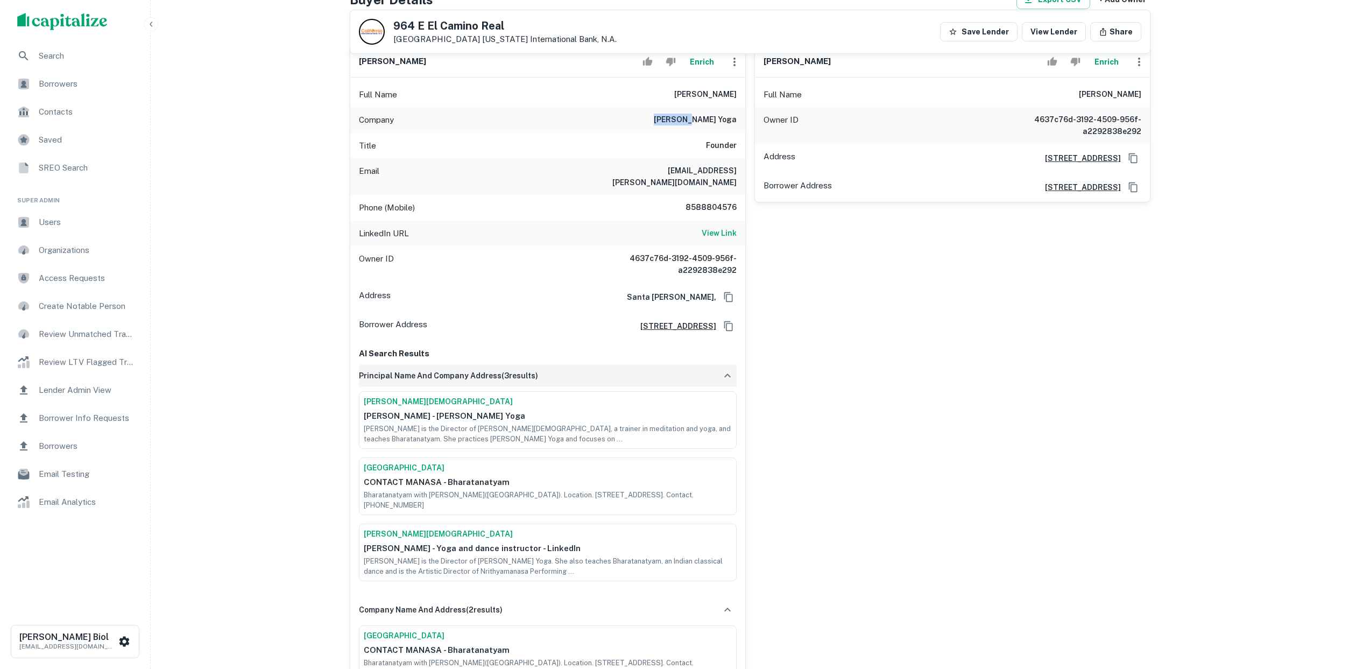
click at [695, 120] on div "Company esha yoga" at bounding box center [547, 120] width 395 height 26
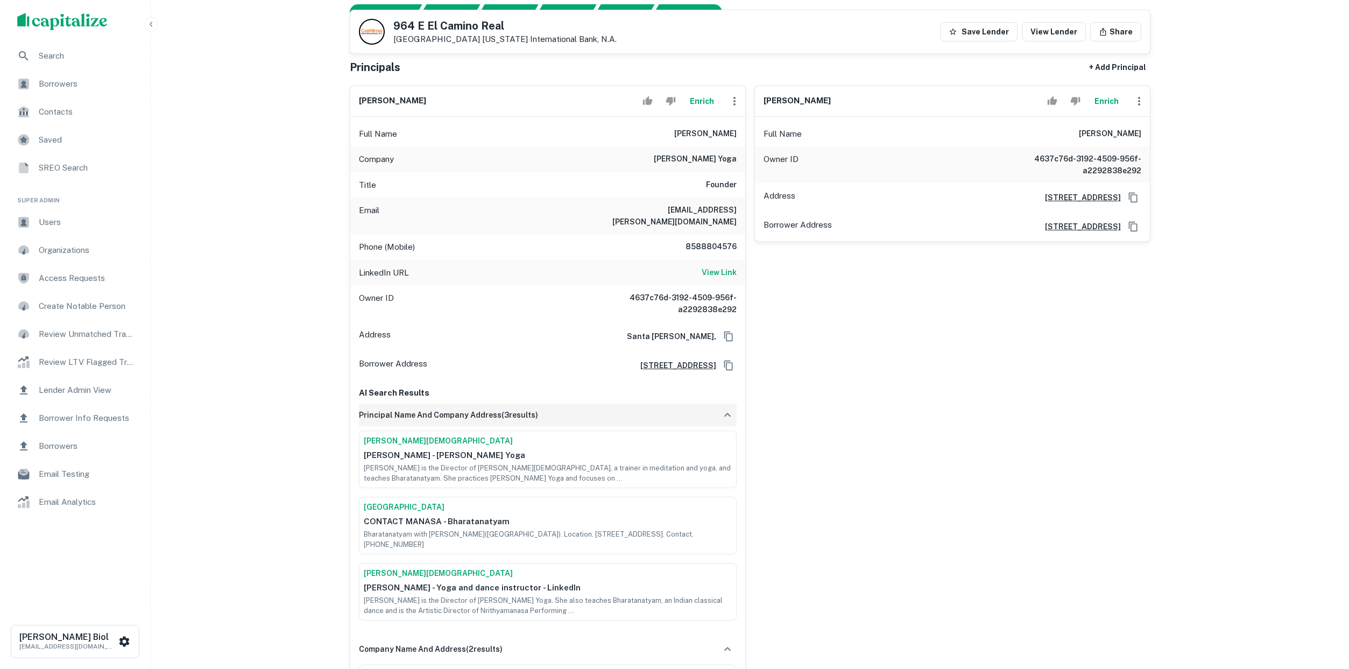
scroll to position [145, 0]
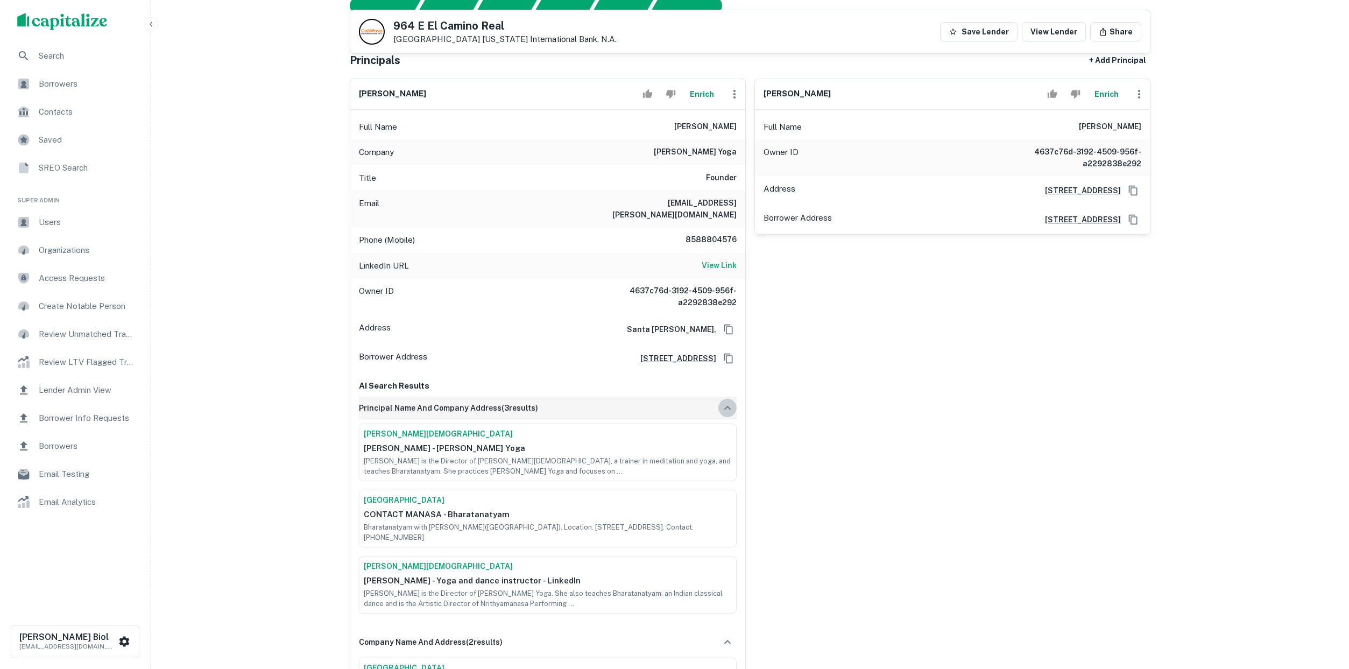
click at [729, 401] on icon "button" at bounding box center [727, 407] width 13 height 13
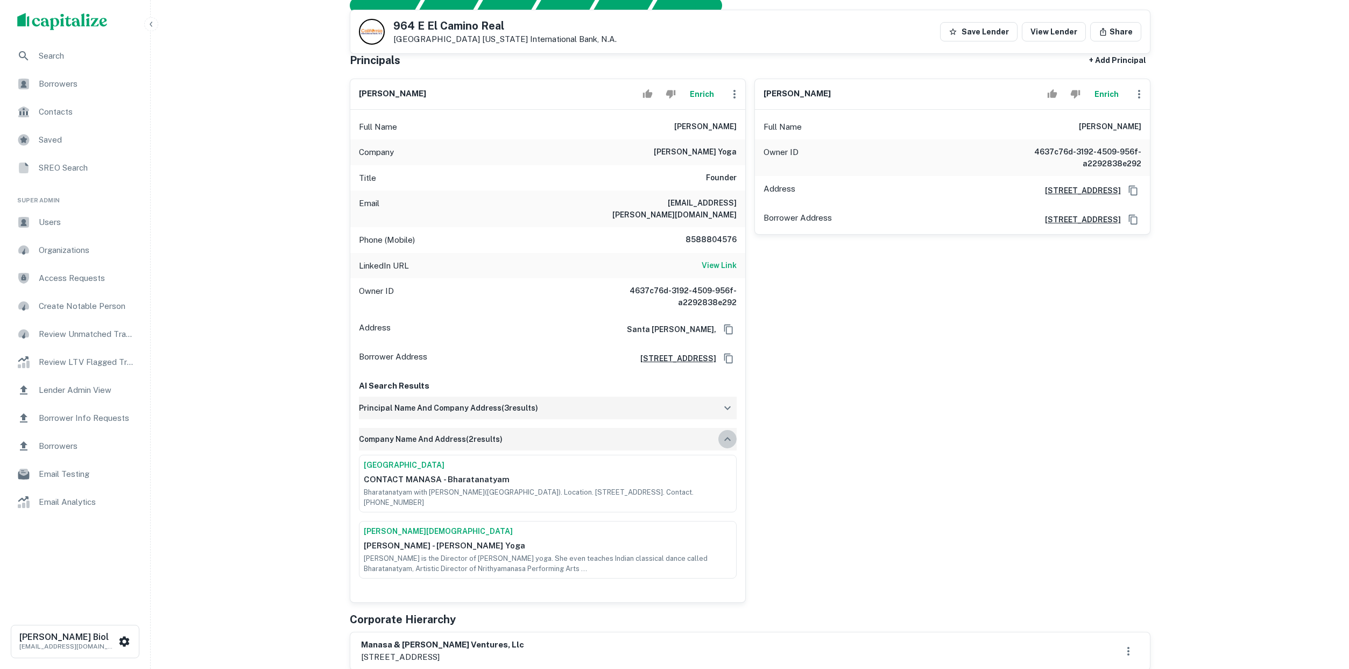
click at [728, 432] on icon "button" at bounding box center [727, 438] width 13 height 13
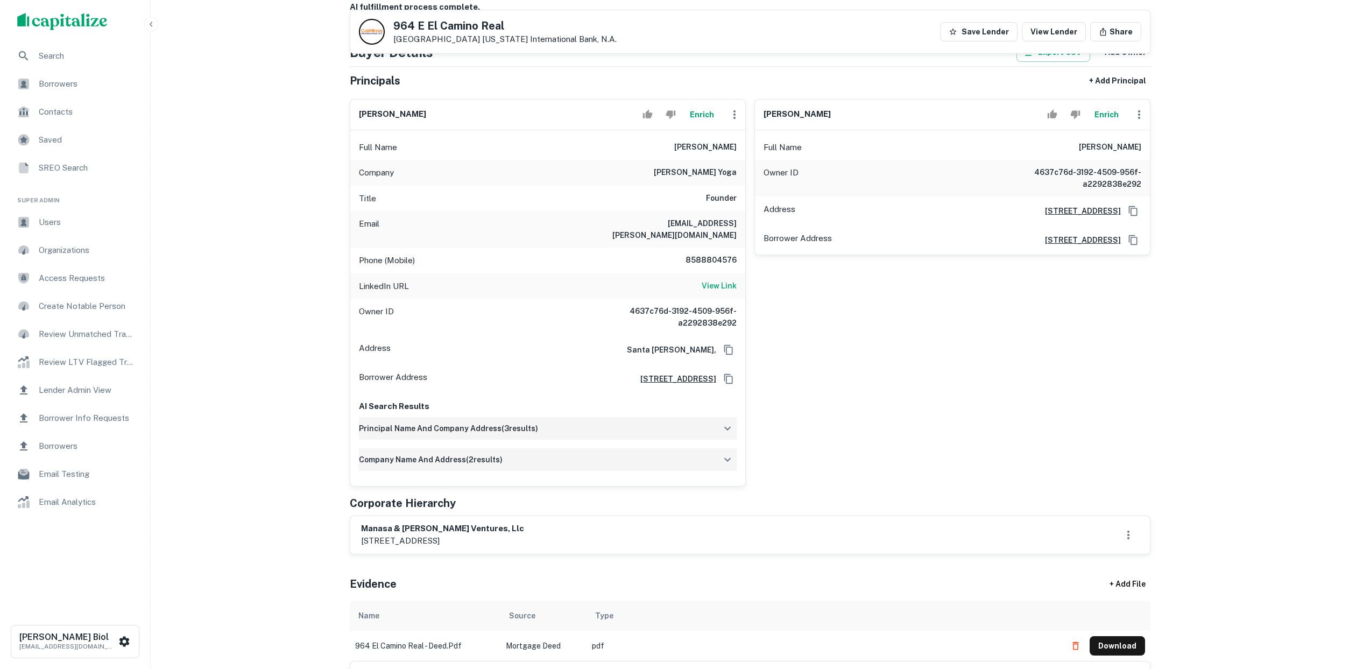
scroll to position [108, 0]
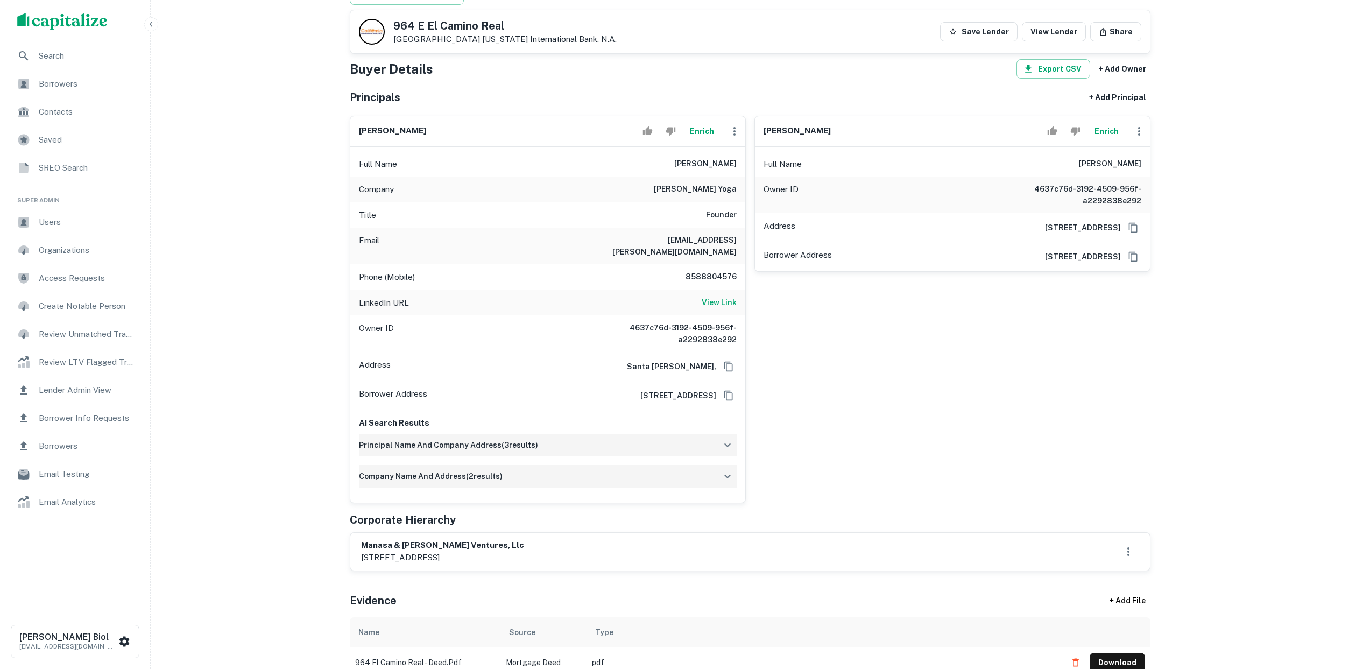
click at [700, 136] on button "Enrich" at bounding box center [702, 131] width 34 height 22
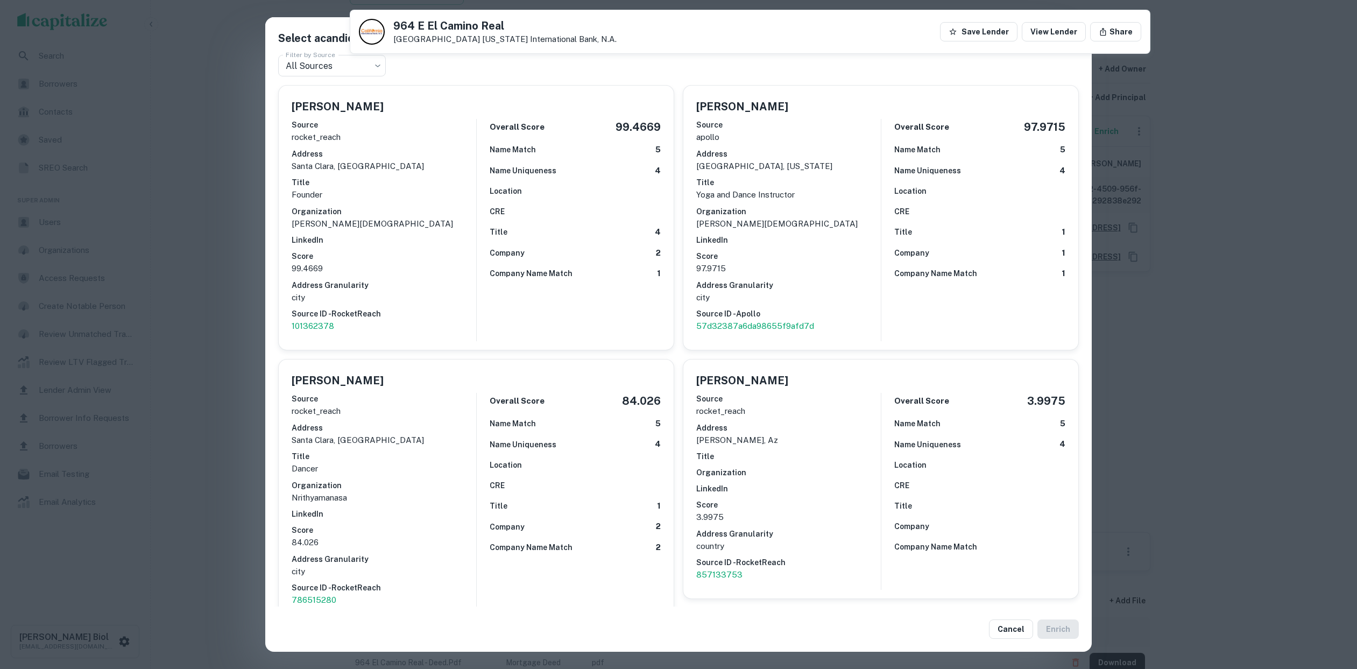
drag, startPoint x: 394, startPoint y: 25, endPoint x: 502, endPoint y: 26, distance: 108.1
click at [502, 26] on h5 "964 E El Camino Real" at bounding box center [504, 25] width 223 height 11
click at [1197, 321] on div "Select a candidate for Manasa Nagaraj at Filter by Source All Sources *** Filte…" at bounding box center [678, 334] width 1357 height 669
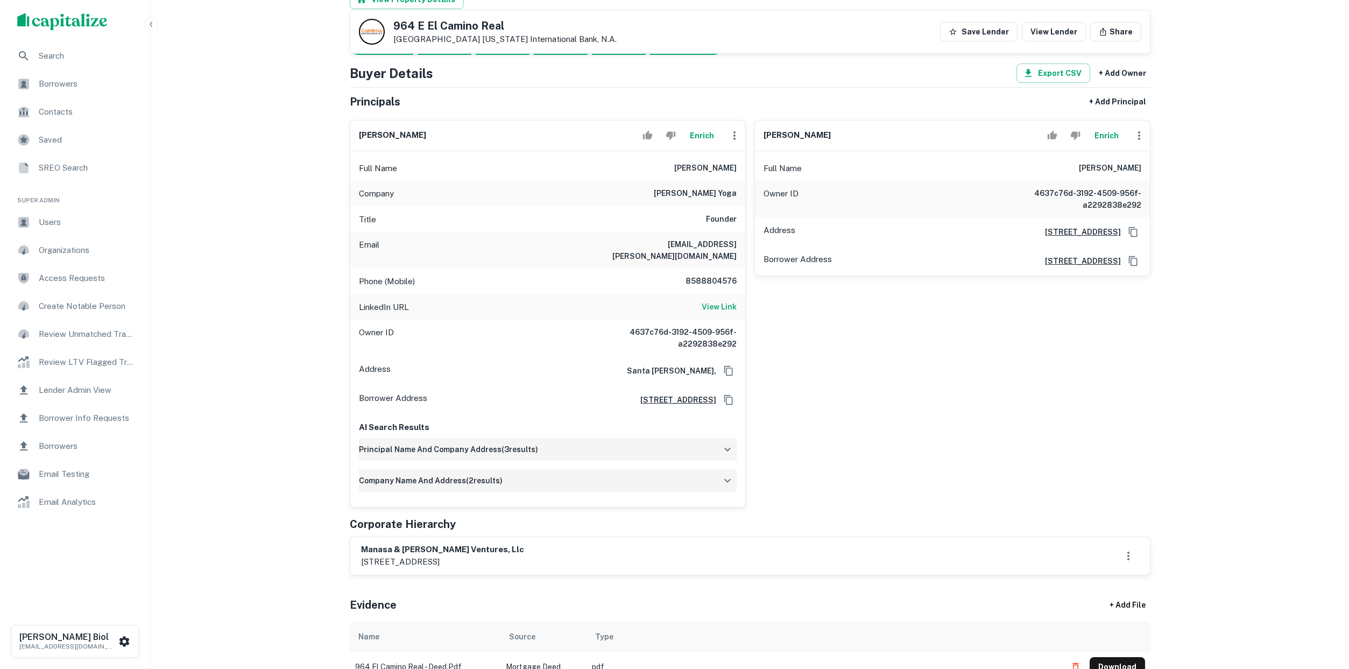
scroll to position [111, 0]
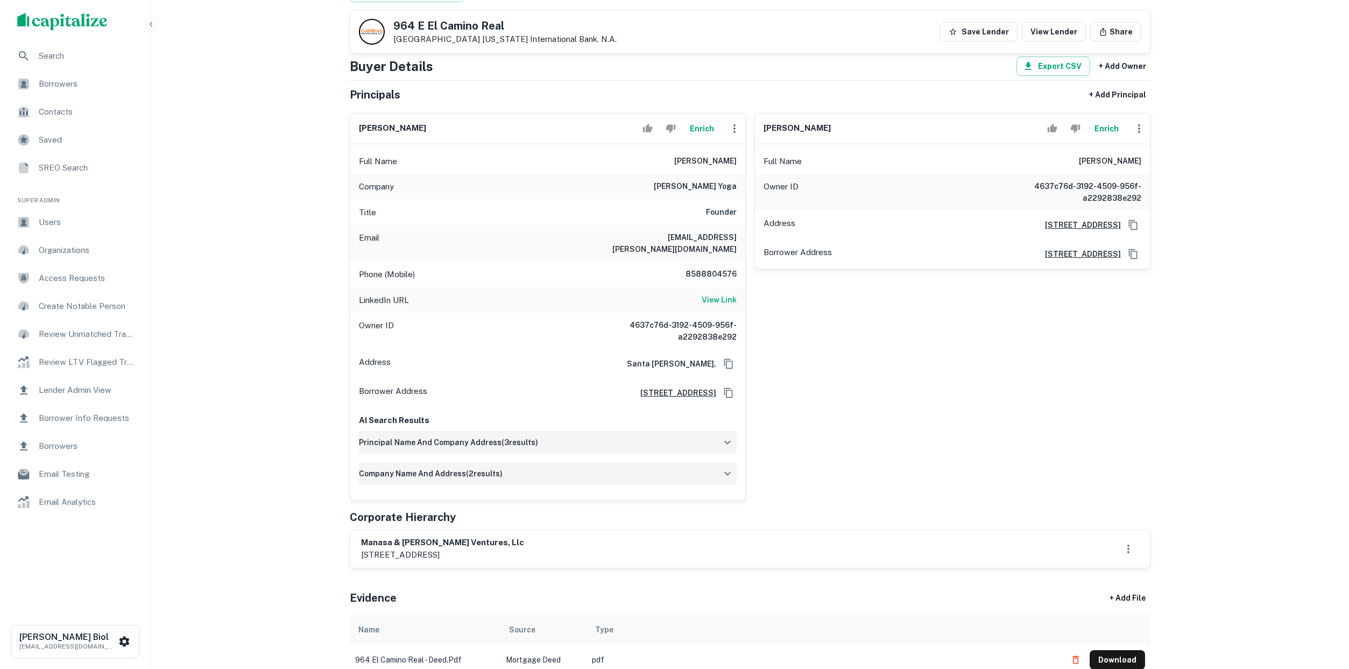
click at [707, 136] on button "Enrich" at bounding box center [702, 129] width 34 height 22
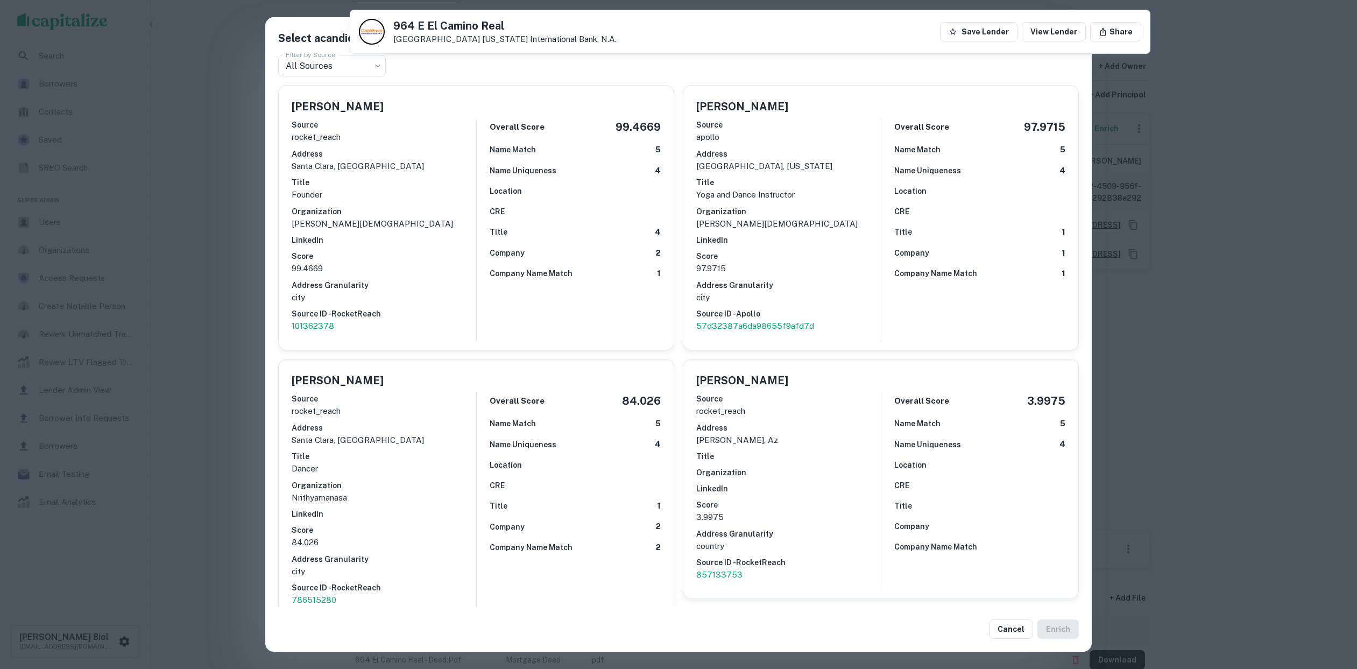
click at [225, 294] on div "Select a candidate for Manasa Nagaraj at Filter by Source All Sources *** Filte…" at bounding box center [678, 334] width 1357 height 669
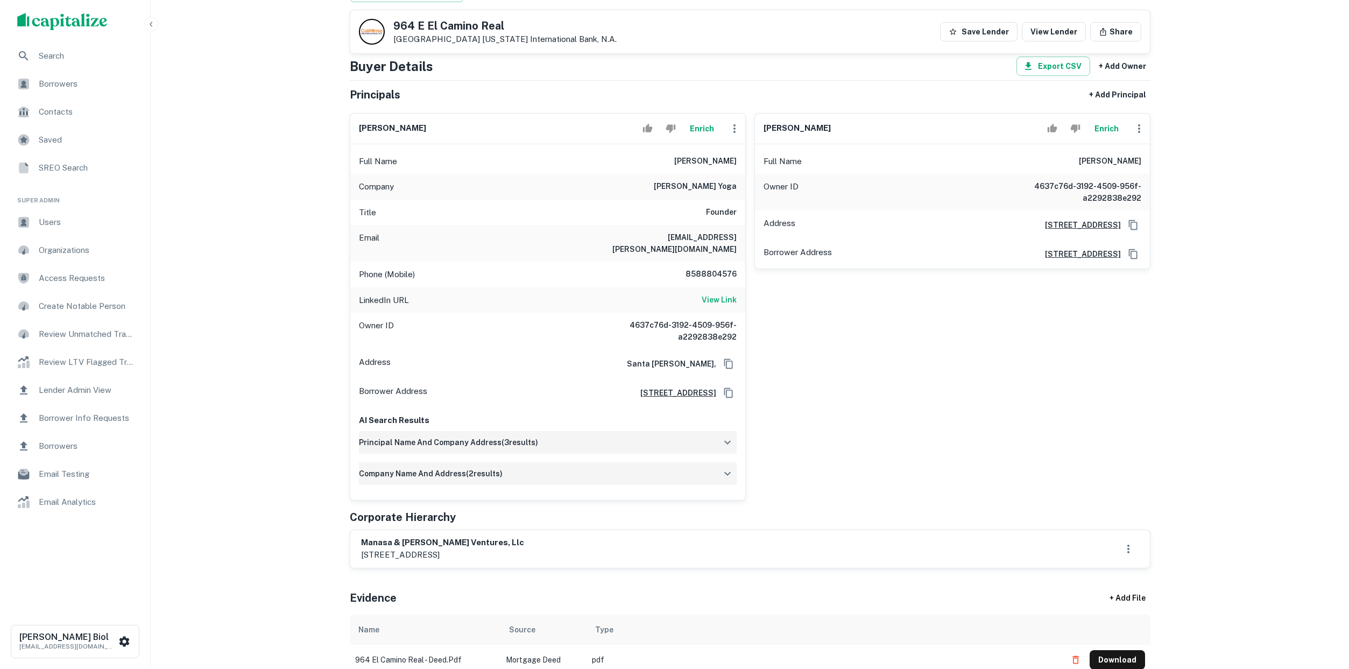
scroll to position [90, 0]
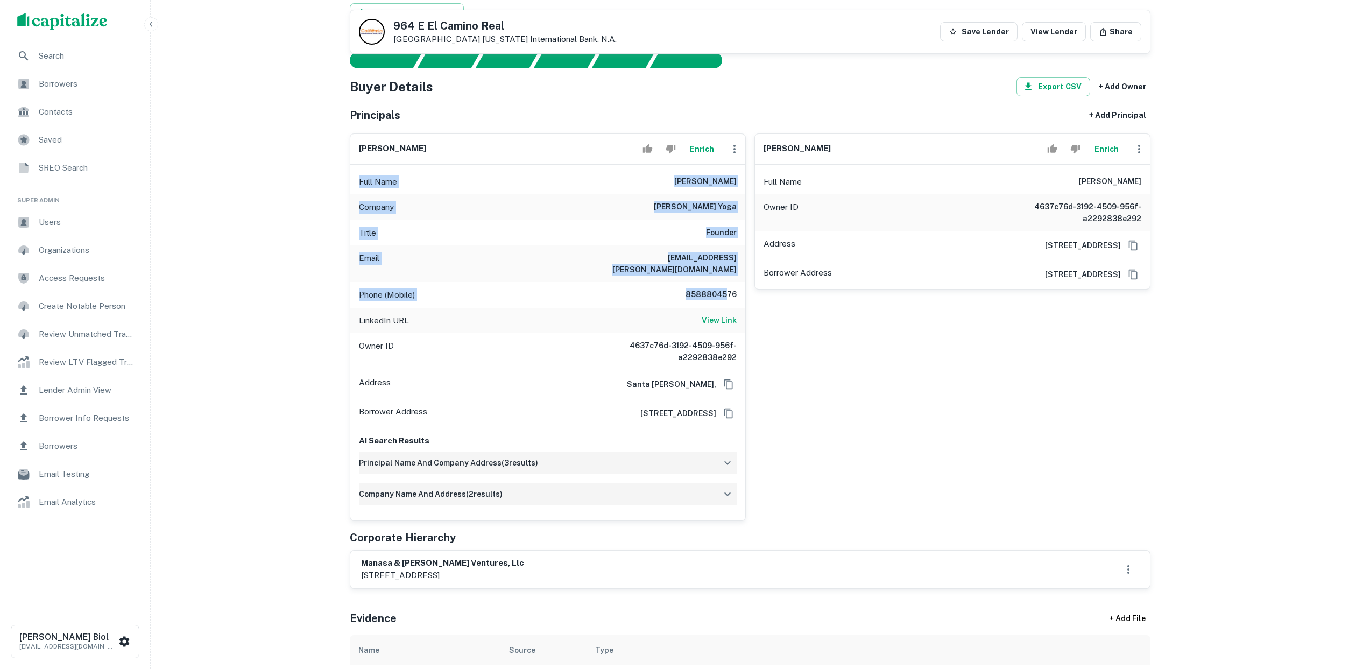
drag, startPoint x: 356, startPoint y: 178, endPoint x: 728, endPoint y: 285, distance: 387.3
click at [728, 285] on div "Full Name manasa nagaraj Company esha yoga Title Founder Email mansa.parashar@g…" at bounding box center [547, 343] width 395 height 356
click at [728, 288] on h6 "8588804576" at bounding box center [704, 294] width 65 height 13
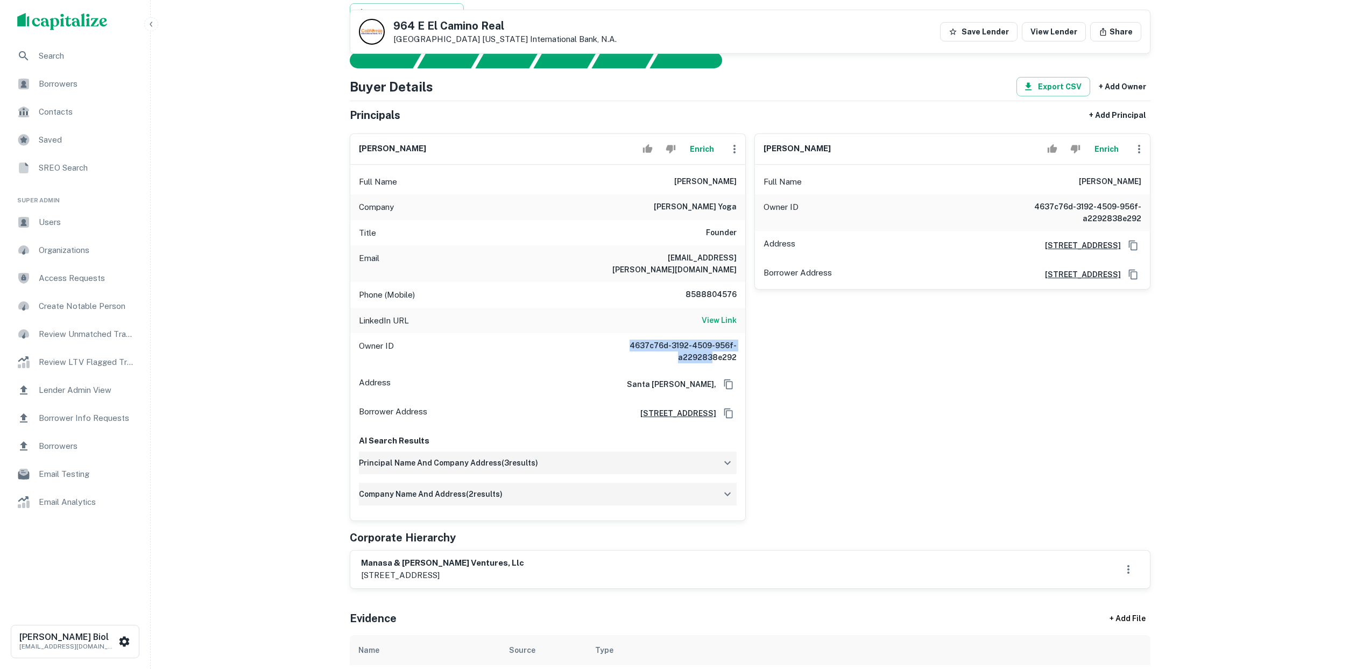
drag, startPoint x: 635, startPoint y: 332, endPoint x: 713, endPoint y: 342, distance: 79.1
click at [713, 342] on h6 "4637c76d-3192-4509-956f-a2292838e292" at bounding box center [671, 351] width 129 height 24
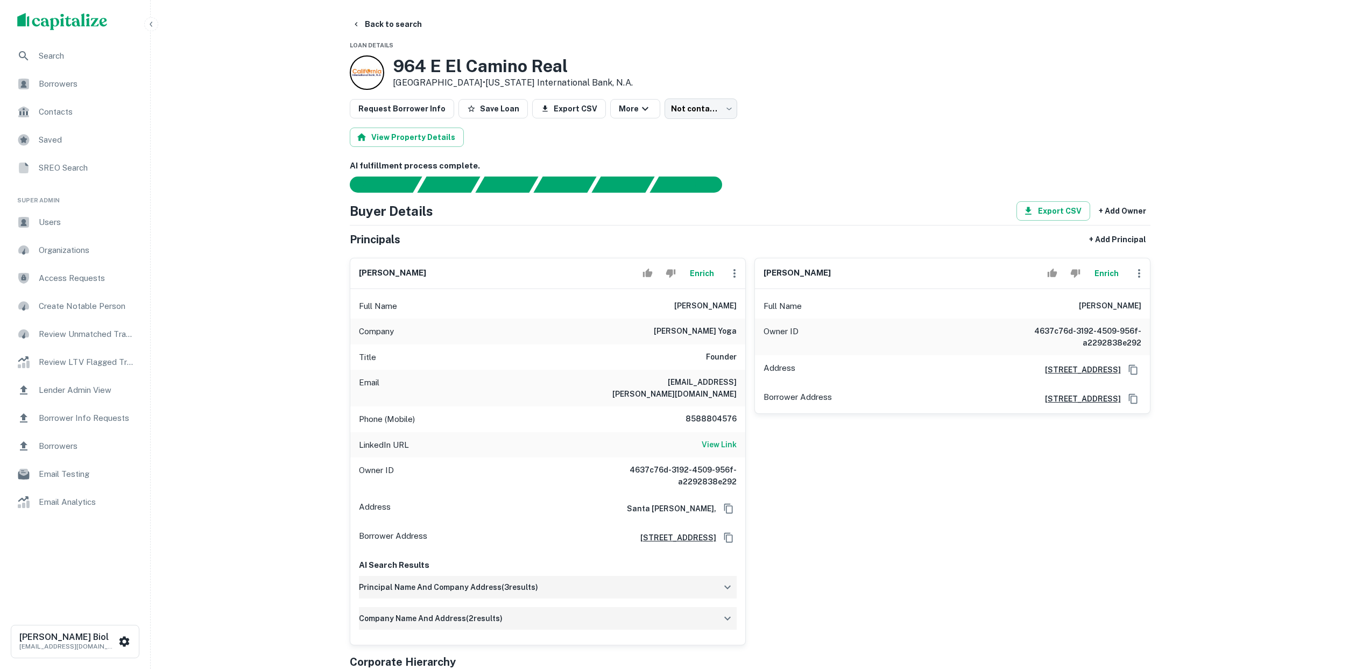
scroll to position [16, 0]
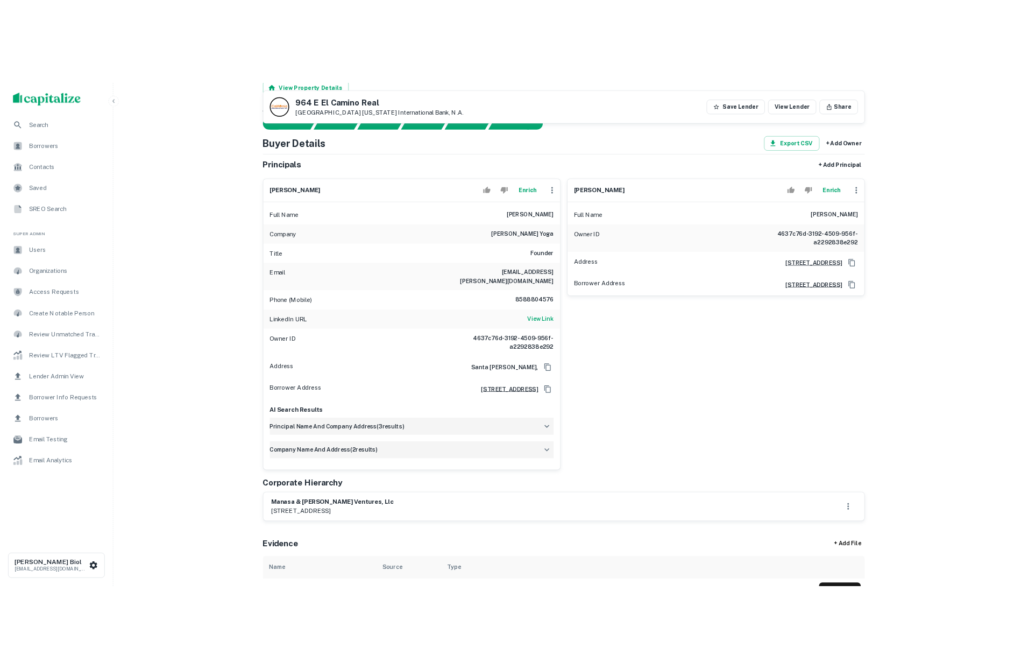
scroll to position [0, 0]
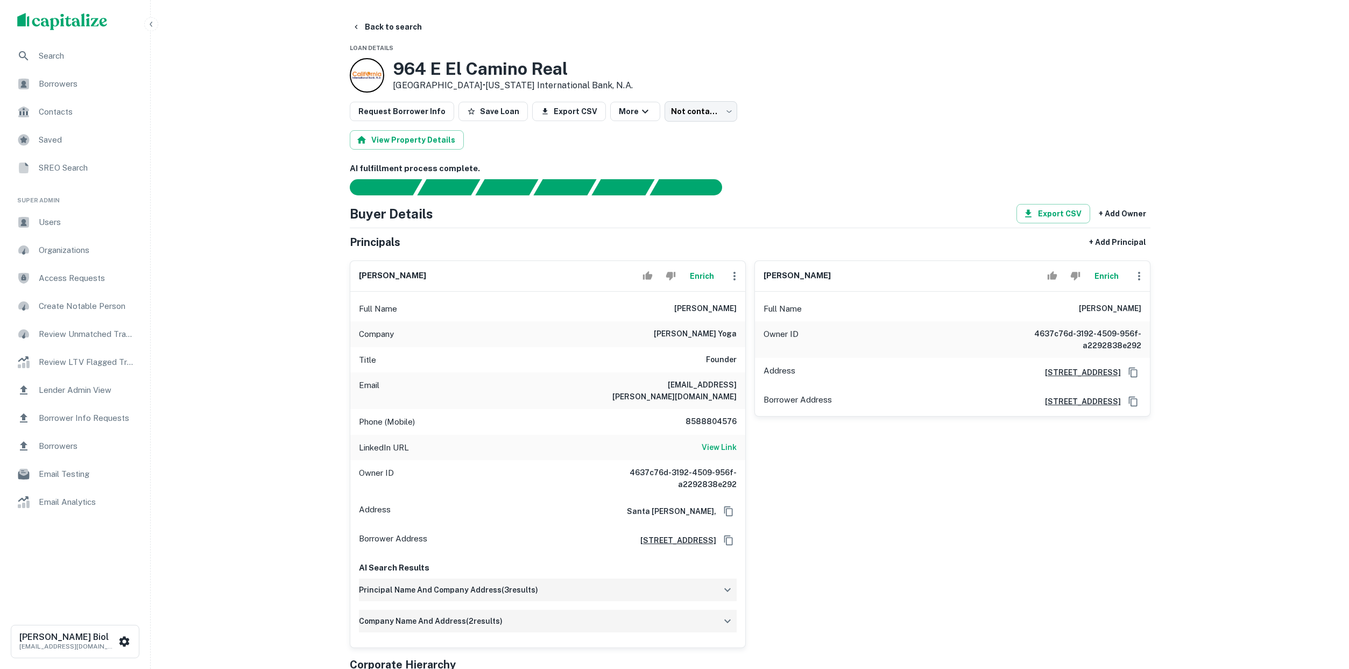
click at [863, 139] on div "View Property Details" at bounding box center [750, 139] width 800 height 19
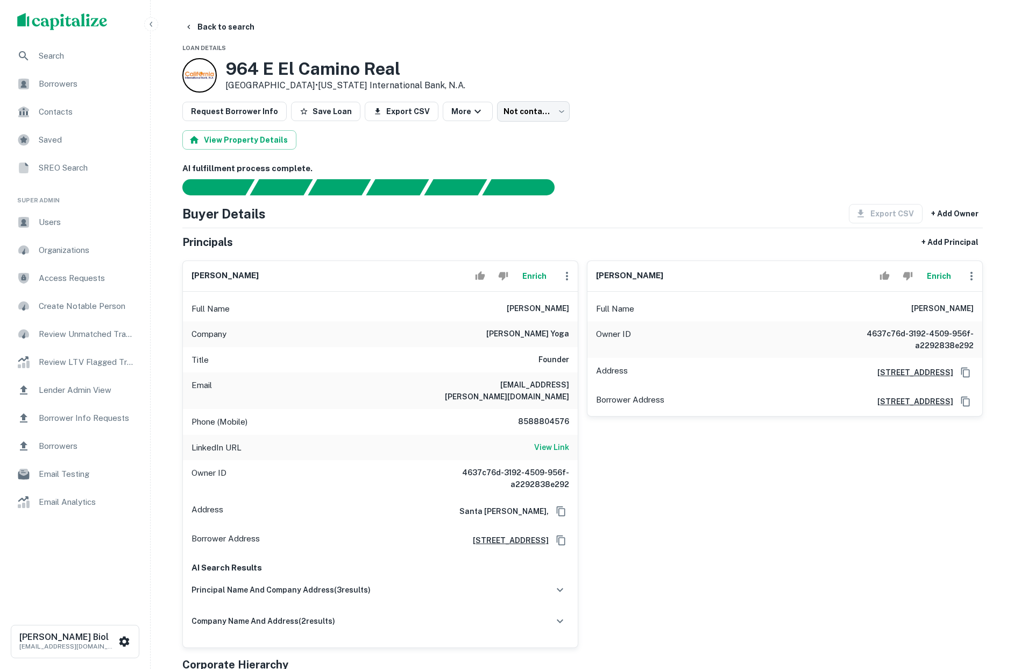
click at [836, 493] on div "[PERSON_NAME] Full Name [PERSON_NAME] Owner ID 4637c76d-3192-4509-956f-a2292838…" at bounding box center [780, 450] width 405 height 396
click at [536, 278] on button "Enrich" at bounding box center [534, 276] width 34 height 22
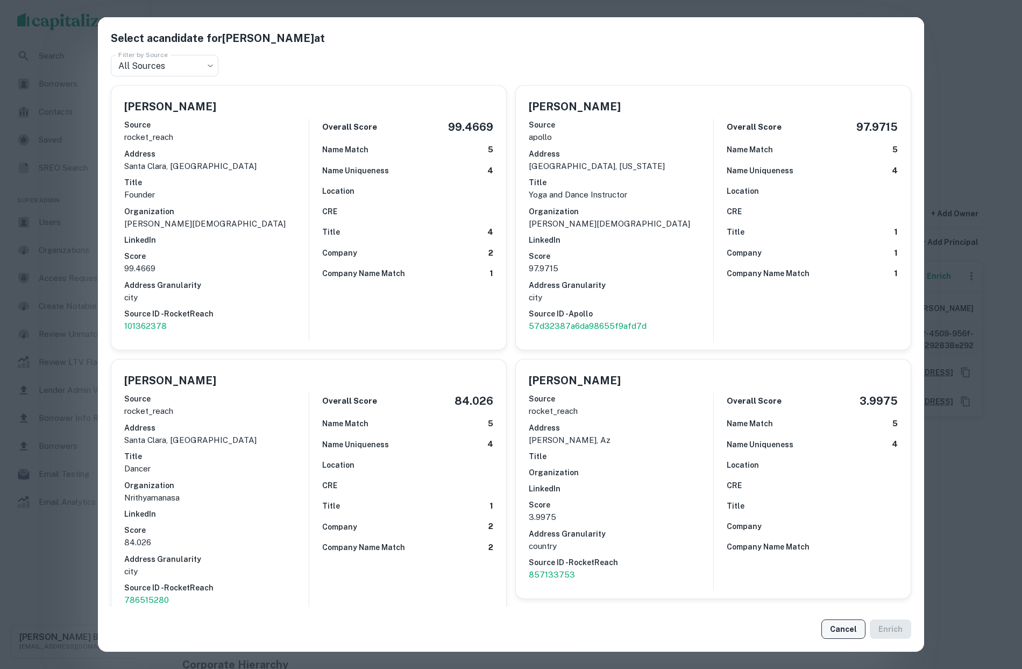
click at [831, 634] on button "Cancel" at bounding box center [843, 628] width 44 height 19
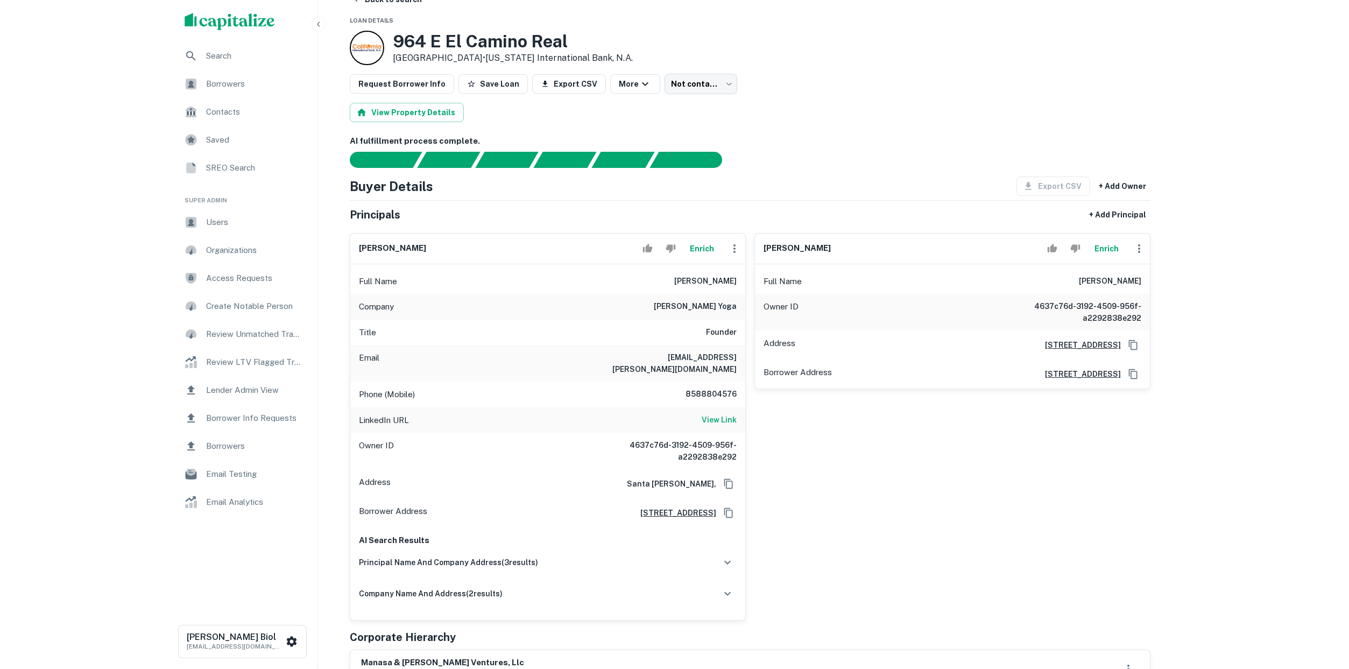
scroll to position [49, 0]
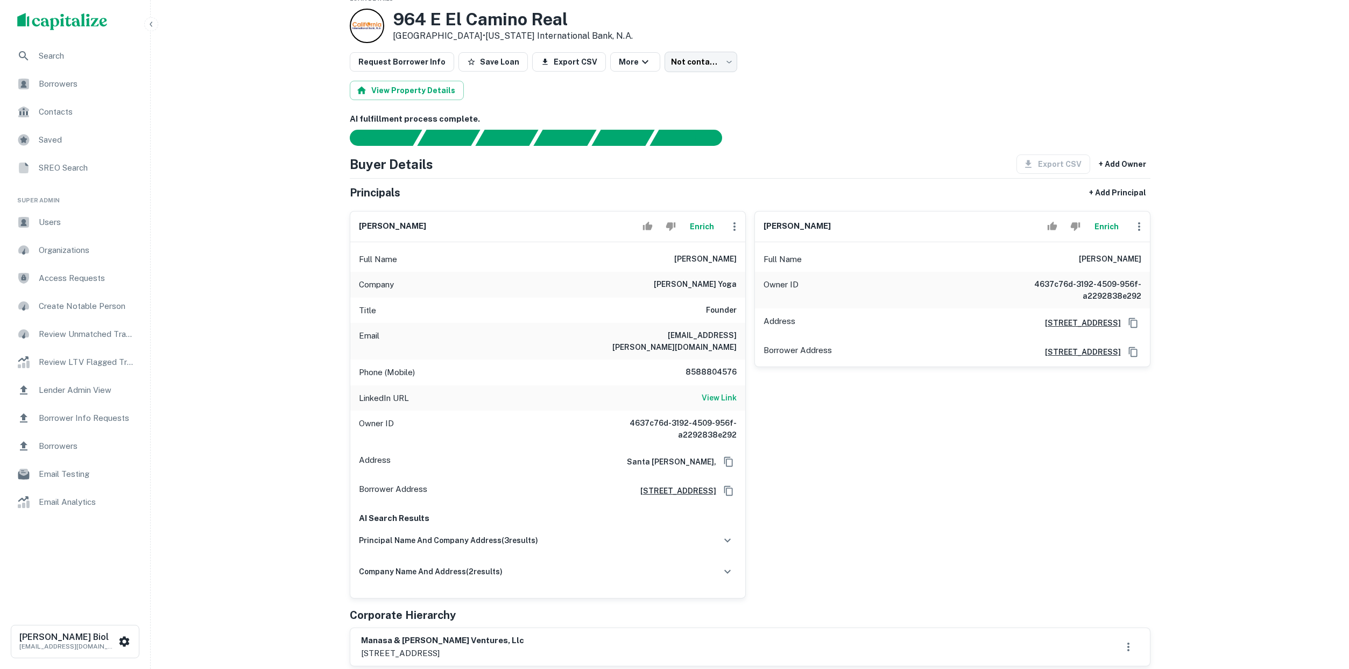
click at [969, 474] on div "[PERSON_NAME] Full Name [PERSON_NAME] Owner ID 4637c76d-3192-4509-956f-a2292838…" at bounding box center [948, 400] width 405 height 396
click at [52, 54] on span "Search" at bounding box center [87, 55] width 96 height 13
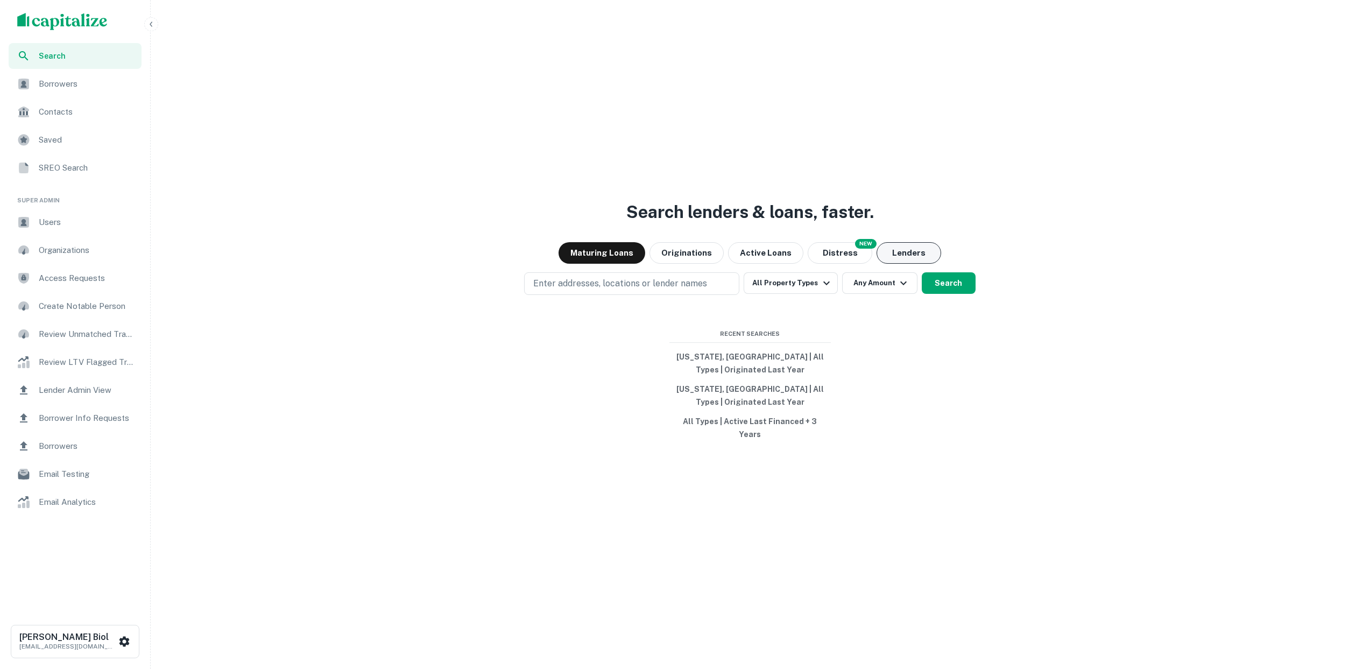
click at [897, 258] on button "Lenders" at bounding box center [908, 253] width 65 height 22
click at [961, 293] on button "Search" at bounding box center [948, 283] width 54 height 22
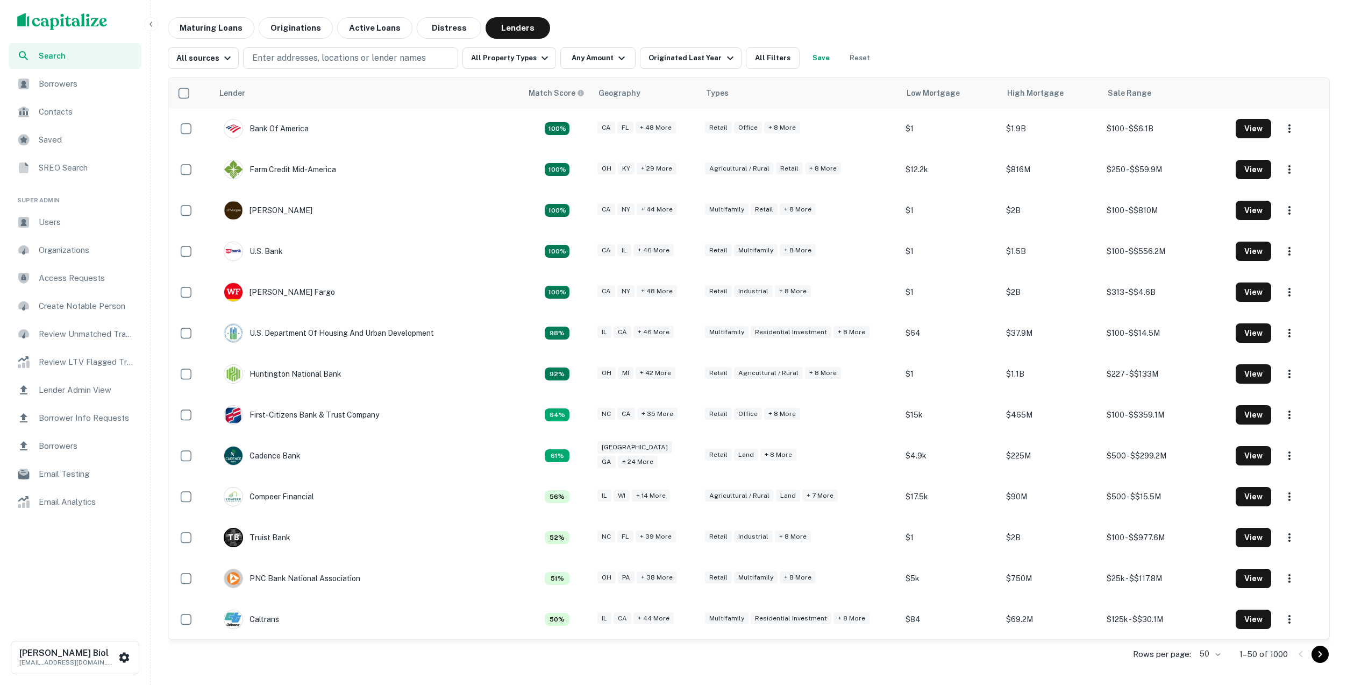
click at [1051, 31] on div "Maturing Loans Originations Active Loans Distress Lenders" at bounding box center [749, 28] width 1162 height 22
click at [979, 26] on div "Maturing Loans Originations Active Loans Distress Lenders" at bounding box center [752, 28] width 1168 height 22
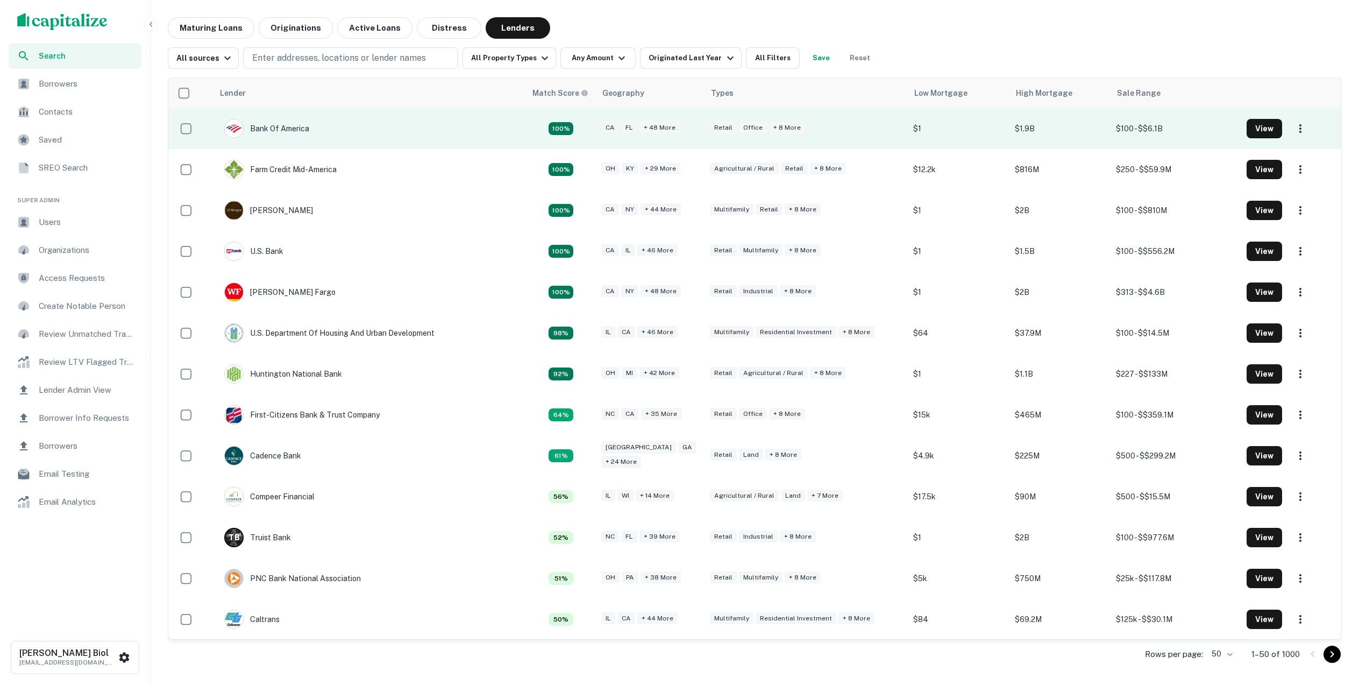
click at [398, 130] on td "Bank Of America" at bounding box center [370, 128] width 313 height 41
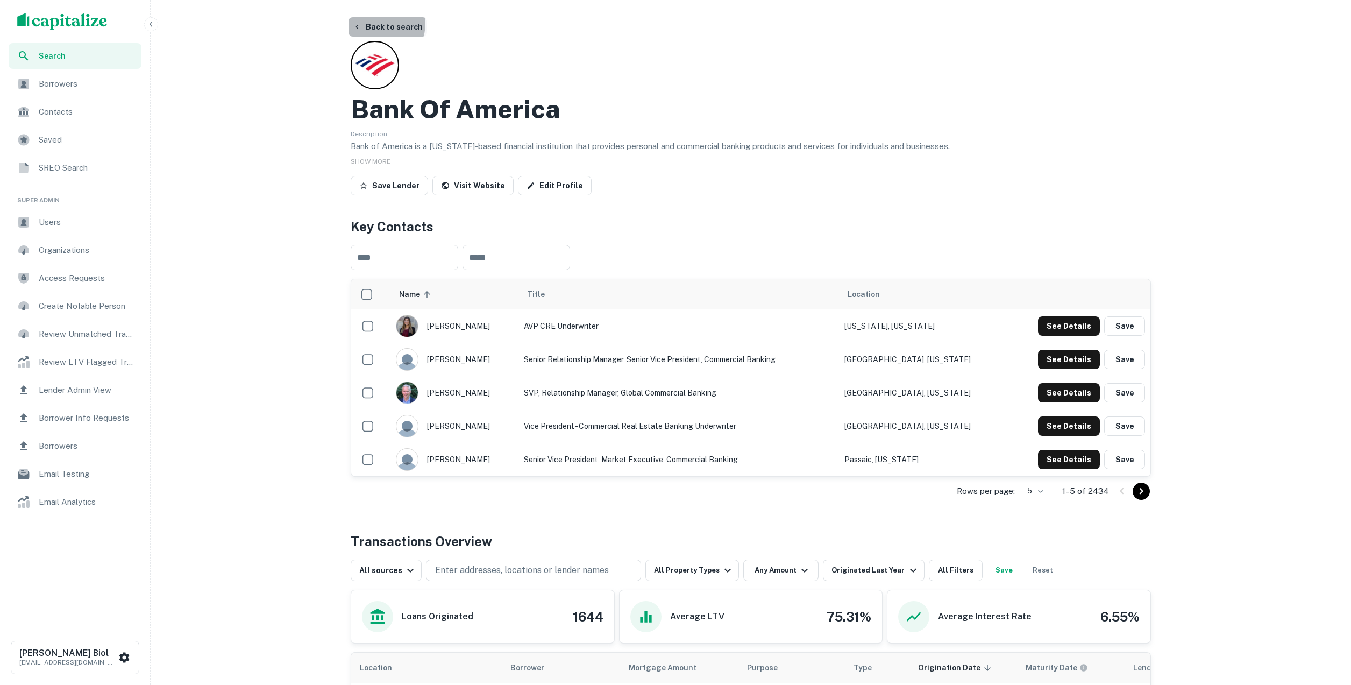
click at [376, 23] on button "Back to search" at bounding box center [388, 26] width 79 height 19
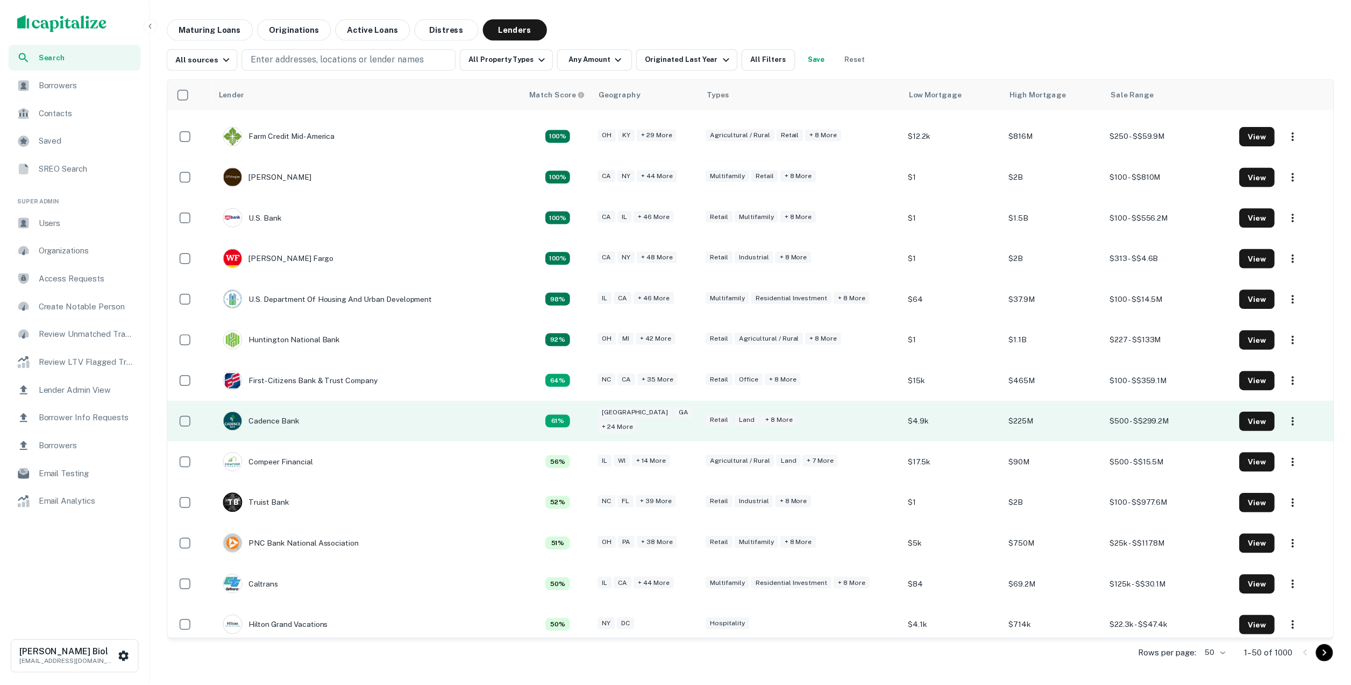
scroll to position [41, 0]
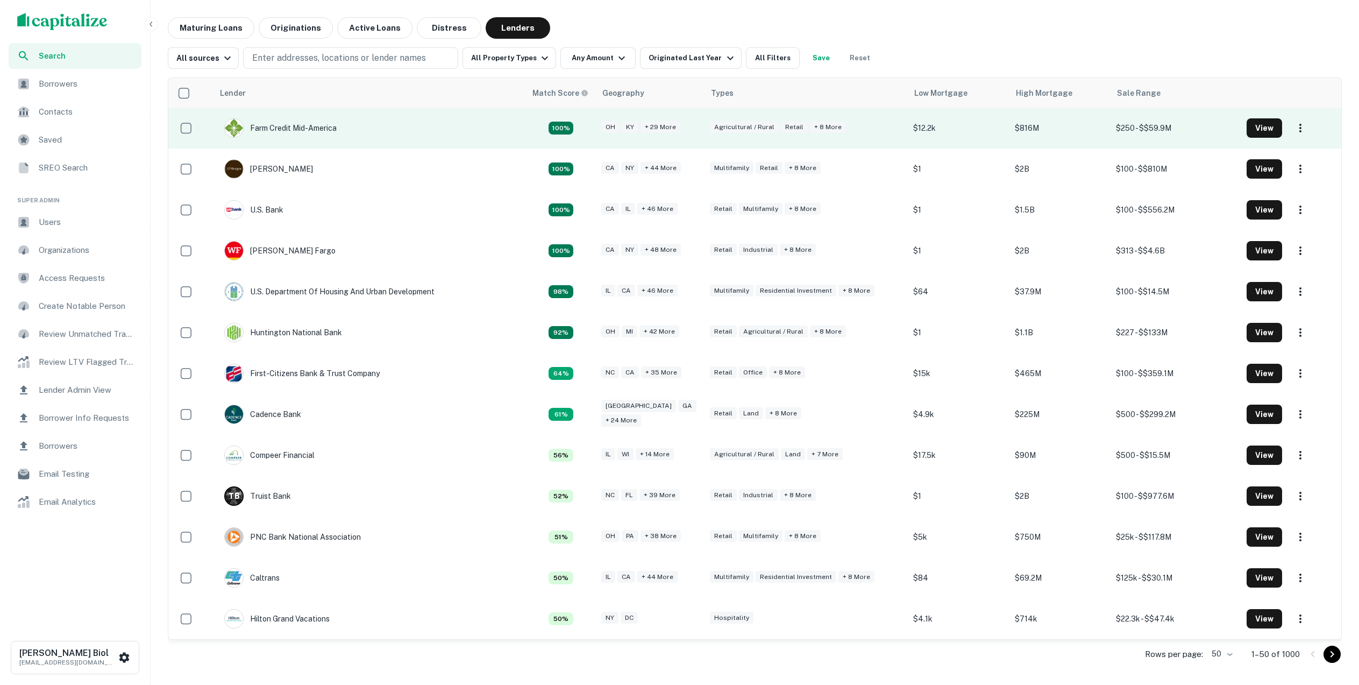
click at [396, 127] on td "Farm Credit Mid-america" at bounding box center [370, 128] width 313 height 41
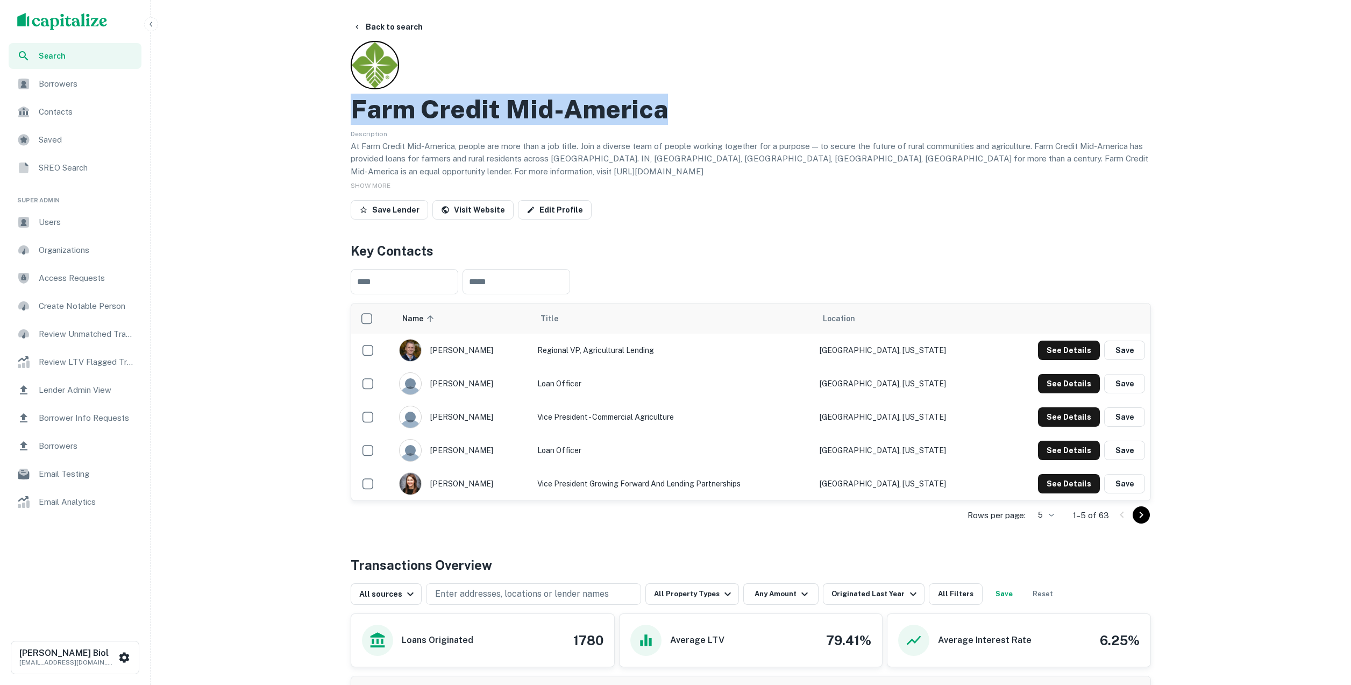
drag, startPoint x: 352, startPoint y: 109, endPoint x: 739, endPoint y: 103, distance: 387.4
click at [739, 103] on div "Farm Credit Mid-america" at bounding box center [751, 109] width 800 height 31
drag, startPoint x: 698, startPoint y: 109, endPoint x: 350, endPoint y: 108, distance: 348.6
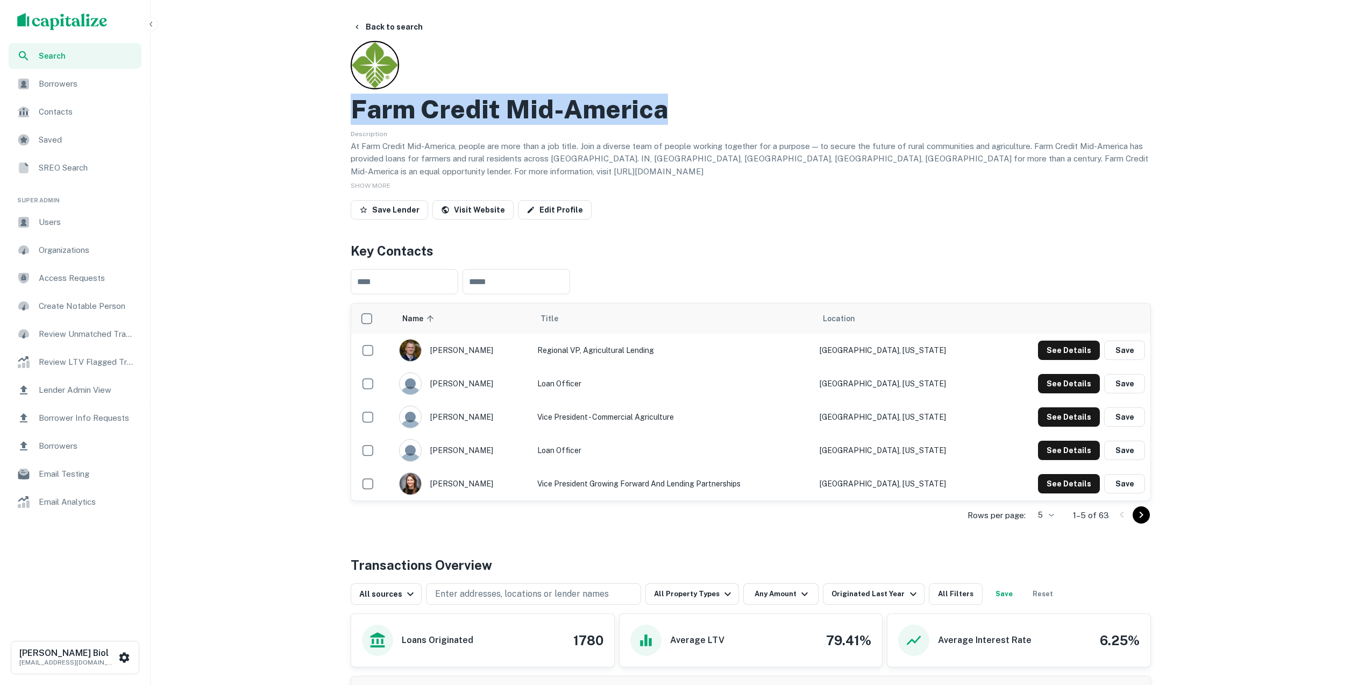
click at [90, 394] on span "Lender Admin View" at bounding box center [87, 390] width 96 height 13
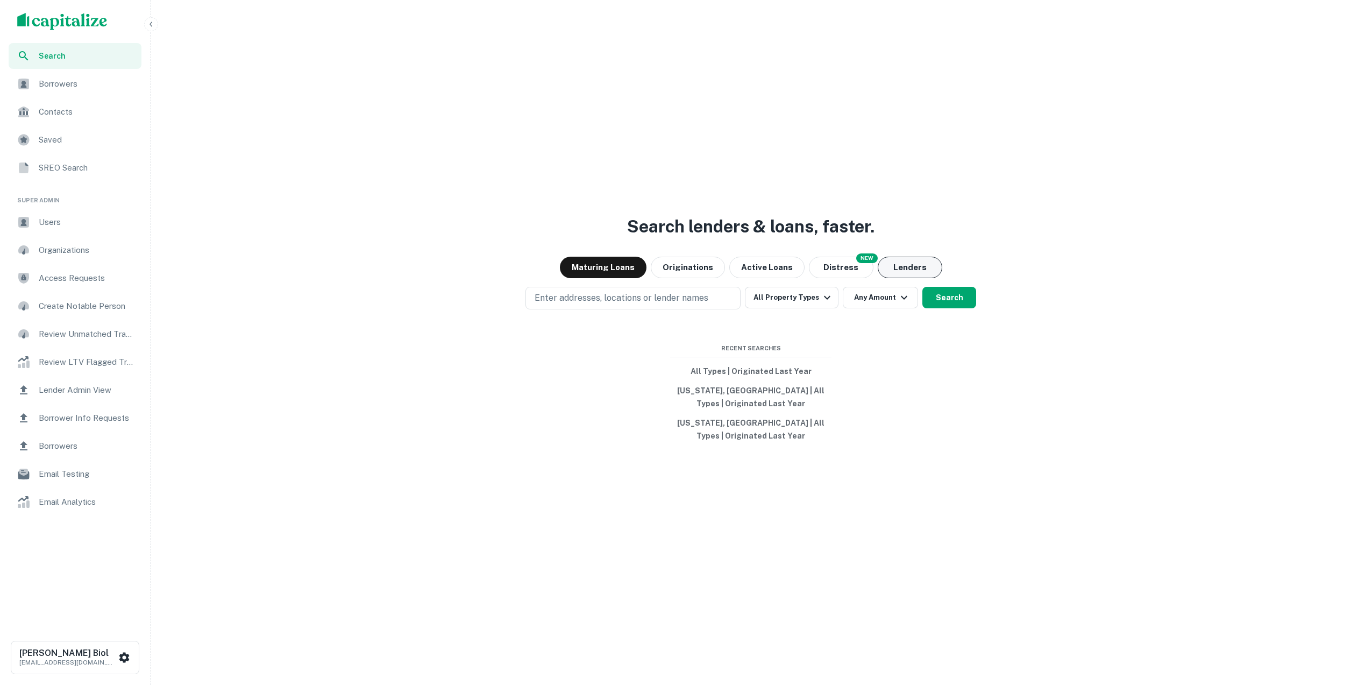
click at [914, 269] on button "Lenders" at bounding box center [910, 268] width 65 height 22
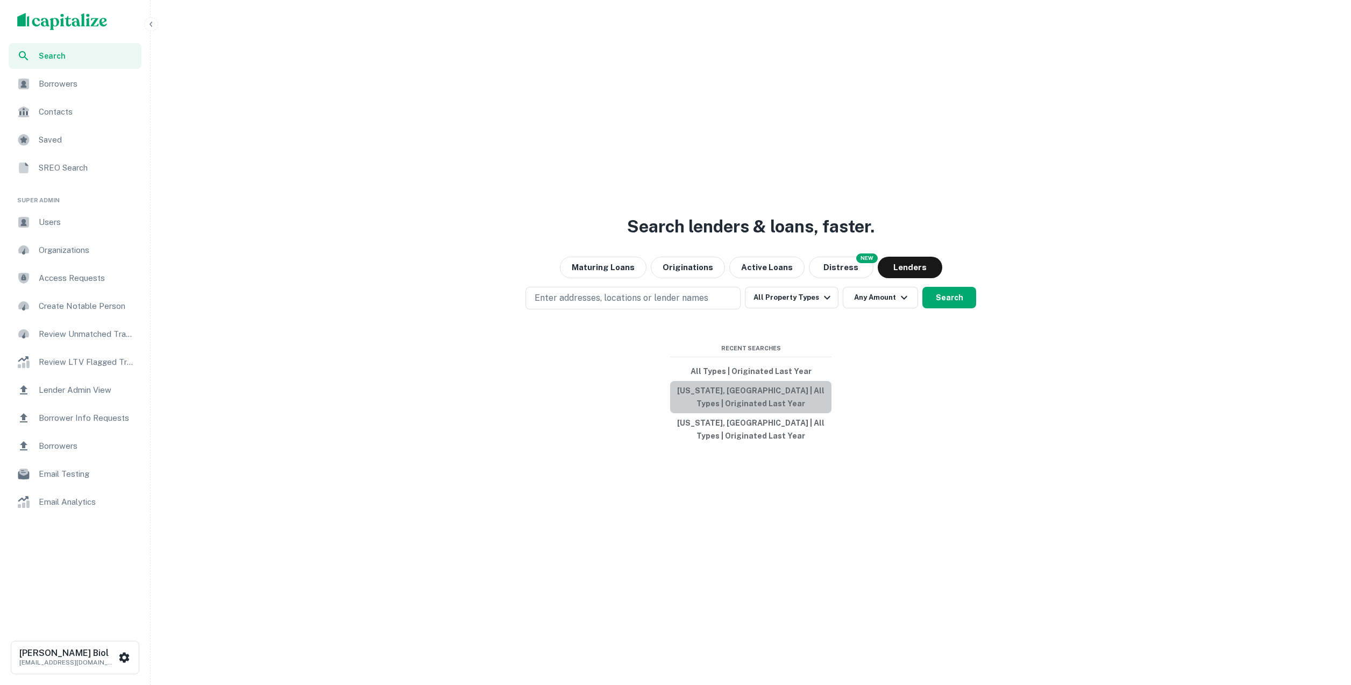
click at [802, 399] on button "[US_STATE], [GEOGRAPHIC_DATA] | All Types | Originated Last Year" at bounding box center [750, 397] width 161 height 32
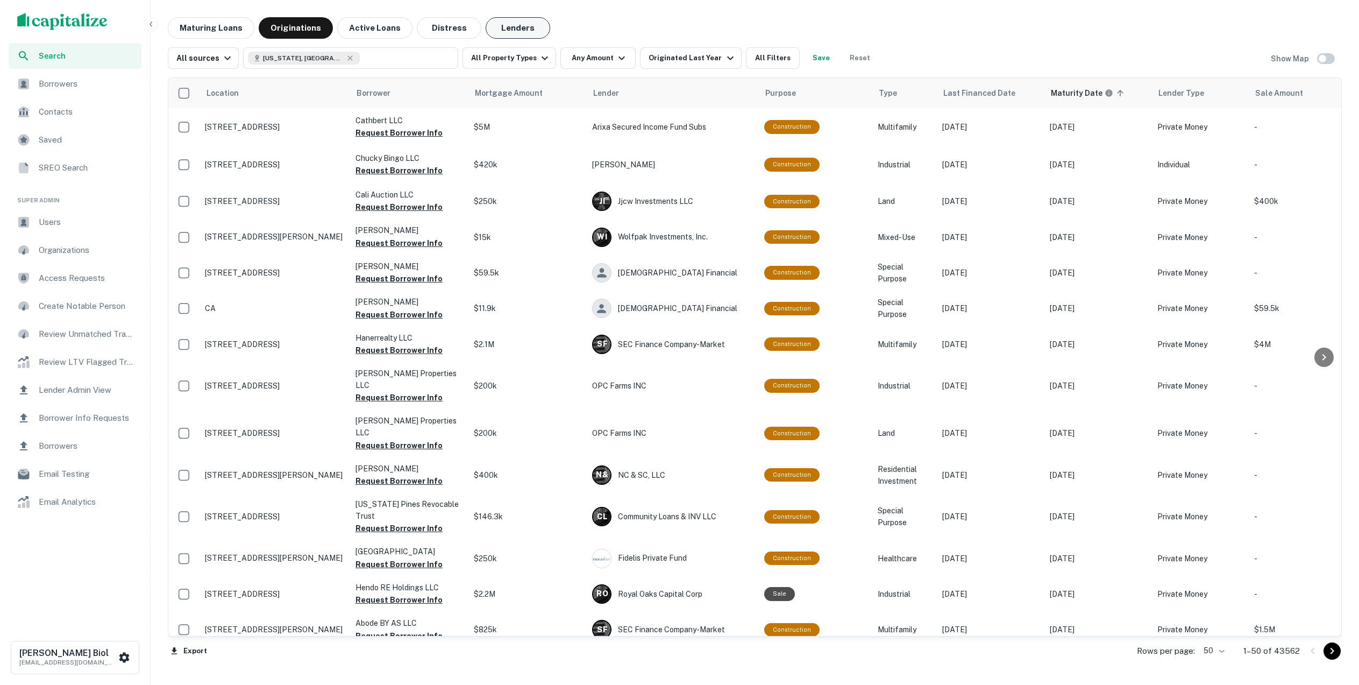
click at [526, 29] on button "Lenders" at bounding box center [518, 28] width 65 height 22
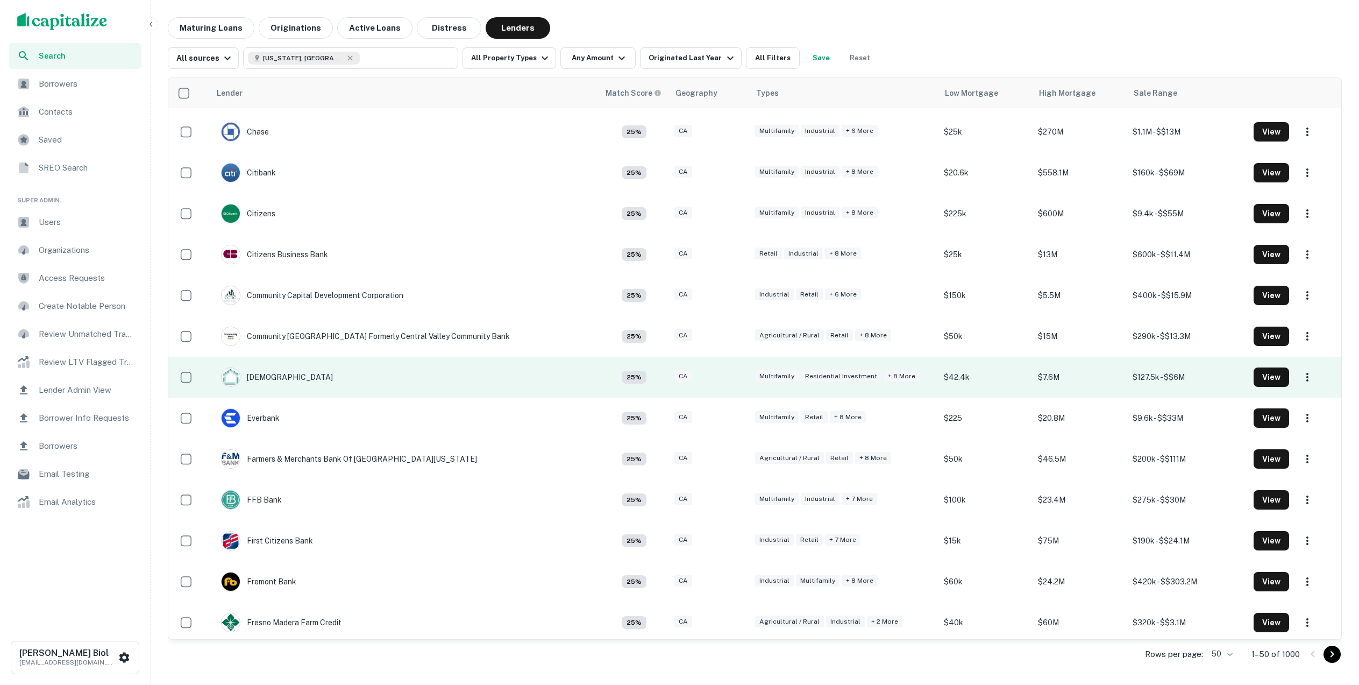
scroll to position [870, 0]
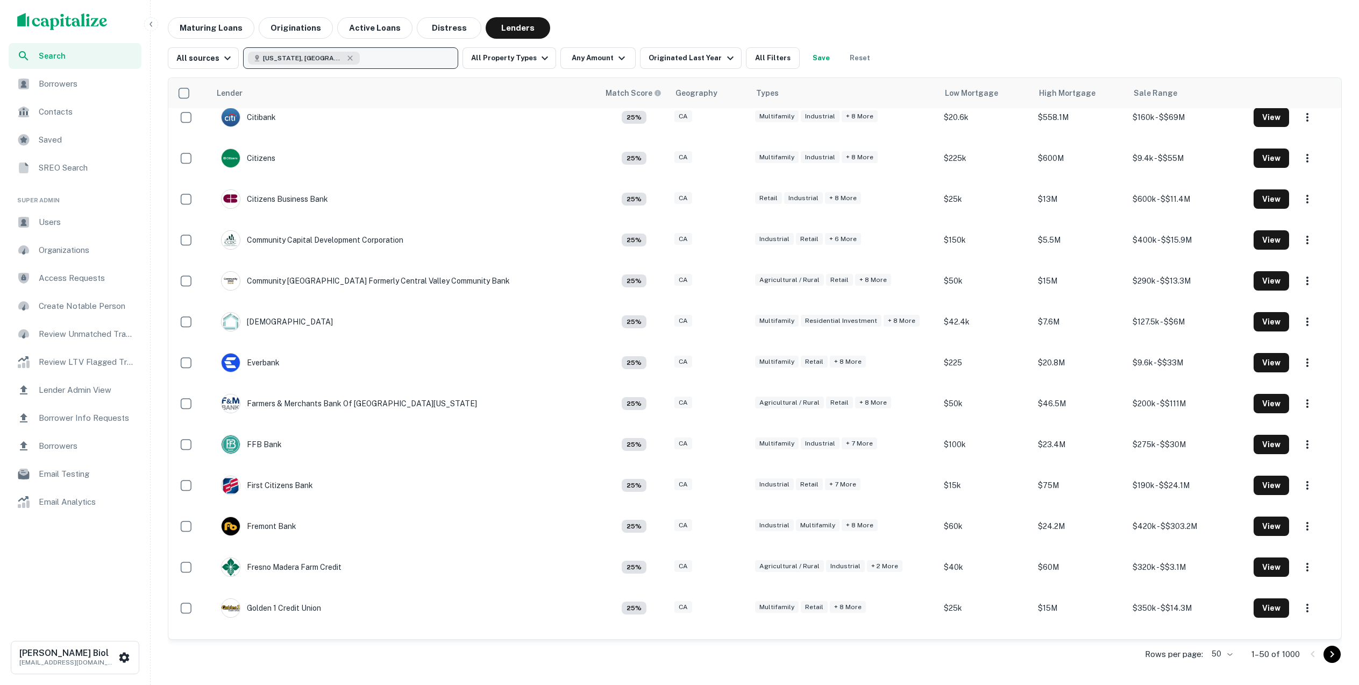
click at [383, 54] on button "[US_STATE], [GEOGRAPHIC_DATA]" at bounding box center [350, 58] width 215 height 22
click at [386, 53] on button "[US_STATE], [GEOGRAPHIC_DATA]" at bounding box center [350, 58] width 215 height 22
click at [387, 57] on button "[US_STATE], [GEOGRAPHIC_DATA]" at bounding box center [350, 58] width 215 height 22
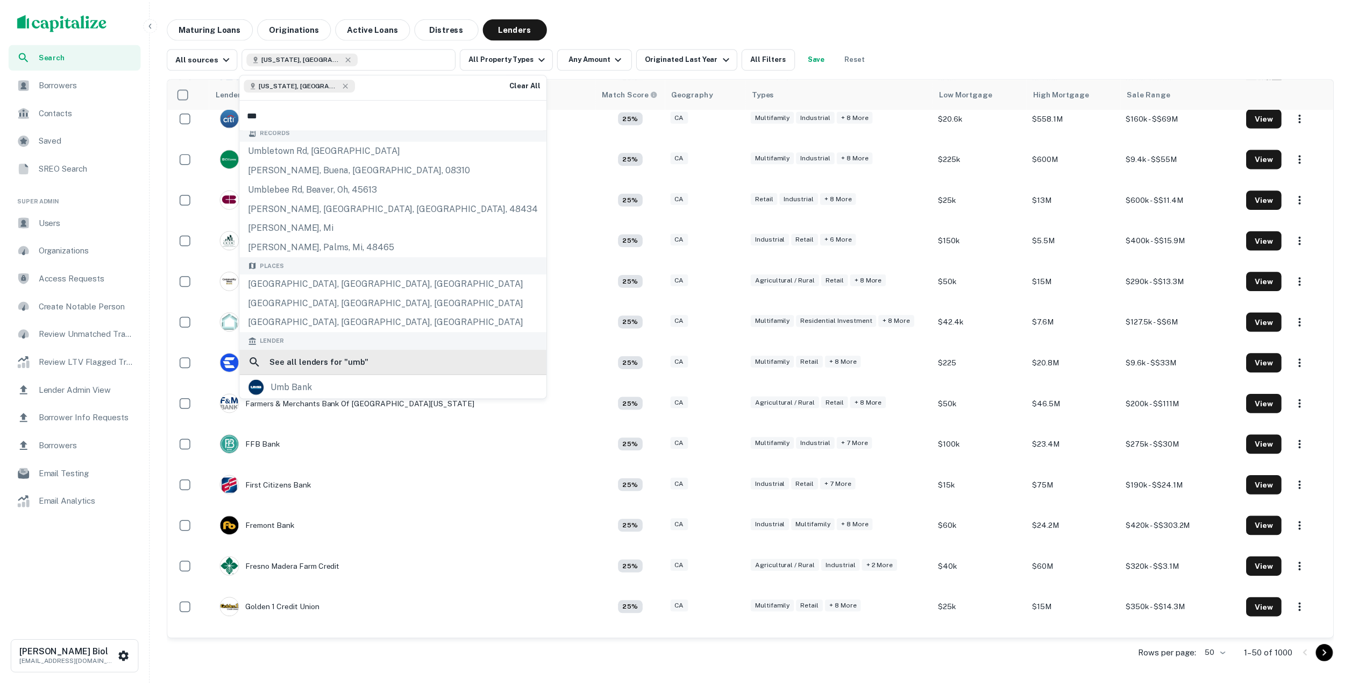
scroll to position [21, 0]
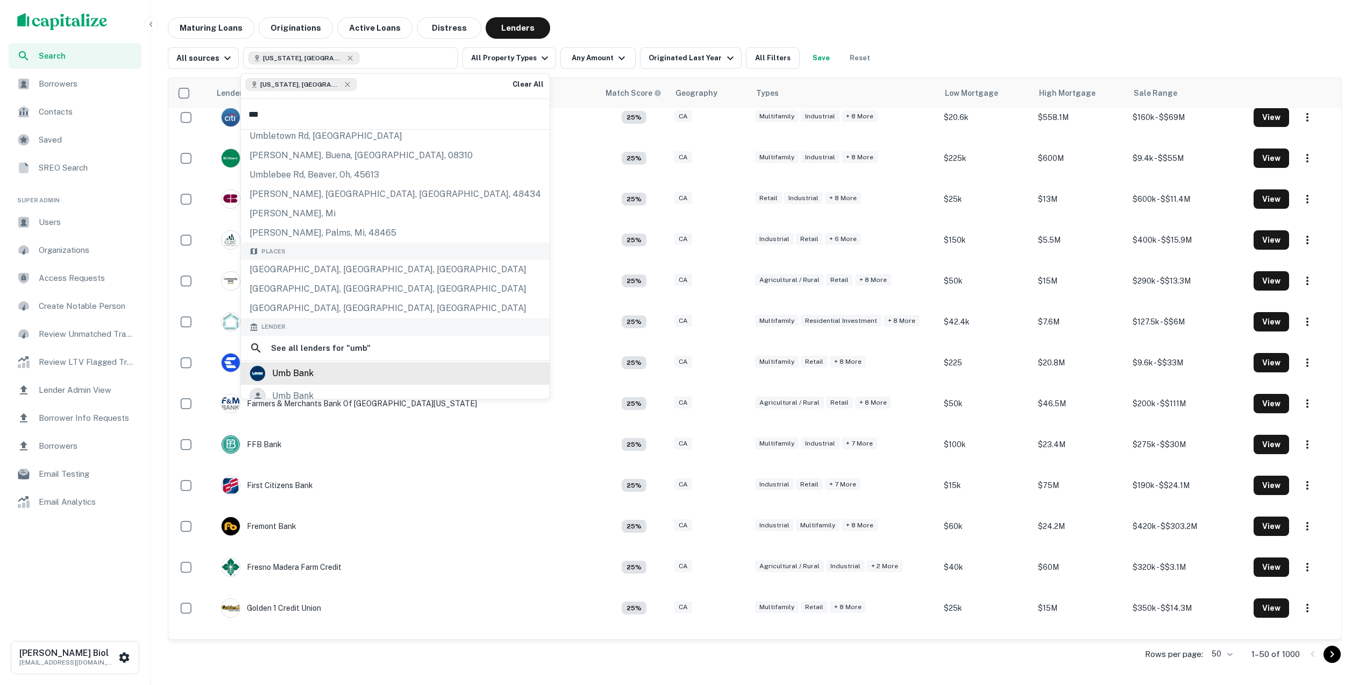
type input "***"
click at [306, 365] on div "umb bank" at bounding box center [292, 373] width 41 height 16
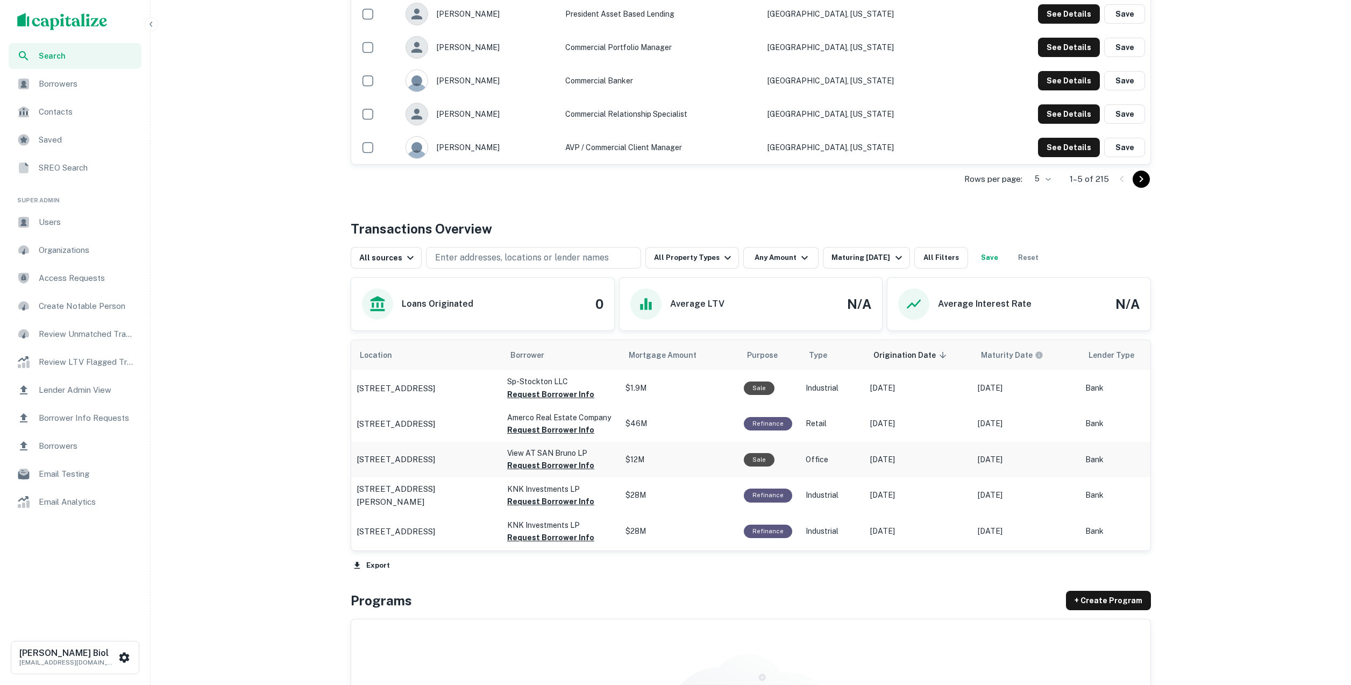
scroll to position [318, 0]
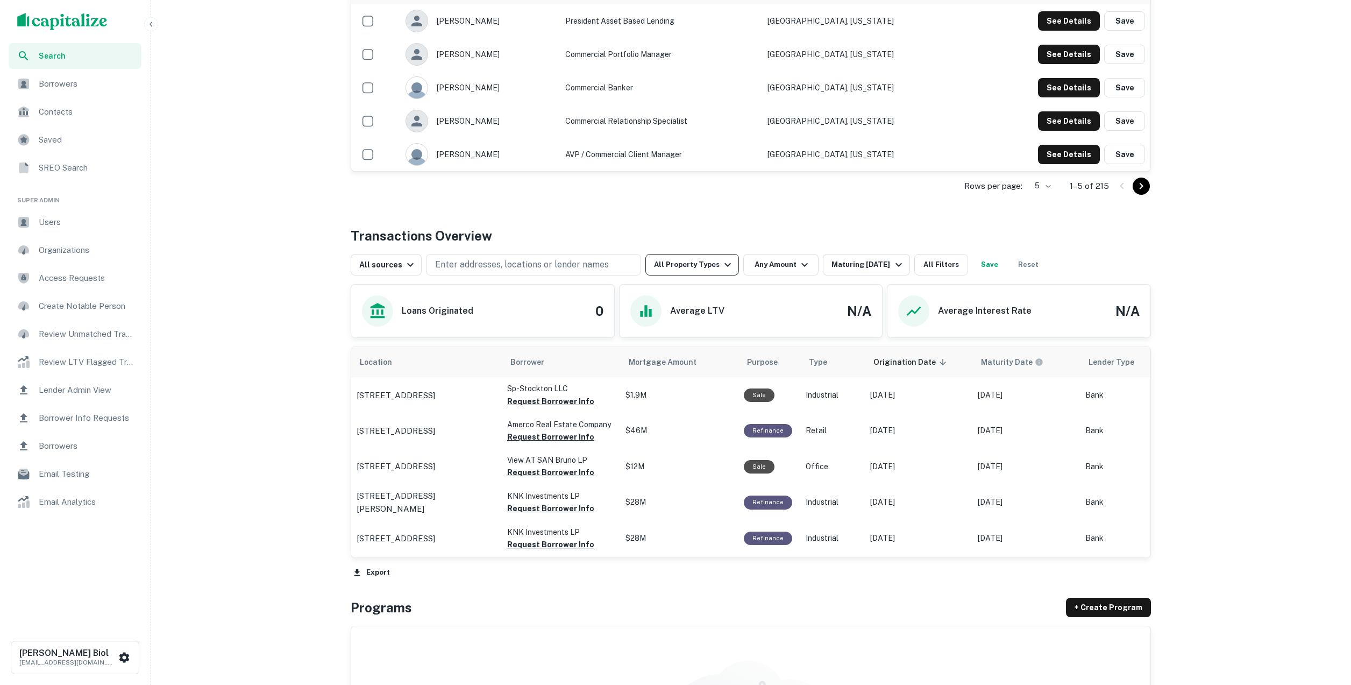
click at [703, 268] on button "All Property Types" at bounding box center [693, 265] width 94 height 22
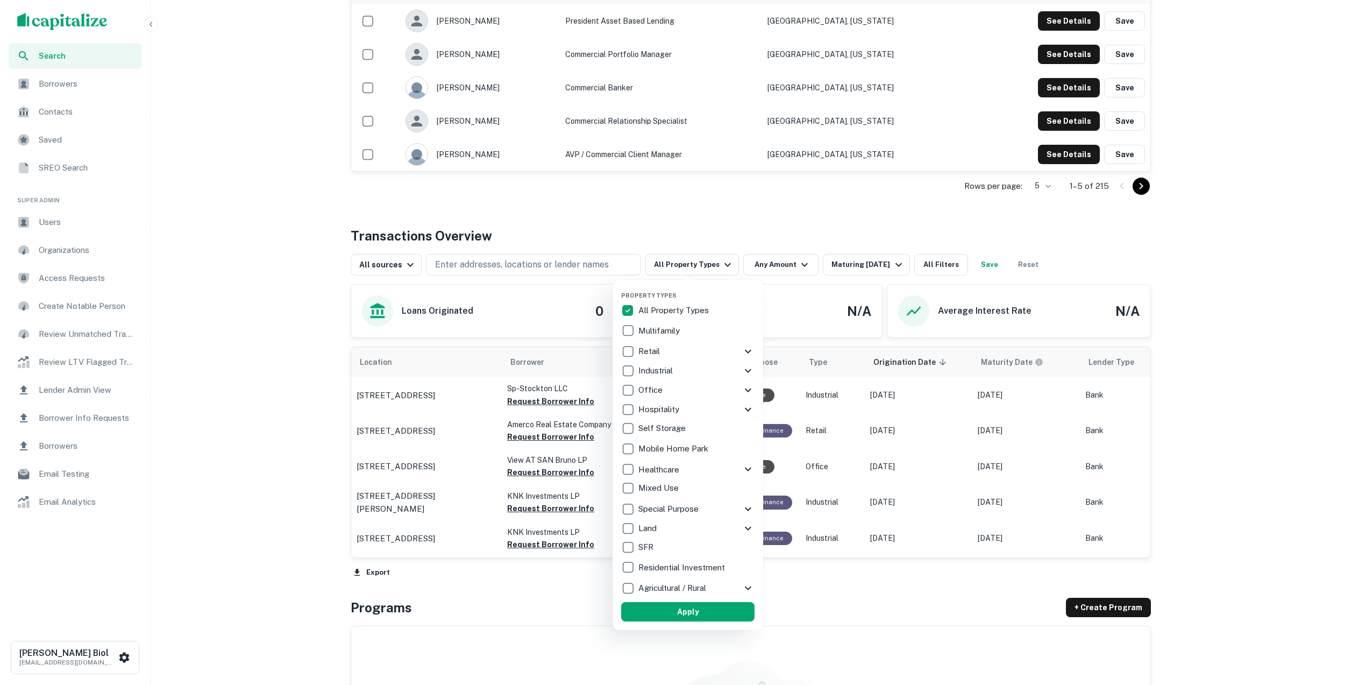
click at [658, 332] on p "Multifamily" at bounding box center [661, 330] width 44 height 13
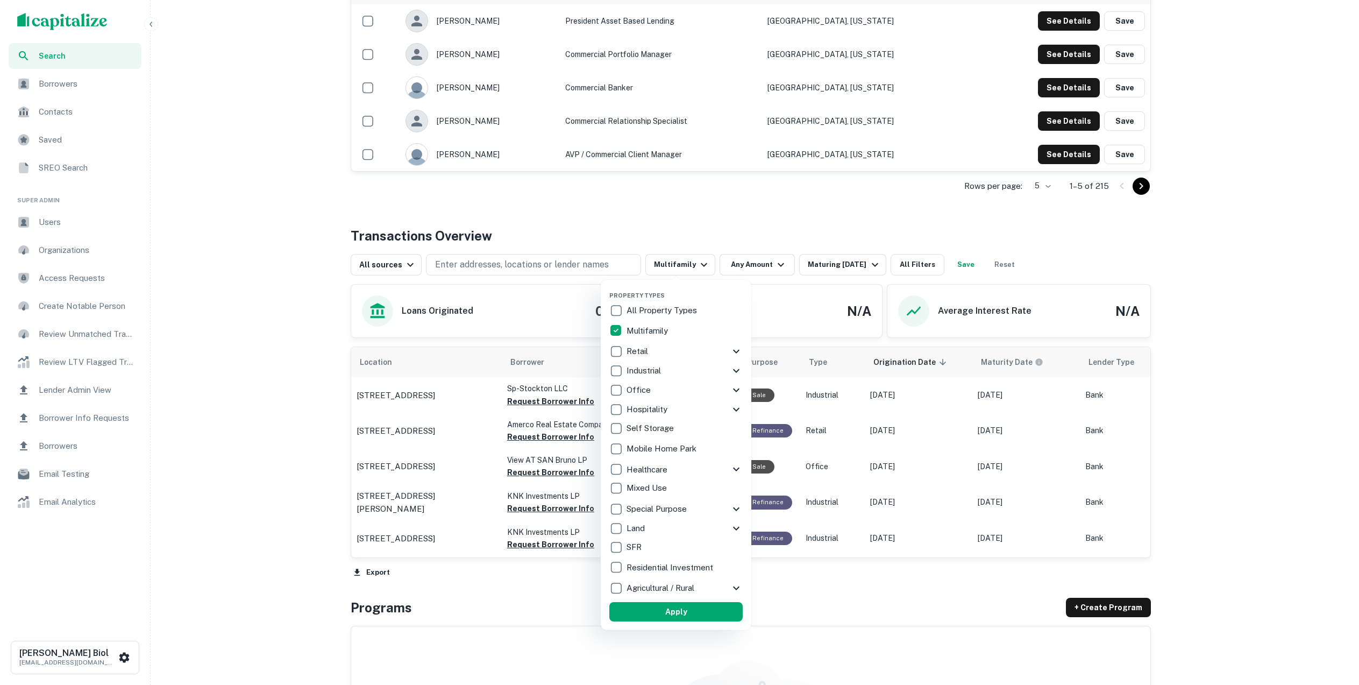
click at [268, 310] on div at bounding box center [679, 342] width 1359 height 685
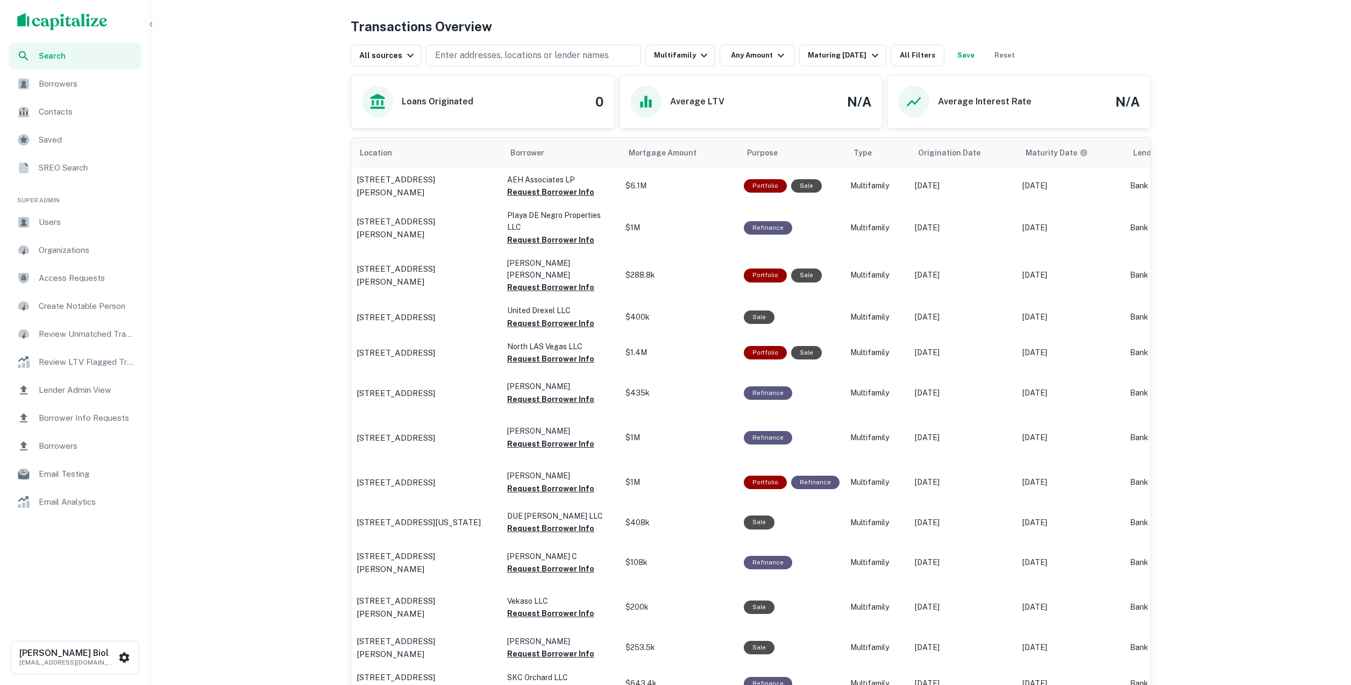
scroll to position [506, 0]
